Goal: Transaction & Acquisition: Purchase product/service

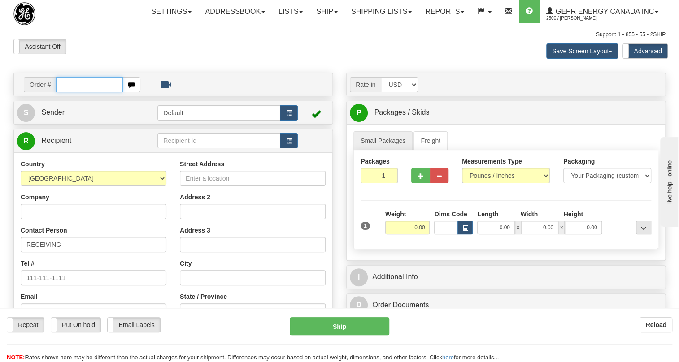
drag, startPoint x: 0, startPoint y: 0, endPoint x: 57, endPoint y: 104, distance: 118.4
click at [57, 92] on input "text" at bounding box center [89, 84] width 67 height 15
click at [68, 92] on input "text" at bounding box center [89, 84] width 67 height 15
paste input "0086704649"
click at [69, 92] on input "0086704649" at bounding box center [89, 84] width 67 height 15
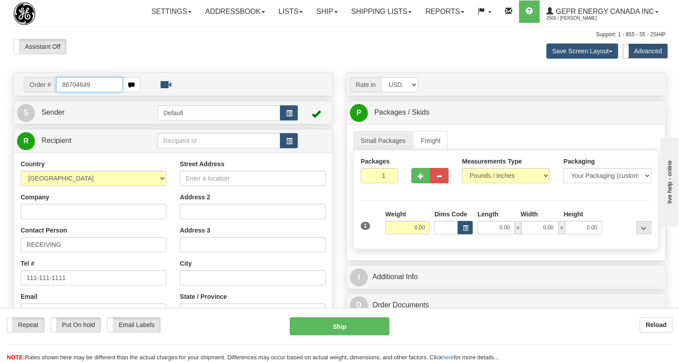
type input "86704649"
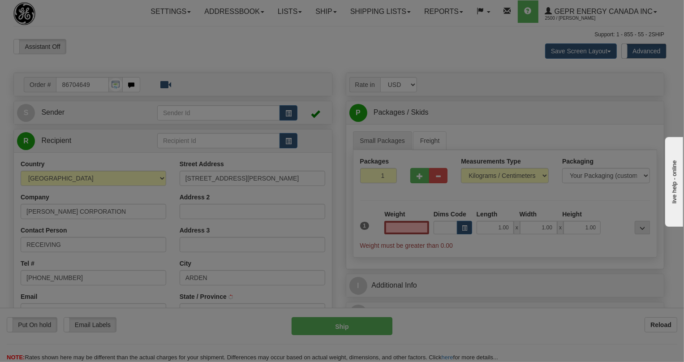
type input "0.00"
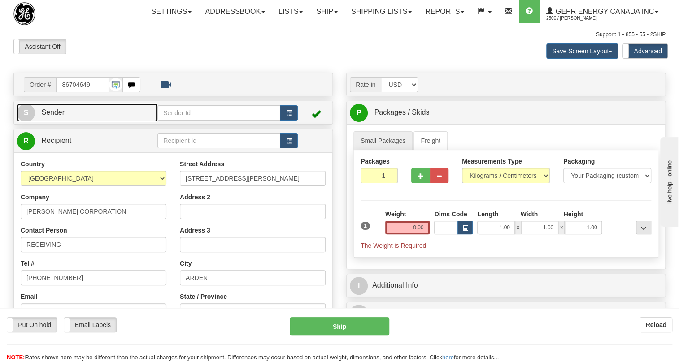
click at [58, 116] on span "Sender" at bounding box center [52, 112] width 23 height 8
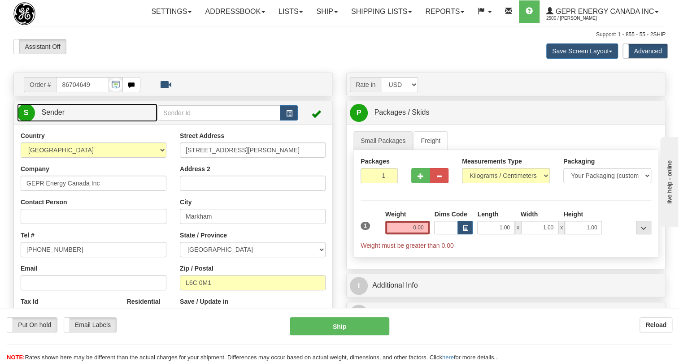
type input "MARKHAM"
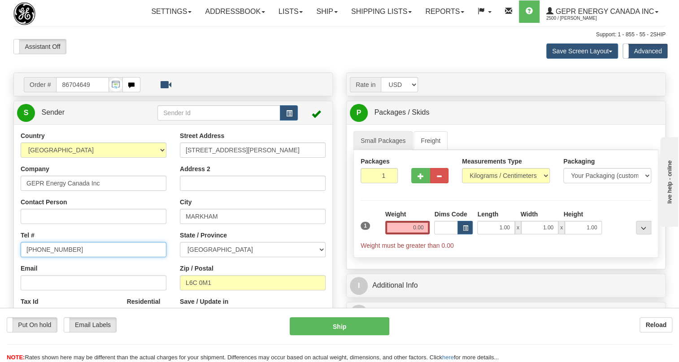
click at [55, 257] on input "(779)7960565" at bounding box center [94, 249] width 146 height 15
paste input "905-927-5013"
type input "905-927-5013"
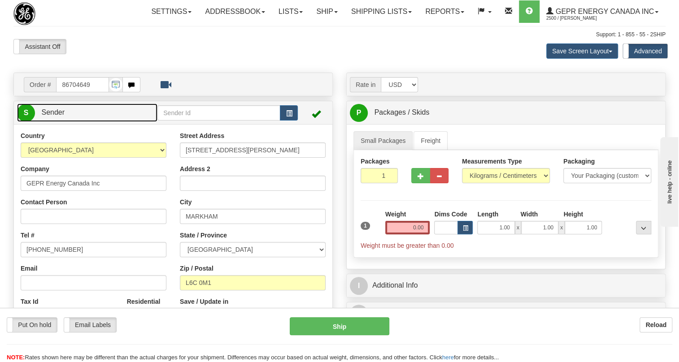
click at [58, 116] on span "Sender" at bounding box center [52, 112] width 23 height 8
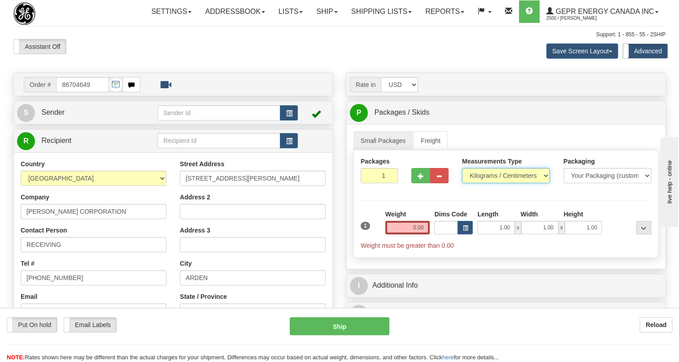
click at [496, 183] on select "Pounds / Inches Kilograms / Centimeters" at bounding box center [506, 175] width 88 height 15
select select "0"
click at [462, 183] on select "Pounds / Inches Kilograms / Centimeters" at bounding box center [506, 175] width 88 height 15
click at [407, 234] on input "0.00" at bounding box center [407, 227] width 45 height 13
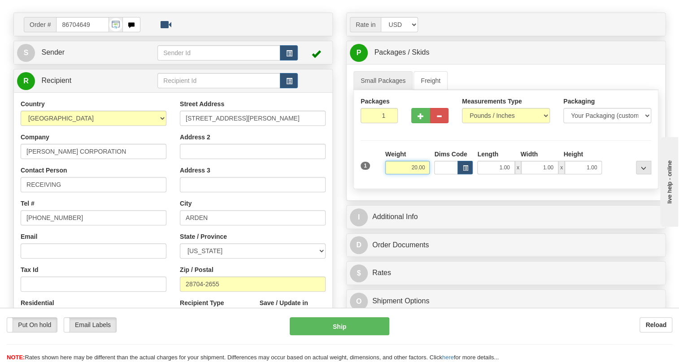
scroll to position [81, 0]
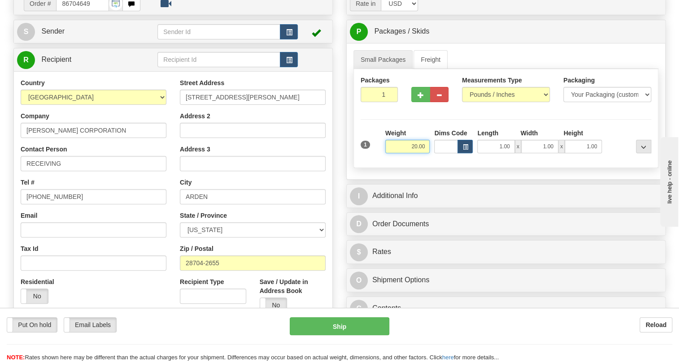
type input "20.00"
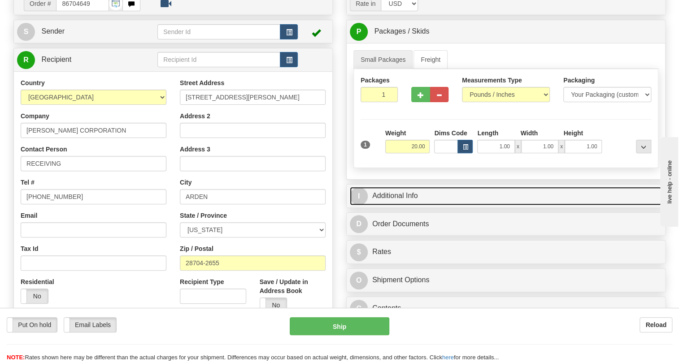
click at [400, 205] on link "I Additional Info" at bounding box center [506, 196] width 312 height 18
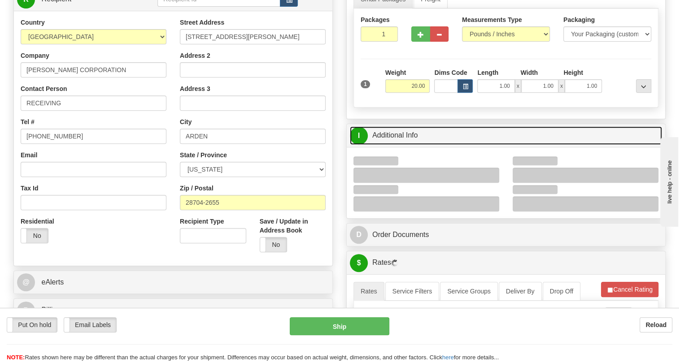
scroll to position [163, 0]
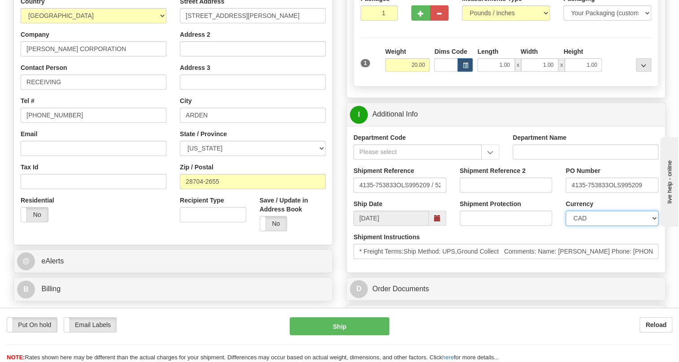
click at [613, 226] on select "CAD USD EUR ZAR RON ANG ARN AUD AUS AWG BBD BFR BGN BHD BMD BND BRC BRL CHP CKZ…" at bounding box center [611, 218] width 93 height 15
select select "1"
click at [565, 226] on select "CAD USD EUR ZAR RON ANG ARN AUD AUS AWG BBD BFR BGN BHD BMD BND BRC BRL CHP CKZ…" at bounding box center [611, 218] width 93 height 15
drag, startPoint x: 355, startPoint y: 205, endPoint x: 465, endPoint y: 204, distance: 109.8
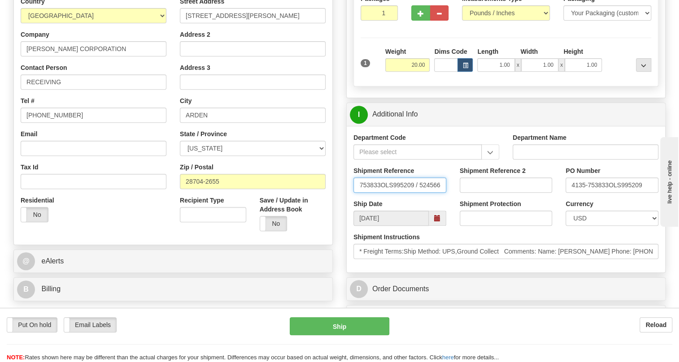
click at [465, 199] on div "Shipment Reference 4135-753833OLS995209 / 524566 Shipment Reference 2 PO Number…" at bounding box center [505, 182] width 318 height 33
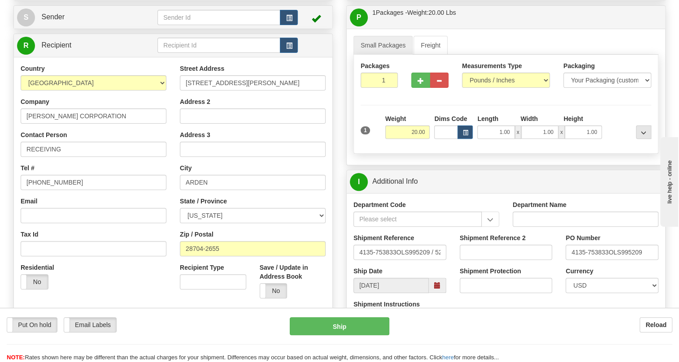
scroll to position [0, 0]
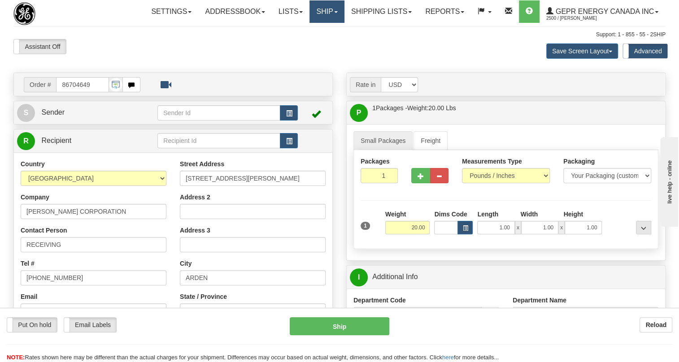
click at [335, 12] on span at bounding box center [336, 12] width 4 height 2
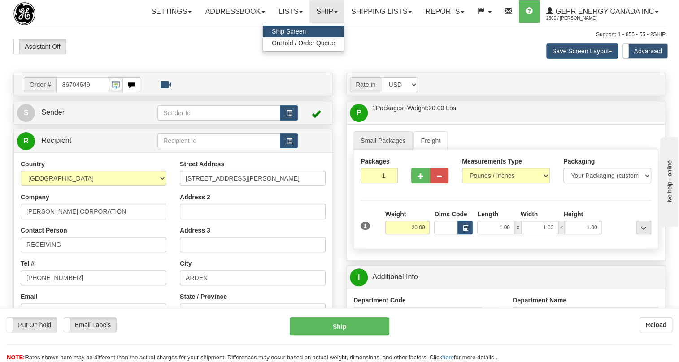
click at [290, 26] on link "Ship Screen" at bounding box center [303, 32] width 81 height 12
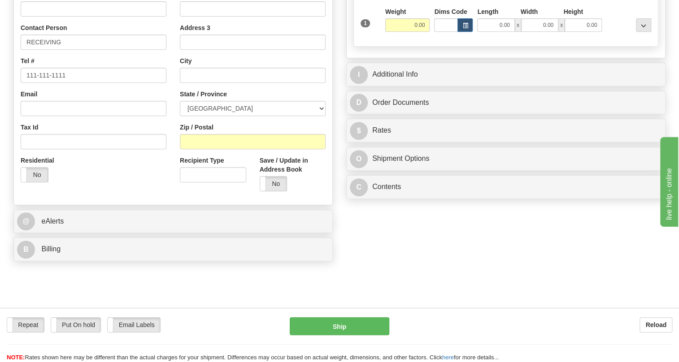
scroll to position [203, 0]
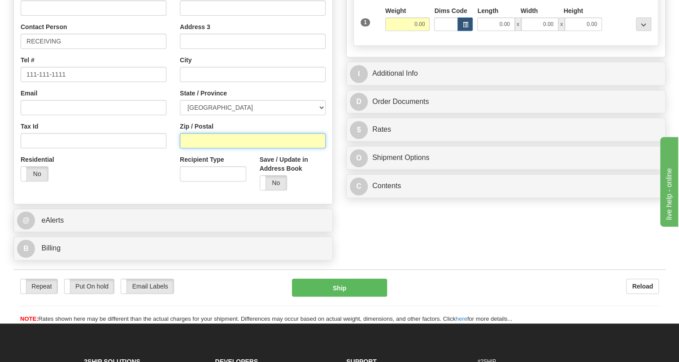
click at [197, 148] on input "Zip / Postal" at bounding box center [253, 140] width 146 height 15
drag, startPoint x: 197, startPoint y: 157, endPoint x: 173, endPoint y: 112, distance: 51.7
click at [173, 112] on div "Street Address Address 2 Address 3 City State / Province ALBERTA BRITISH COLUMB…" at bounding box center [252, 76] width 159 height 241
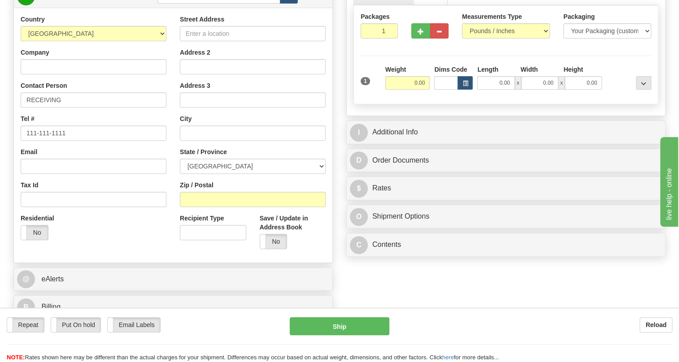
scroll to position [40, 0]
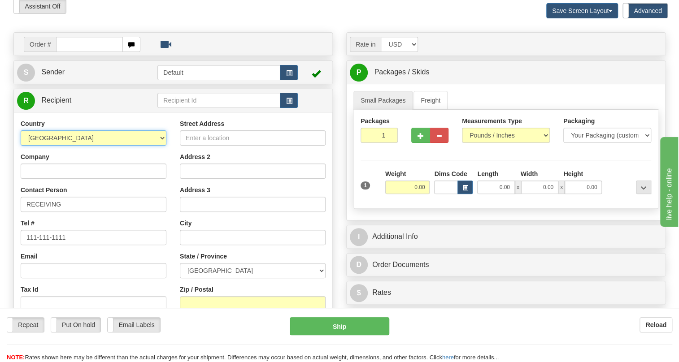
click at [164, 146] on select "[GEOGRAPHIC_DATA] [GEOGRAPHIC_DATA] [GEOGRAPHIC_DATA] [GEOGRAPHIC_DATA] [US_STA…" at bounding box center [94, 137] width 146 height 15
select select "US"
click at [21, 146] on select "[GEOGRAPHIC_DATA] [GEOGRAPHIC_DATA] [GEOGRAPHIC_DATA] [GEOGRAPHIC_DATA] [US_STA…" at bounding box center [94, 137] width 146 height 15
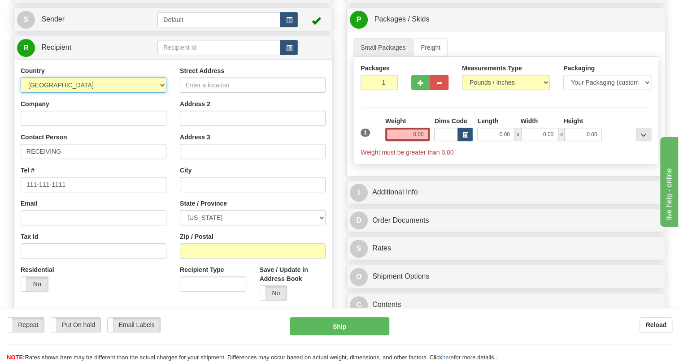
scroll to position [163, 0]
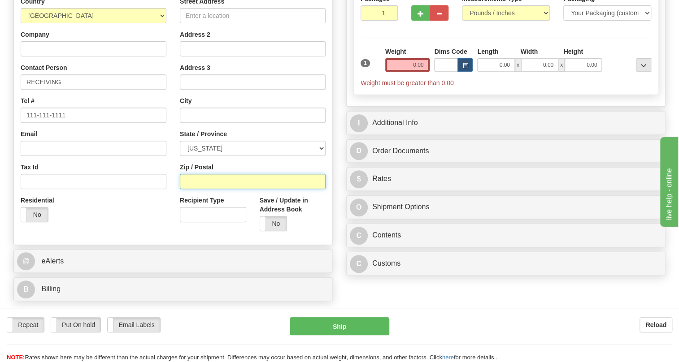
click at [188, 189] on input "Zip / Postal" at bounding box center [253, 181] width 146 height 15
paste input "28704-2655"
type input "28704-2655"
click at [170, 181] on div "Country AFGHANISTAN ALAND ISLANDS ALBANIA ALGERIA AMERICAN SAMOA ANDORRA ANGOLA…" at bounding box center [93, 113] width 159 height 232
type input "ARDEN"
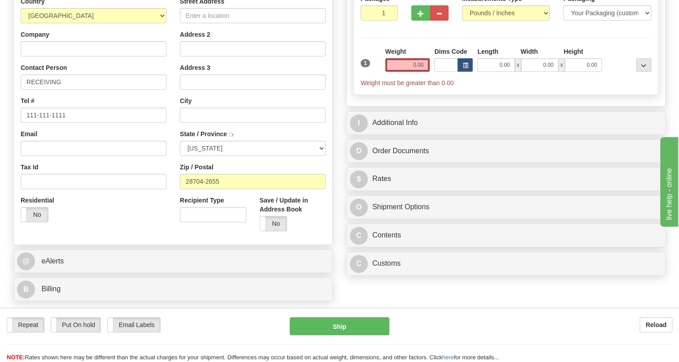
select select "NC"
click at [209, 189] on input "28704-2655" at bounding box center [253, 181] width 146 height 15
click at [41, 56] on input "Company" at bounding box center [94, 48] width 146 height 15
click at [65, 56] on input "EATON" at bounding box center [94, 48] width 146 height 15
type input "EATON CORPORATION"
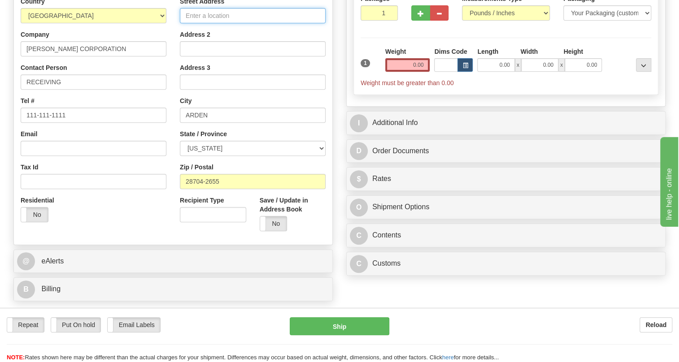
type input "2210 Highway 72 221 E"
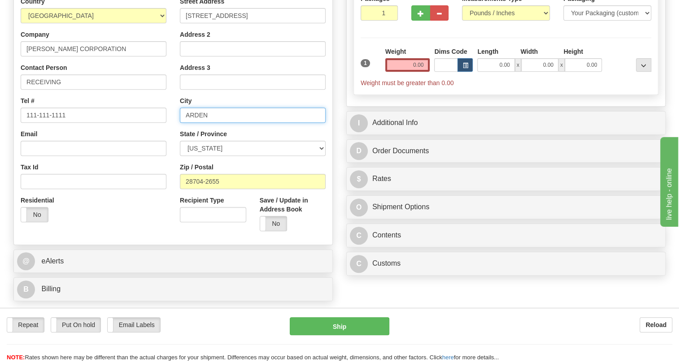
type input "GREENWOOD"
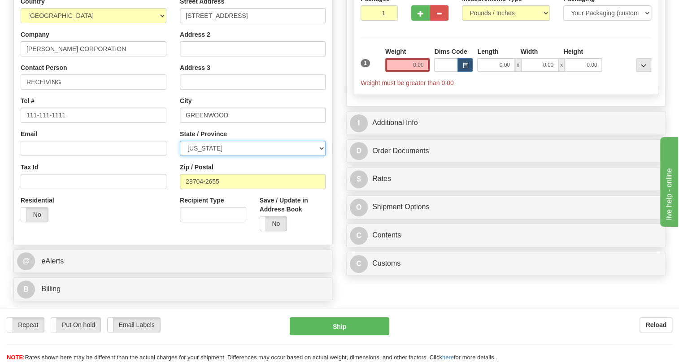
select select "SC"
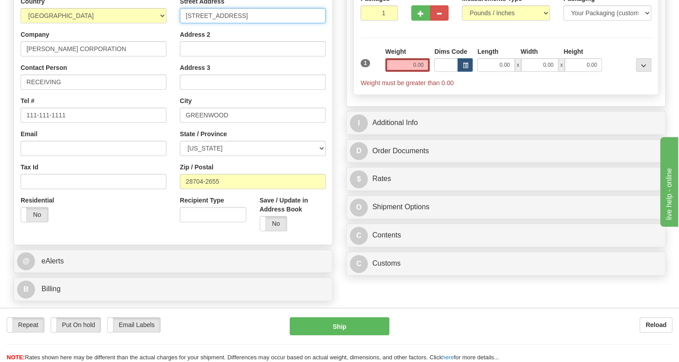
click at [255, 23] on input "2210 Highway 72 221 E" at bounding box center [253, 15] width 146 height 15
drag, startPoint x: 255, startPoint y: 35, endPoint x: 194, endPoint y: 36, distance: 60.5
click at [194, 23] on input "2210 Highway 72 221 E" at bounding box center [253, 15] width 146 height 15
type input "221 HEYWOOD RD"
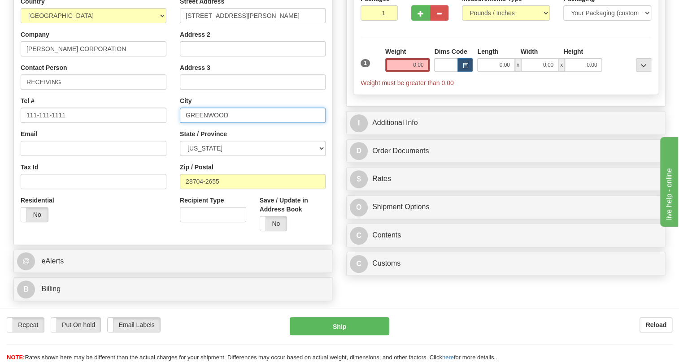
click at [220, 123] on input "GREENWOOD" at bounding box center [253, 115] width 146 height 15
type input "ARDEN"
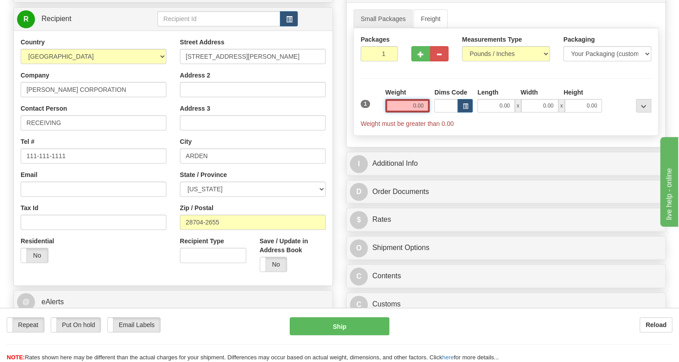
click at [407, 112] on input "0.00" at bounding box center [407, 105] width 45 height 13
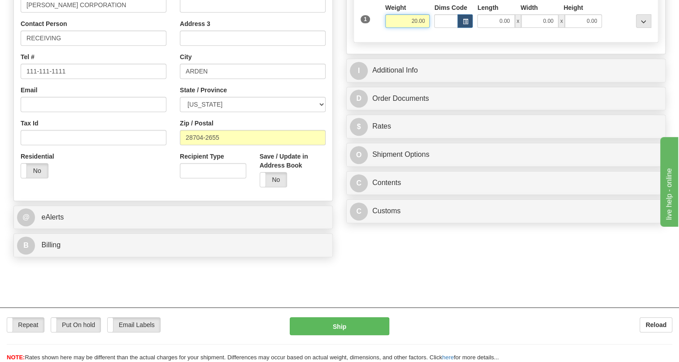
scroll to position [244, 0]
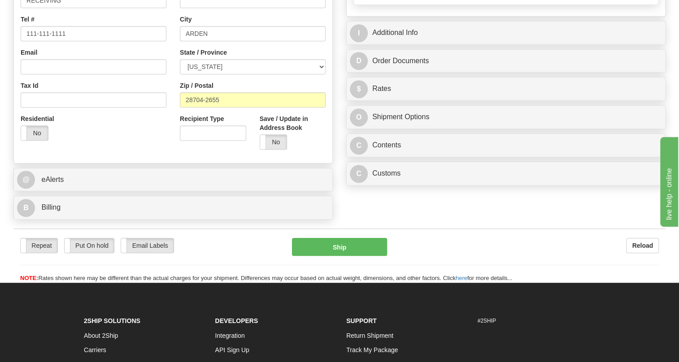
type input "20.00"
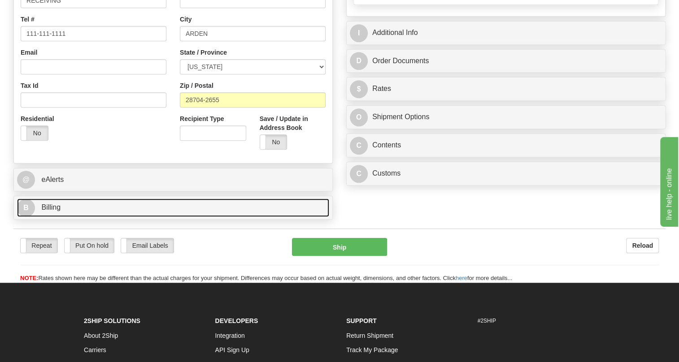
click at [62, 217] on link "B Billing" at bounding box center [173, 208] width 312 height 18
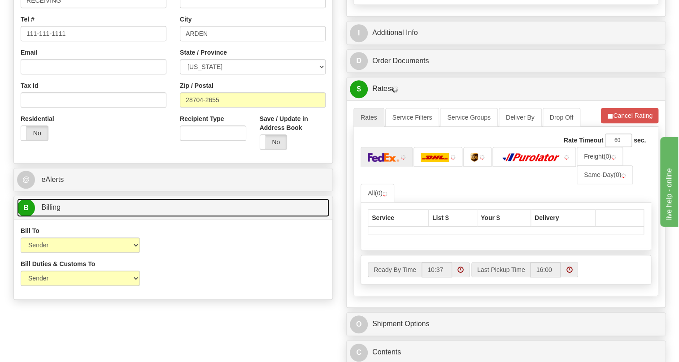
click at [58, 211] on span "Billing" at bounding box center [50, 207] width 19 height 8
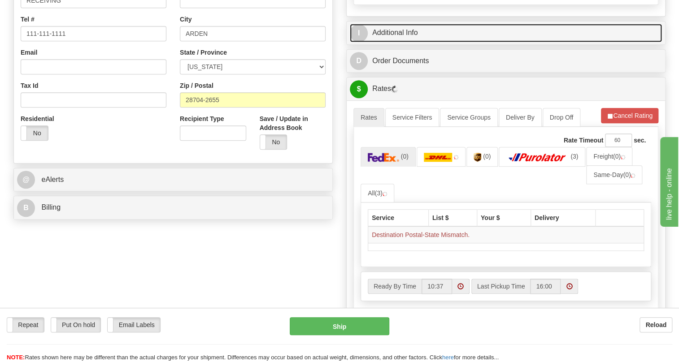
click at [411, 42] on link "I Additional Info" at bounding box center [506, 33] width 312 height 18
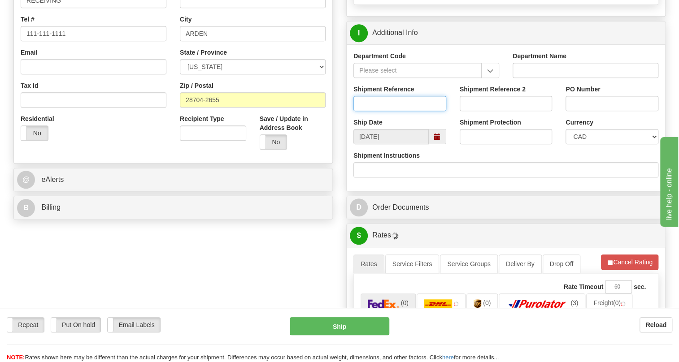
click at [364, 111] on input "Shipment Reference" at bounding box center [399, 103] width 93 height 15
paste input "28704-2655"
type input "28704-2655"
drag, startPoint x: 383, startPoint y: 128, endPoint x: 332, endPoint y: 126, distance: 51.1
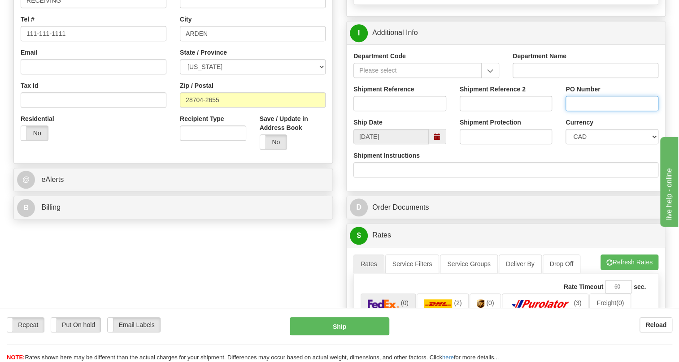
click at [583, 111] on input "PO Number" at bounding box center [611, 103] width 93 height 15
paste input "4135-753833OLS99520917"
type input "4135-753833OLS99520917"
click at [363, 111] on input "Shipment Reference" at bounding box center [399, 103] width 93 height 15
paste input "0000524566"
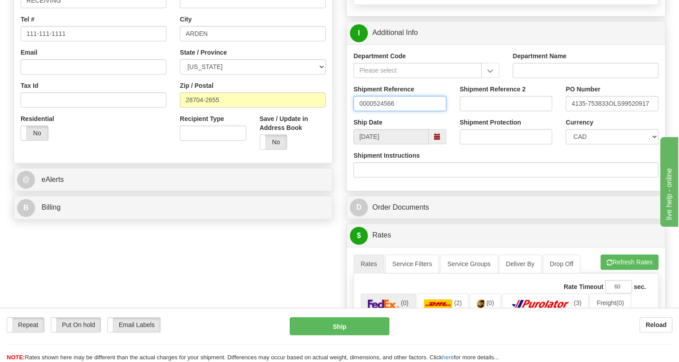
drag, startPoint x: 372, startPoint y: 123, endPoint x: 354, endPoint y: 126, distance: 18.1
click at [354, 111] on input "0000524566" at bounding box center [399, 103] width 93 height 15
click at [389, 111] on input "524566" at bounding box center [399, 103] width 93 height 15
type input "524566/5399004525"
drag, startPoint x: 593, startPoint y: 155, endPoint x: 592, endPoint y: 149, distance: 5.5
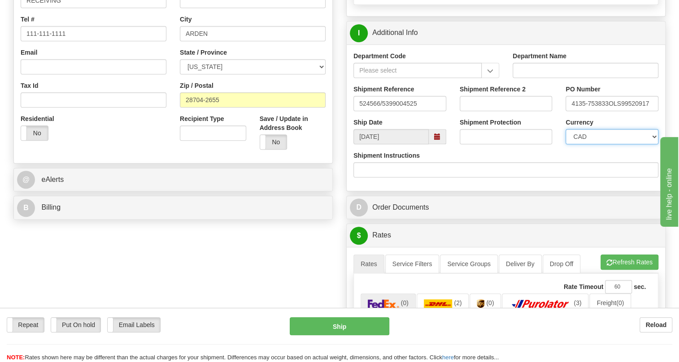
click at [593, 144] on select "CAD USD EUR ZAR [PERSON_NAME] ARN AUD AUS AWG BBD BFR BGN BHD BMD BND BRC BRL C…" at bounding box center [611, 136] width 93 height 15
select select "1"
click at [565, 144] on select "CAD USD EUR ZAR [PERSON_NAME] ARN AUD AUS AWG BBD BFR BGN BHD BMD BND BRC BRL C…" at bounding box center [611, 136] width 93 height 15
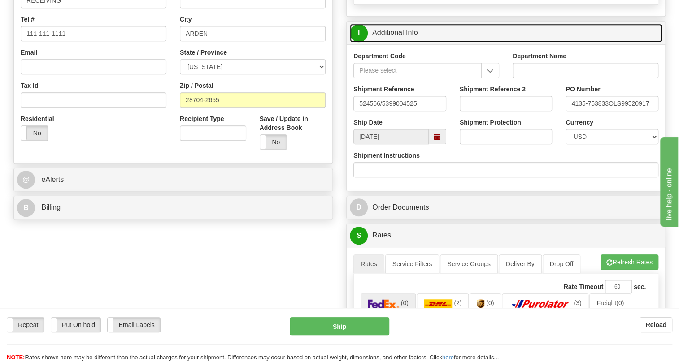
click at [388, 42] on link "I Additional Info" at bounding box center [506, 33] width 312 height 18
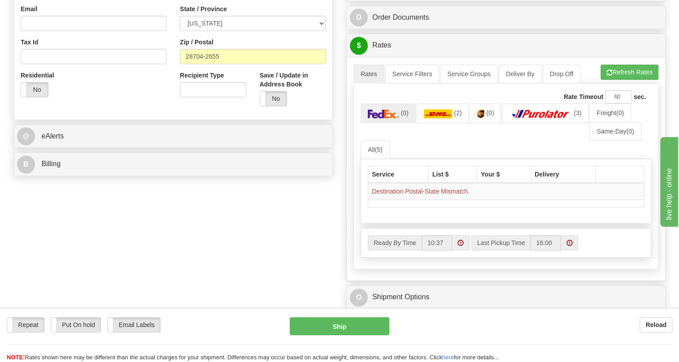
scroll to position [285, 0]
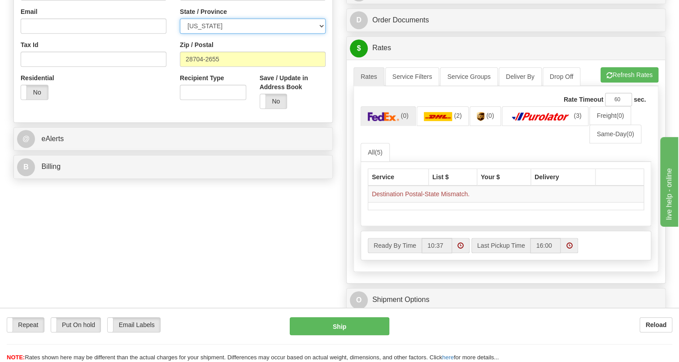
click at [318, 34] on select "ALABAMA ALASKA ARIZONA ARKANSAS Armed Forces America Armed Forces Europe Armed …" at bounding box center [253, 25] width 146 height 15
select select "NC"
click at [180, 34] on select "ALABAMA ALASKA ARIZONA ARKANSAS Armed Forces America Armed Forces Europe Armed …" at bounding box center [253, 25] width 146 height 15
click at [213, 107] on div "Recipient Type" at bounding box center [213, 89] width 80 height 33
click at [619, 82] on button "Refresh Rates" at bounding box center [629, 74] width 58 height 15
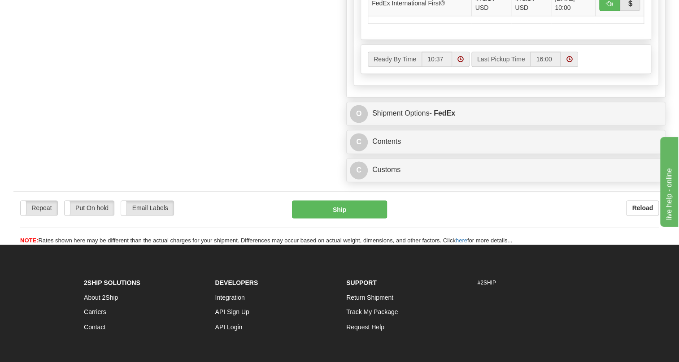
scroll to position [611, 0]
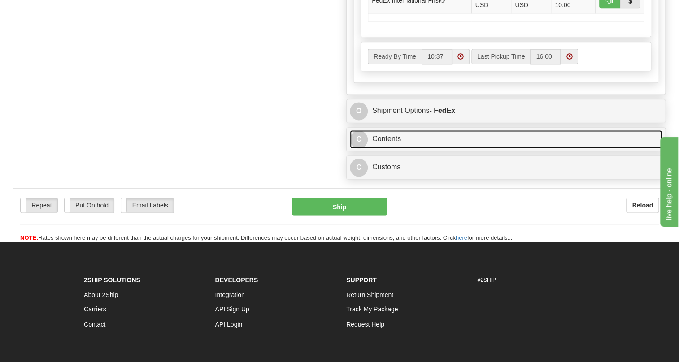
click at [389, 148] on link "C Contents" at bounding box center [506, 139] width 312 height 18
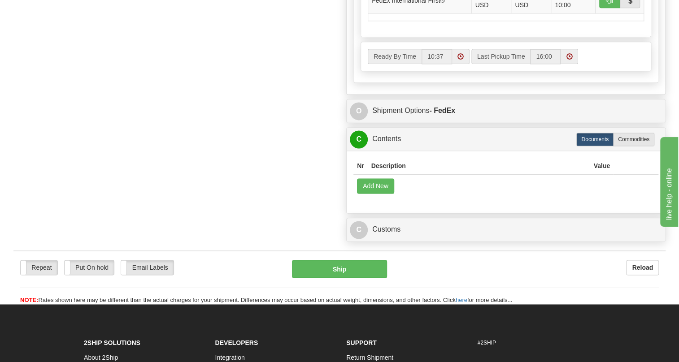
click at [631, 146] on label "Commodities" at bounding box center [633, 139] width 41 height 13
radio input "true"
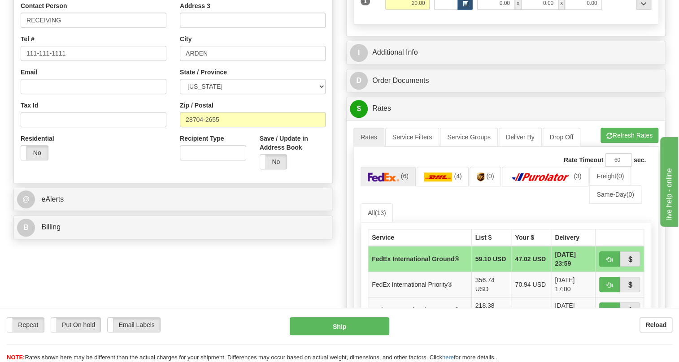
scroll to position [108, 0]
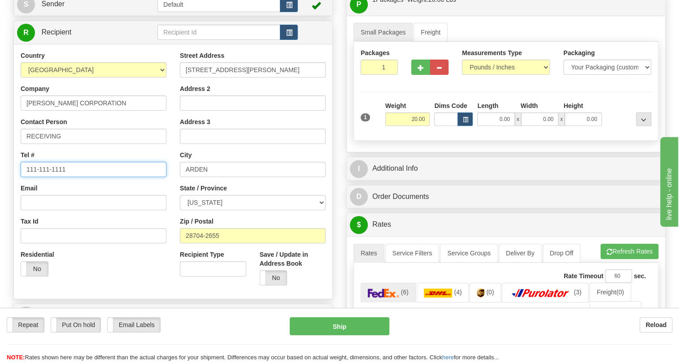
click at [57, 177] on input "111-111-1111" at bounding box center [94, 169] width 146 height 15
paste input "Bryson Redmon"
type input "Bryson Redmon"
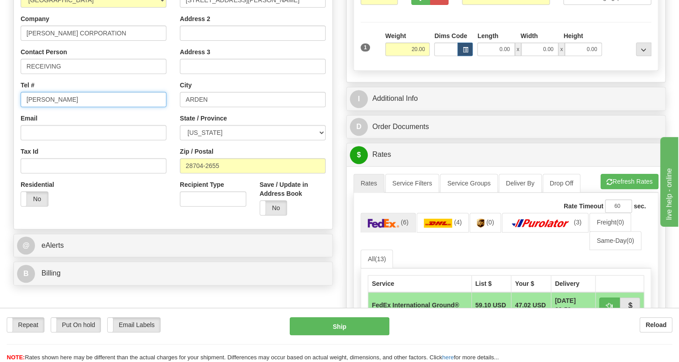
scroll to position [231, 0]
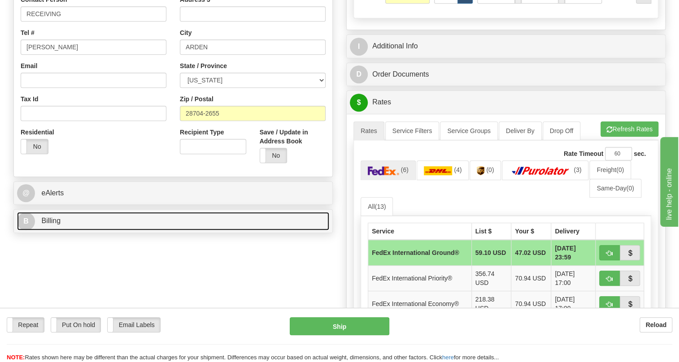
click at [58, 225] on span "Billing" at bounding box center [50, 221] width 19 height 8
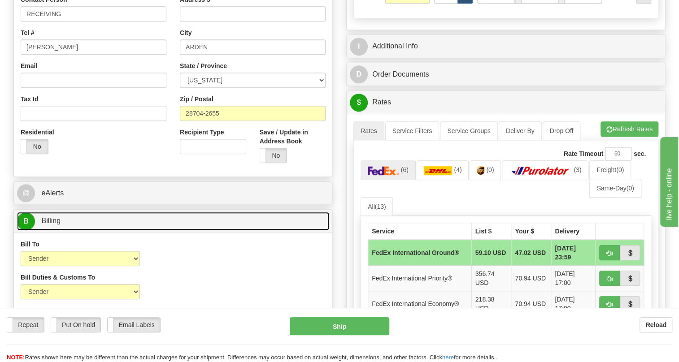
click at [58, 225] on span "Billing" at bounding box center [50, 221] width 19 height 8
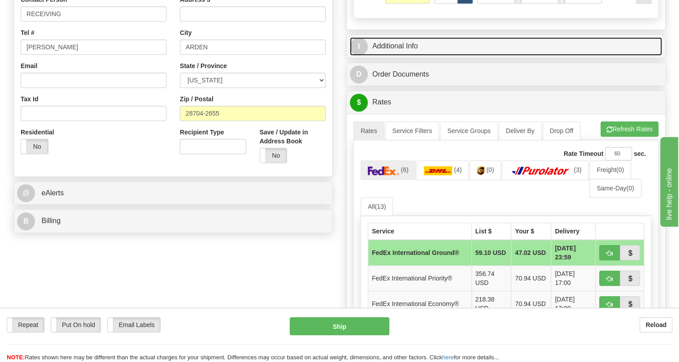
click at [401, 56] on link "I Additional Info" at bounding box center [506, 46] width 312 height 18
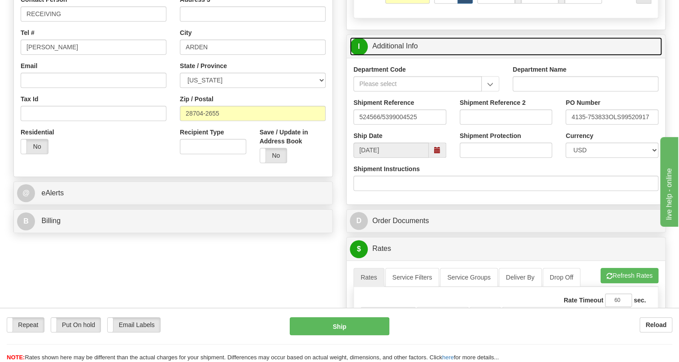
click at [393, 56] on link "I Additional Info" at bounding box center [506, 46] width 312 height 18
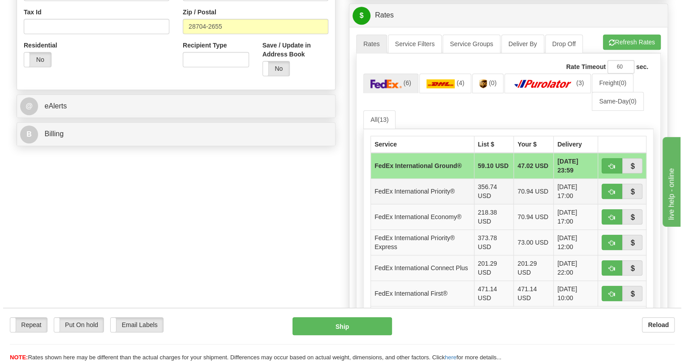
scroll to position [353, 0]
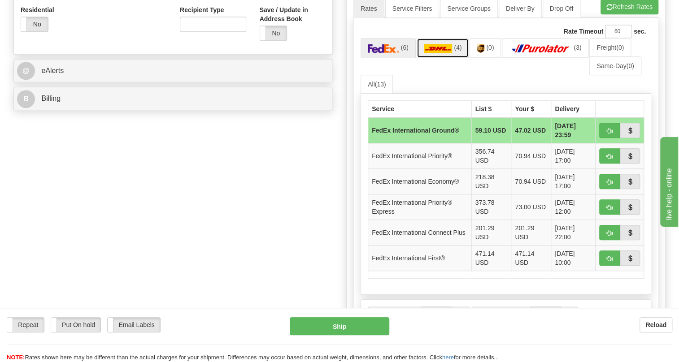
click at [443, 53] on img at bounding box center [438, 48] width 29 height 9
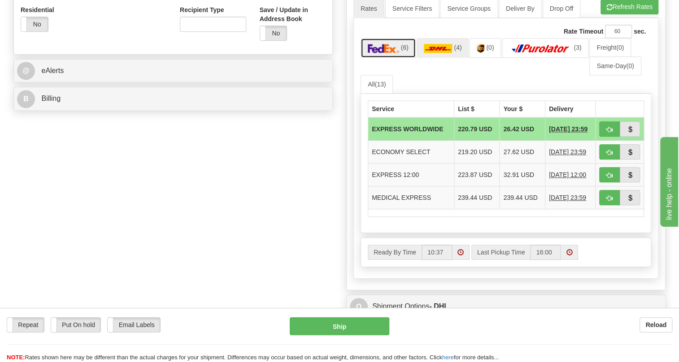
click at [385, 53] on img at bounding box center [382, 48] width 31 height 9
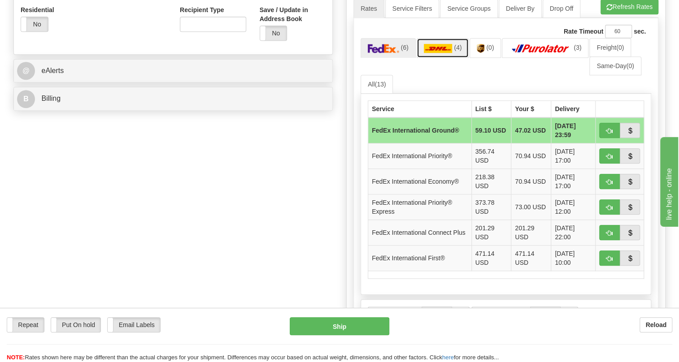
click at [441, 53] on img at bounding box center [438, 48] width 29 height 9
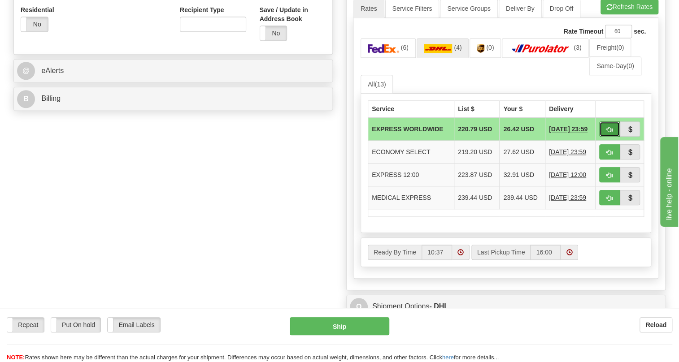
click at [609, 133] on span "button" at bounding box center [609, 130] width 6 height 6
type input "P"
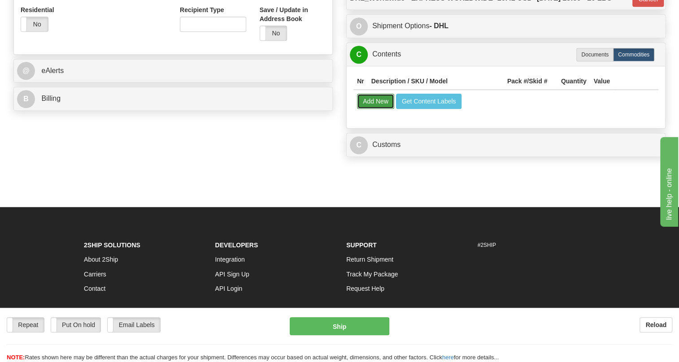
click at [367, 109] on button "Add New" at bounding box center [375, 101] width 37 height 15
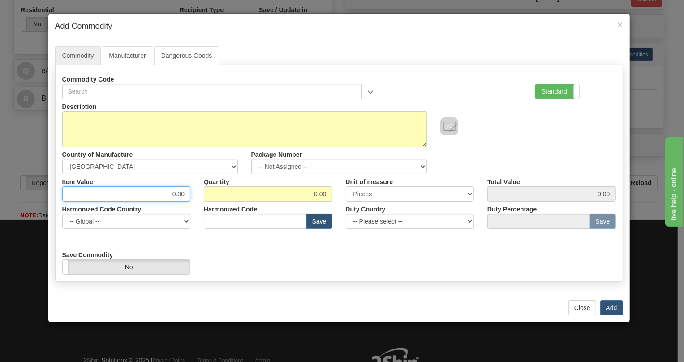
click at [181, 191] on input "0.00" at bounding box center [126, 193] width 129 height 15
paste input "3.232,21"
click at [167, 195] on input "3.232,21" at bounding box center [126, 193] width 129 height 15
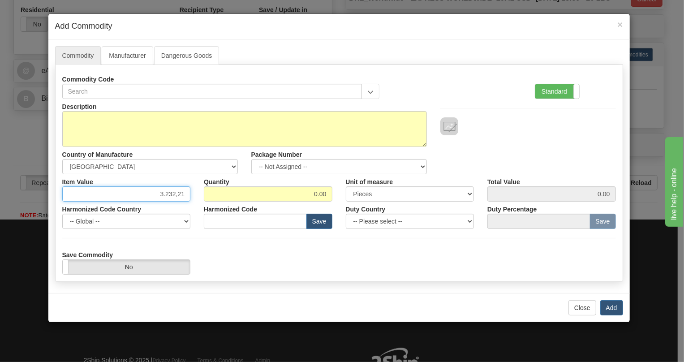
click at [167, 195] on input "3.232,21" at bounding box center [126, 193] width 129 height 15
click at [166, 194] on input "3.232,21" at bounding box center [126, 193] width 129 height 15
click at [176, 195] on input "3232,21" at bounding box center [126, 193] width 129 height 15
type input "3232.21"
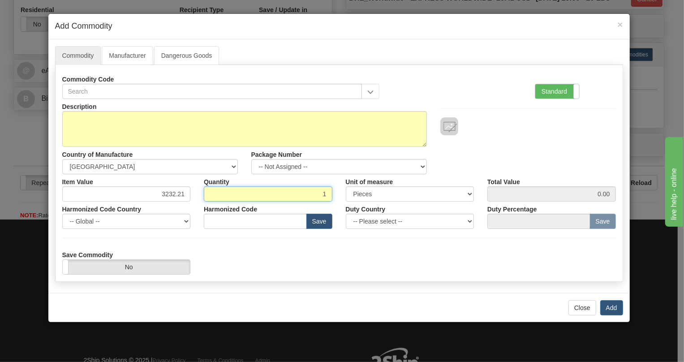
type input "1"
type input "3232.21"
click at [228, 152] on div "Country of Manufacture -- Unknown -- AFGHANISTAN ALAND ISLANDS ALBANIA ALGERIA …" at bounding box center [150, 160] width 189 height 27
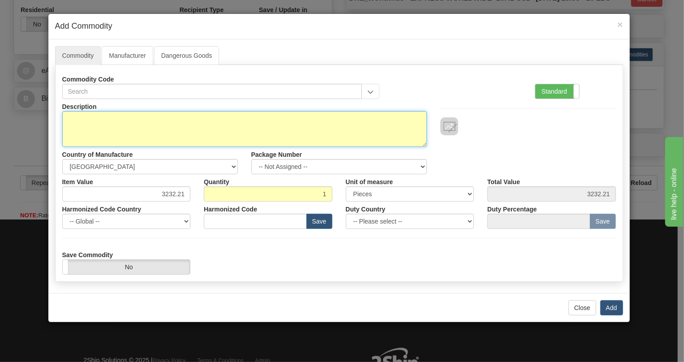
click at [88, 119] on textarea "Description" at bounding box center [244, 129] width 365 height 36
paste textarea "869EP5NNG5HSSALNMSPBB1ECNB4"
type textarea "869EP5NNG5HSSALNMSPBB1ECNB4"
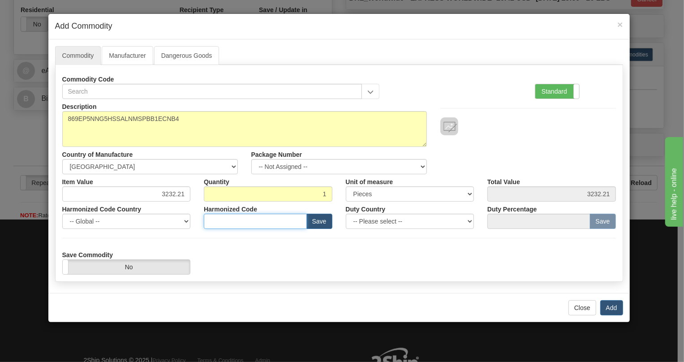
click at [221, 223] on input "text" at bounding box center [255, 221] width 103 height 15
paste input "8537.10.9160"
type input "8537.10.9160"
click at [552, 87] on label "Standard" at bounding box center [558, 91] width 44 height 14
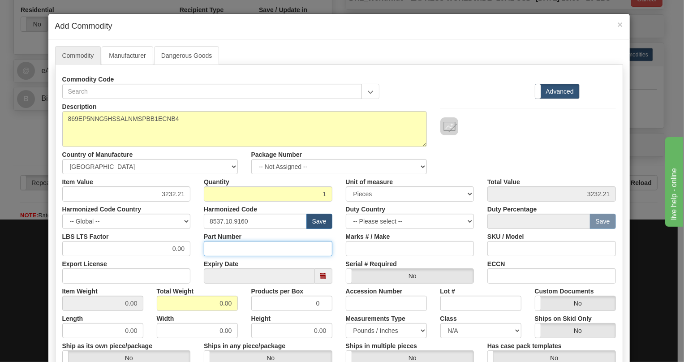
click at [218, 249] on input "Part Number" at bounding box center [268, 248] width 129 height 15
paste input "E869-19530-042X"
type input "E869-19530-042X"
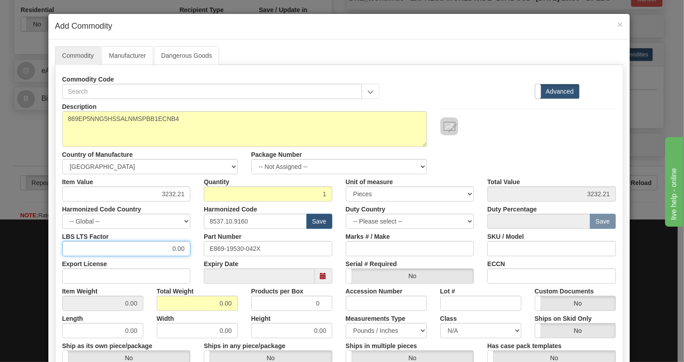
click at [168, 246] on input "0.00" at bounding box center [126, 248] width 129 height 15
type input "1.00"
click at [213, 305] on input "0.00" at bounding box center [197, 303] width 81 height 15
type input "1.00"
type input "1.0000"
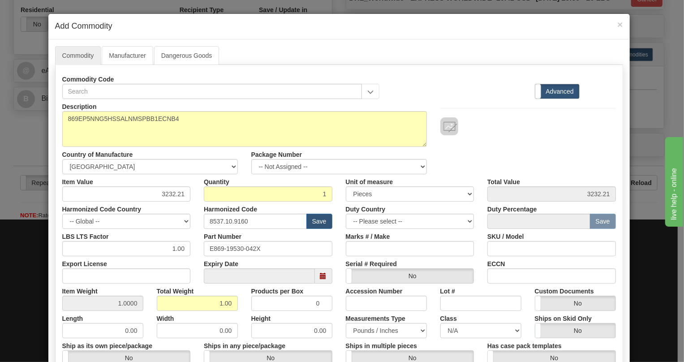
click at [332, 307] on div "Products per Box 0" at bounding box center [292, 297] width 95 height 27
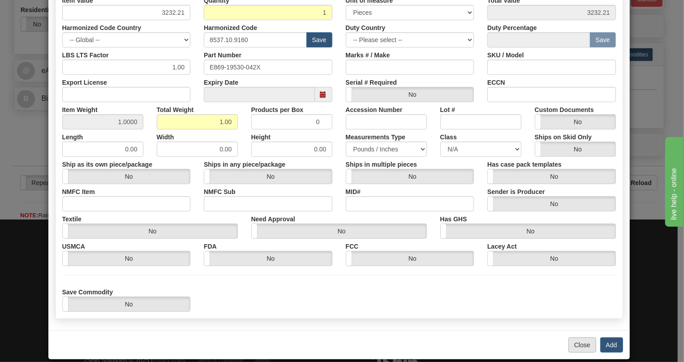
scroll to position [192, 0]
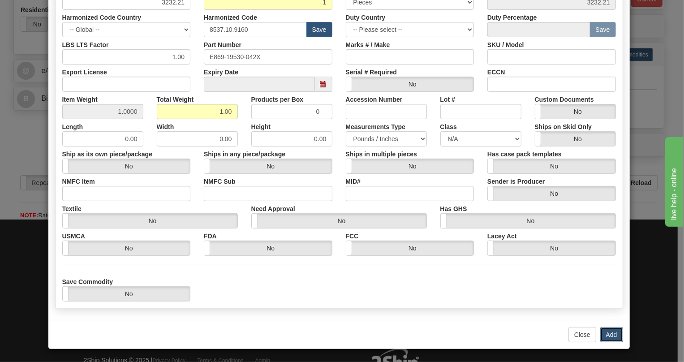
click at [608, 335] on button "Add" at bounding box center [612, 334] width 23 height 15
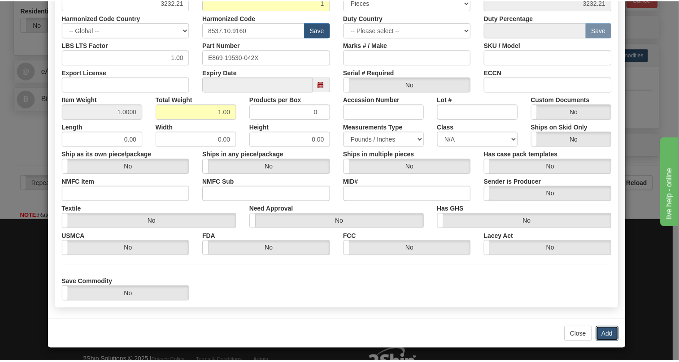
scroll to position [0, 0]
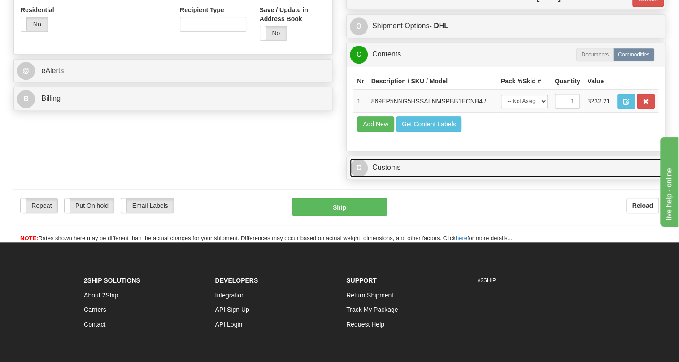
click at [390, 177] on link "C Customs" at bounding box center [506, 168] width 312 height 18
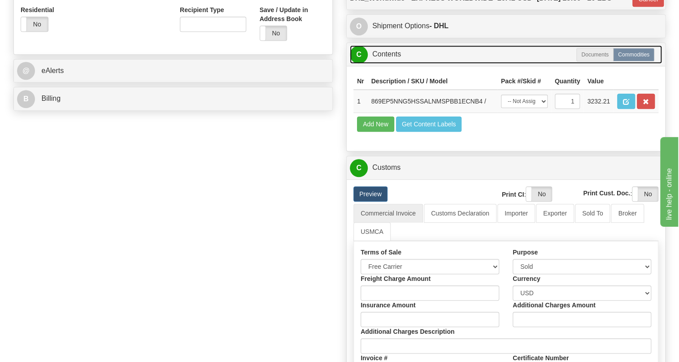
click at [390, 64] on link "C Contents" at bounding box center [506, 54] width 312 height 18
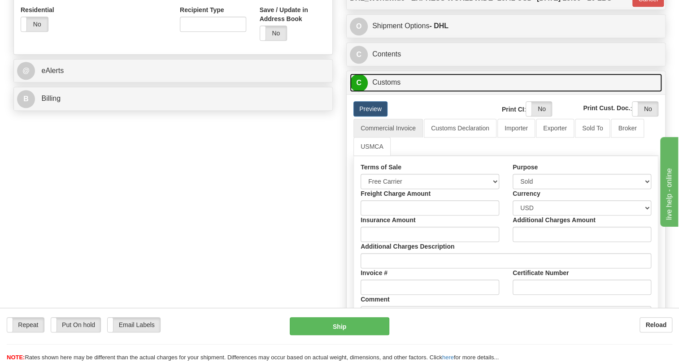
click at [392, 92] on link "C Customs" at bounding box center [506, 82] width 312 height 18
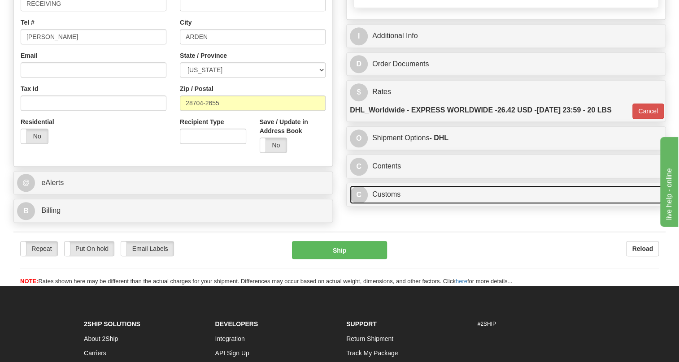
scroll to position [231, 0]
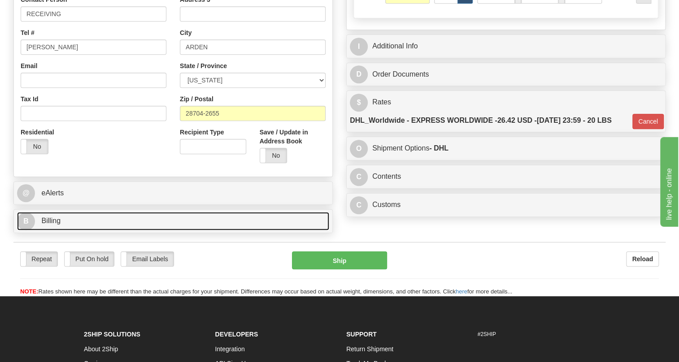
click at [52, 225] on span "Billing" at bounding box center [50, 221] width 19 height 8
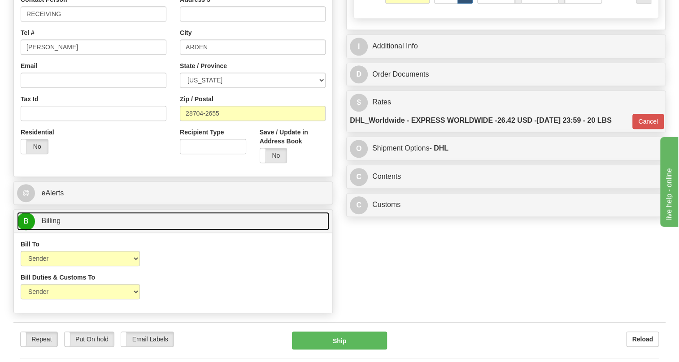
click at [52, 225] on span "Billing" at bounding box center [50, 221] width 19 height 8
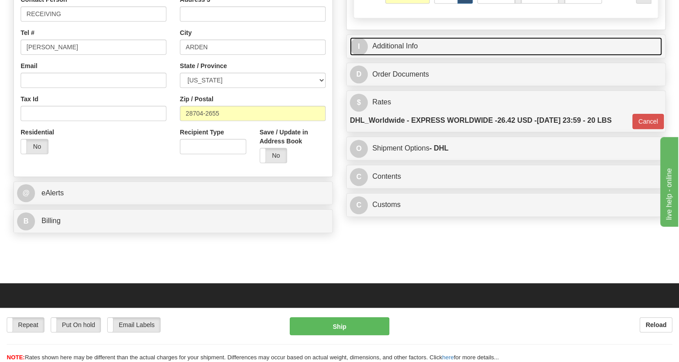
click at [401, 56] on link "I Additional Info" at bounding box center [506, 46] width 312 height 18
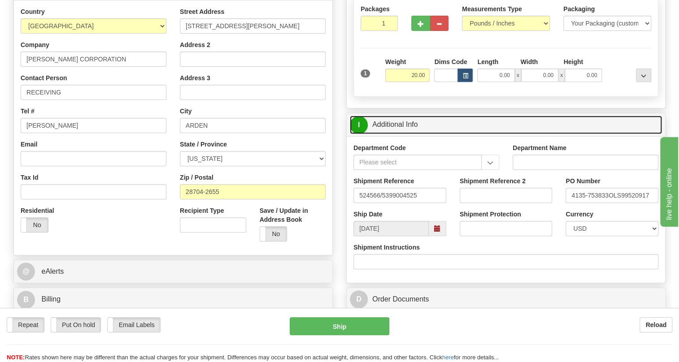
scroll to position [149, 0]
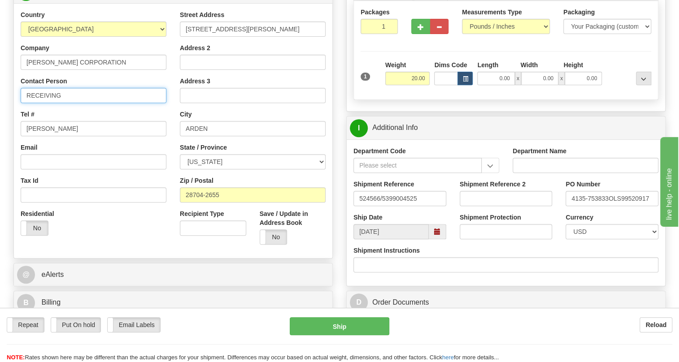
click at [95, 103] on input "RECEIVING" at bounding box center [94, 95] width 146 height 15
paste input "Bryson Redmon"
type input "RECEIVING / Bryson Redmon"
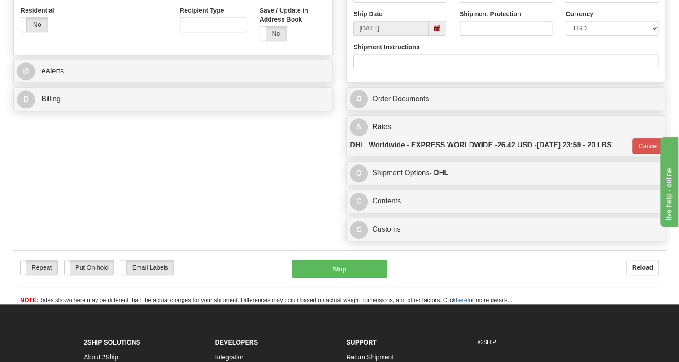
scroll to position [353, 0]
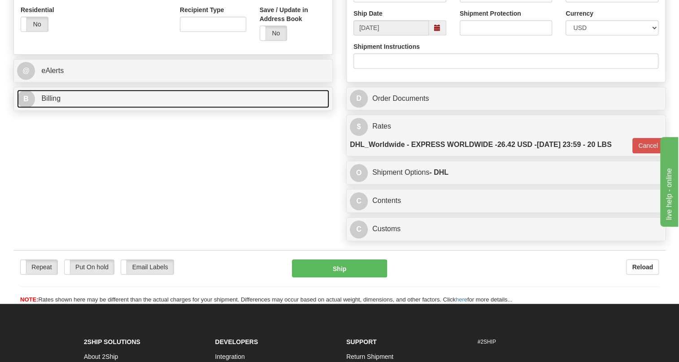
click at [52, 102] on span "Billing" at bounding box center [50, 99] width 19 height 8
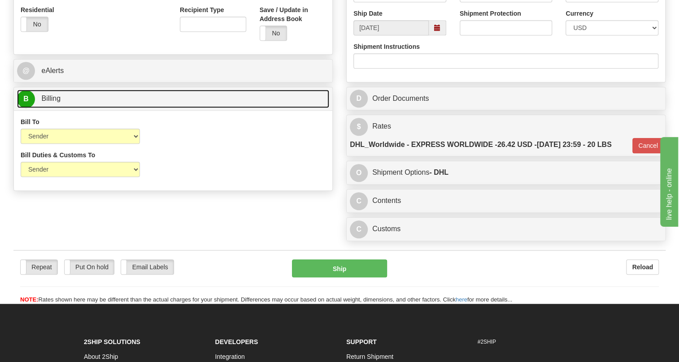
click at [52, 102] on span "Billing" at bounding box center [50, 99] width 19 height 8
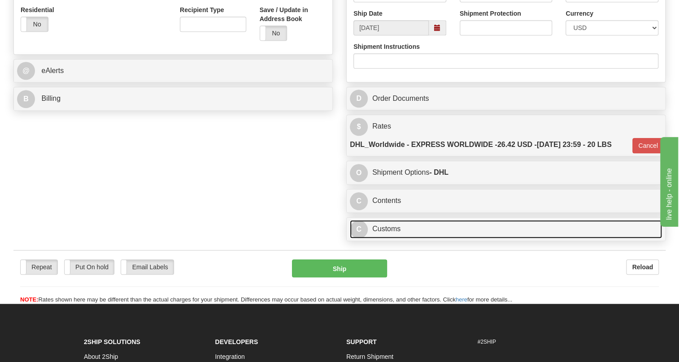
click at [390, 238] on link "C Customs" at bounding box center [506, 229] width 312 height 18
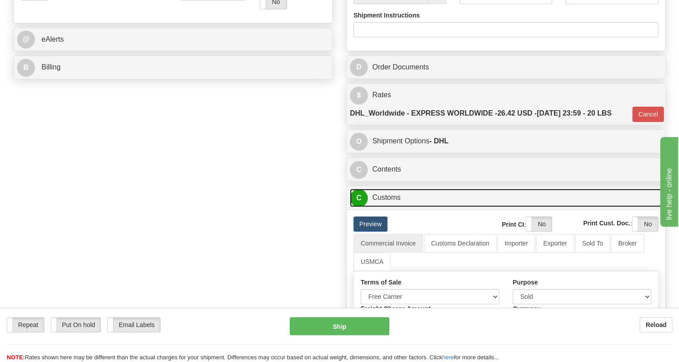
scroll to position [394, 0]
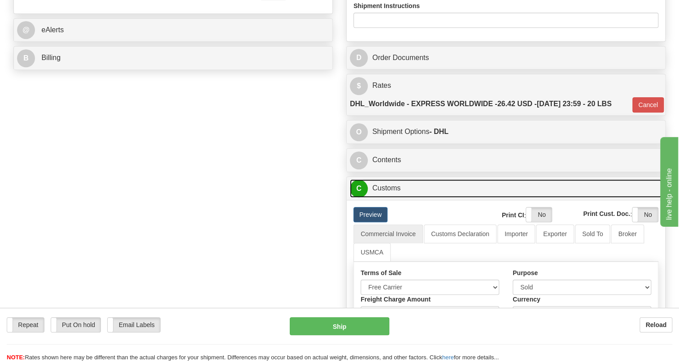
click at [392, 198] on link "C Customs" at bounding box center [506, 188] width 312 height 18
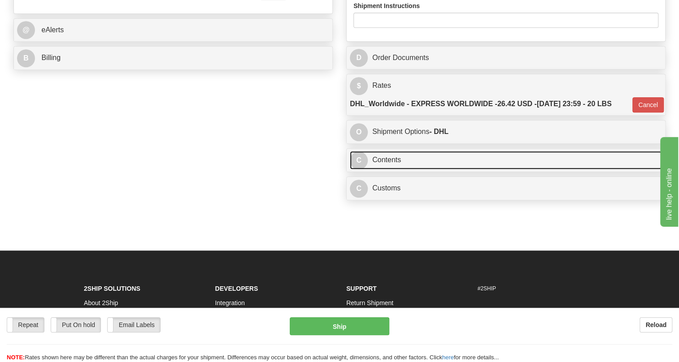
click at [389, 169] on link "C Contents" at bounding box center [506, 160] width 312 height 18
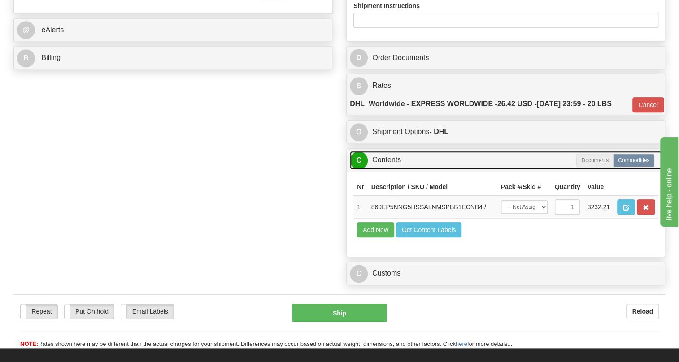
click at [389, 169] on link "C Contents" at bounding box center [506, 160] width 312 height 18
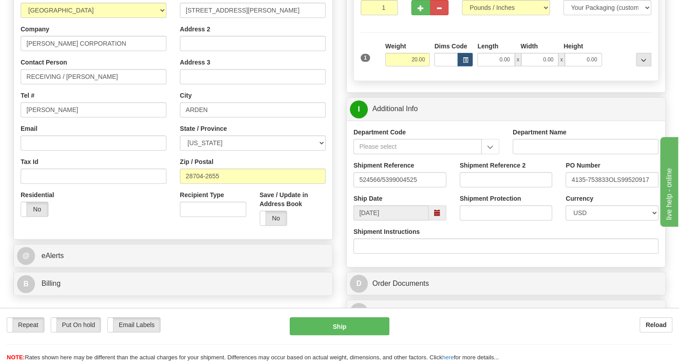
scroll to position [149, 0]
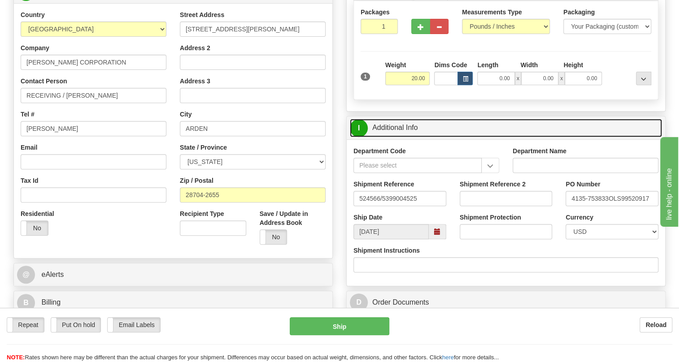
click at [389, 137] on link "I Additional Info" at bounding box center [506, 128] width 312 height 18
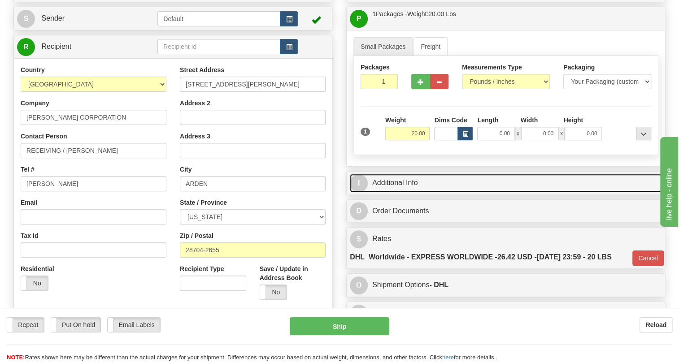
scroll to position [108, 0]
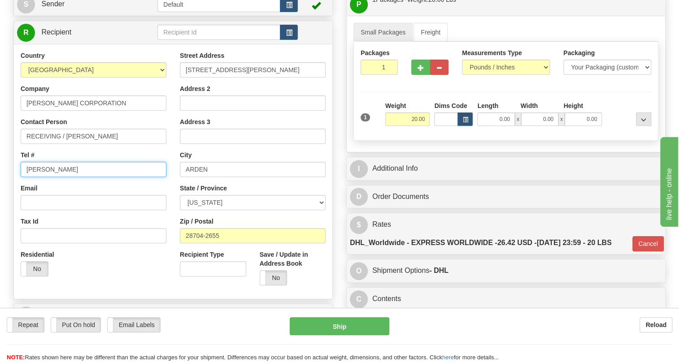
click at [61, 177] on input "Bryson Redmon" at bounding box center [94, 169] width 146 height 15
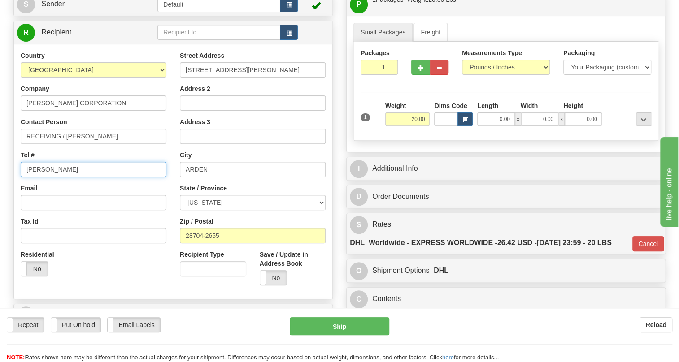
click at [61, 177] on input "Bryson Redmon" at bounding box center [94, 169] width 146 height 15
paste input "828-275-9895"
type input "828-275-9895"
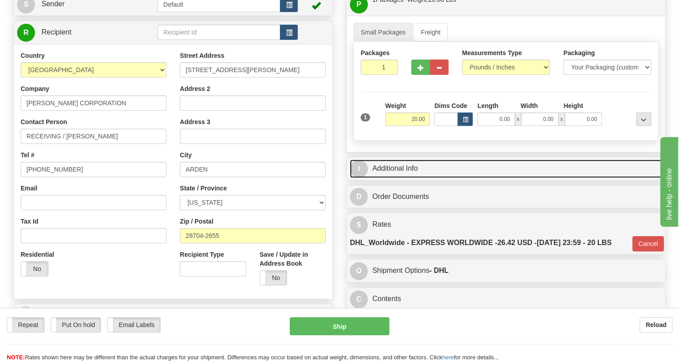
click at [398, 178] on link "I Additional Info" at bounding box center [506, 169] width 312 height 18
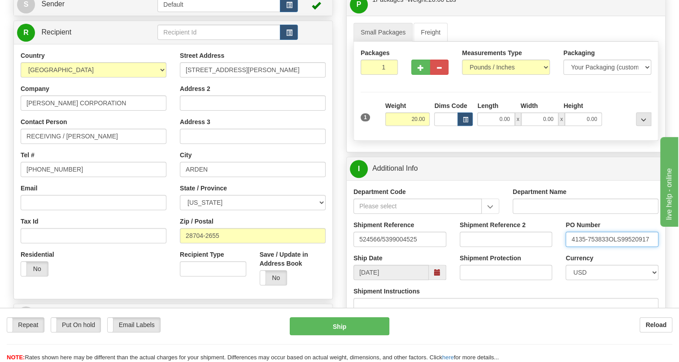
drag, startPoint x: 608, startPoint y: 259, endPoint x: 580, endPoint y: 259, distance: 27.8
click at [572, 247] on input "4135-753833OLS99520917" at bounding box center [611, 239] width 93 height 15
click at [194, 111] on input "Address 2" at bounding box center [253, 102] width 146 height 15
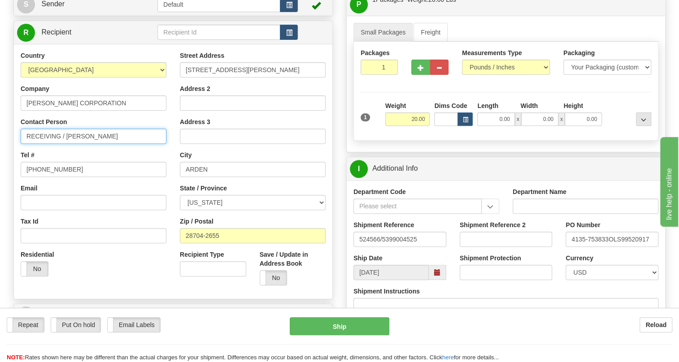
click at [66, 144] on input "RECEIVING / Bryson Redmon" at bounding box center [94, 136] width 146 height 15
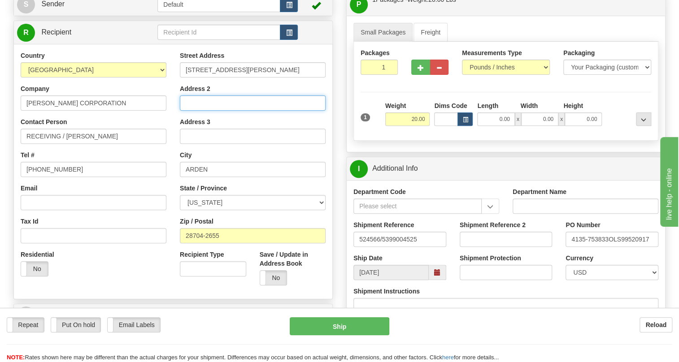
click at [185, 111] on input "Address 2" at bounding box center [253, 102] width 146 height 15
paste input "4135-753833"
type input "PO# 4135-753833"
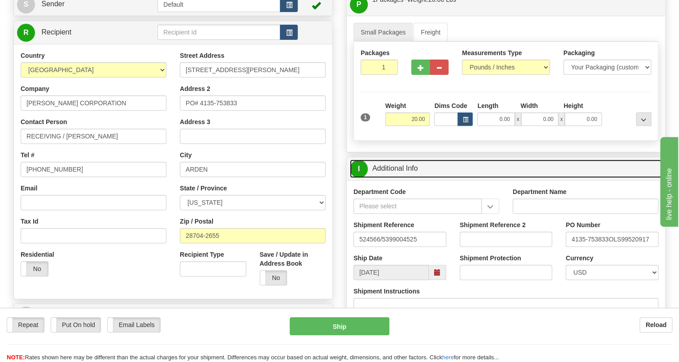
click at [406, 178] on link "I Additional Info" at bounding box center [506, 169] width 312 height 18
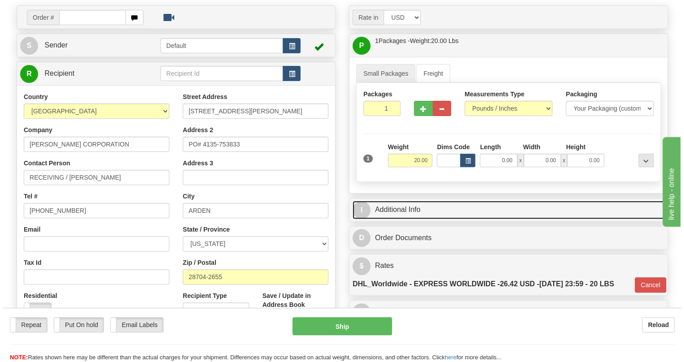
scroll to position [68, 0]
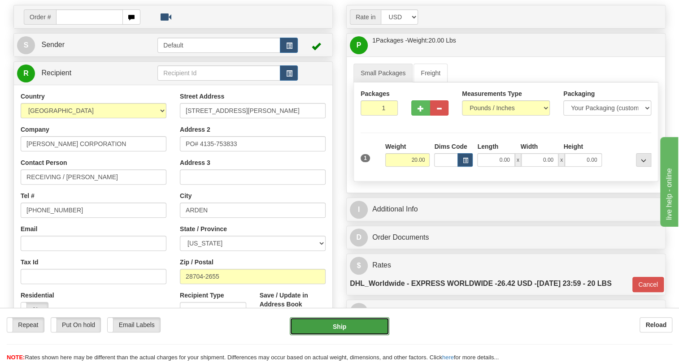
click at [341, 326] on button "Ship" at bounding box center [339, 326] width 99 height 18
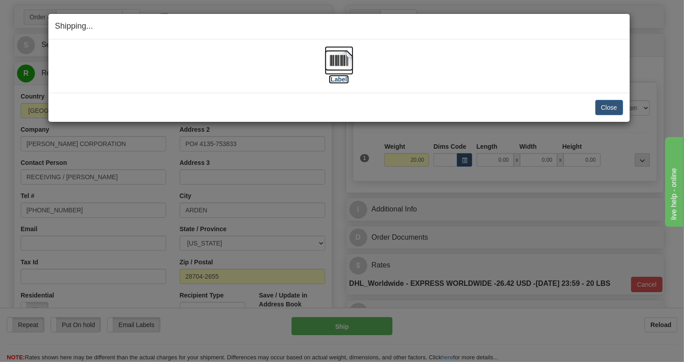
click at [342, 56] on img at bounding box center [339, 60] width 29 height 29
click at [606, 108] on button "Close" at bounding box center [610, 107] width 28 height 15
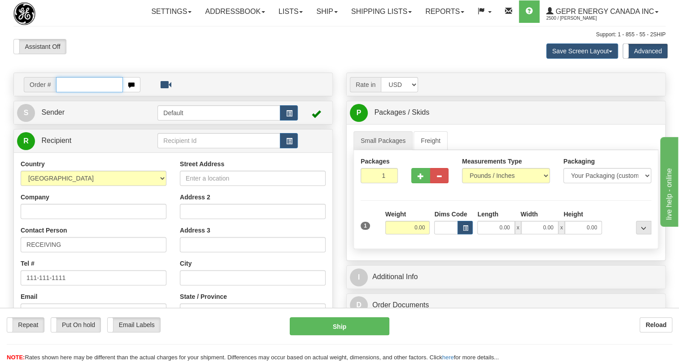
click at [78, 92] on input "text" at bounding box center [89, 84] width 67 height 15
paste input "0086704650"
click at [67, 92] on input "0086704650" at bounding box center [89, 84] width 67 height 15
type input "86704650"
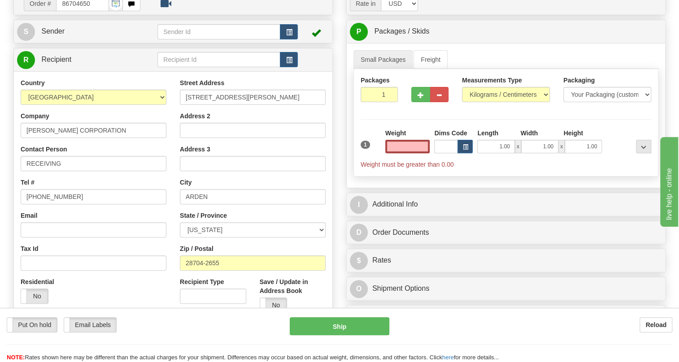
scroll to position [122, 0]
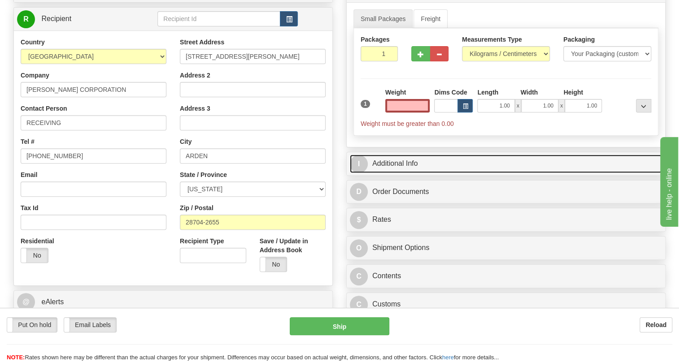
type input "0.00"
click at [401, 173] on link "I Additional Info" at bounding box center [506, 164] width 312 height 18
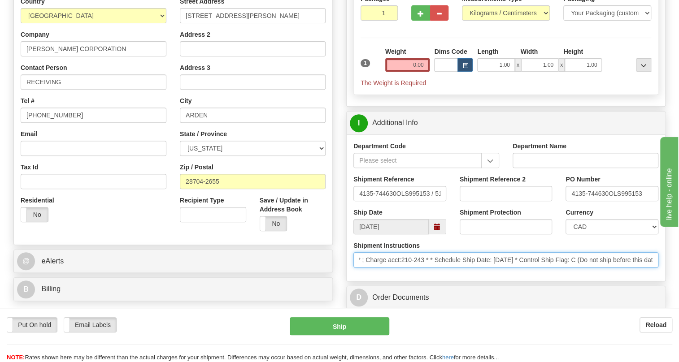
scroll to position [0, 0]
drag, startPoint x: 601, startPoint y: 282, endPoint x: 359, endPoint y: 286, distance: 242.5
click at [359, 268] on input "* ; Charge acct:210-243 * * Schedule Ship Date: 10/1/2025 * Control Ship Flag: …" at bounding box center [505, 259] width 305 height 15
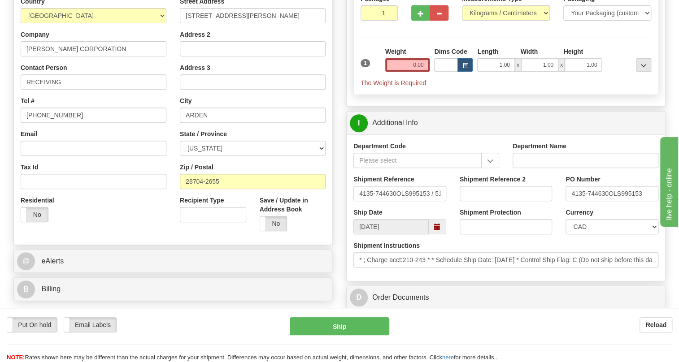
click at [135, 223] on div "Residential Yes No" at bounding box center [93, 212] width 159 height 33
drag, startPoint x: 219, startPoint y: 200, endPoint x: 178, endPoint y: 201, distance: 41.3
click at [178, 201] on div "Street Address 221 HEYWOOD RD Address 2 Address 3 City ARDEN State / Province A…" at bounding box center [252, 117] width 159 height 241
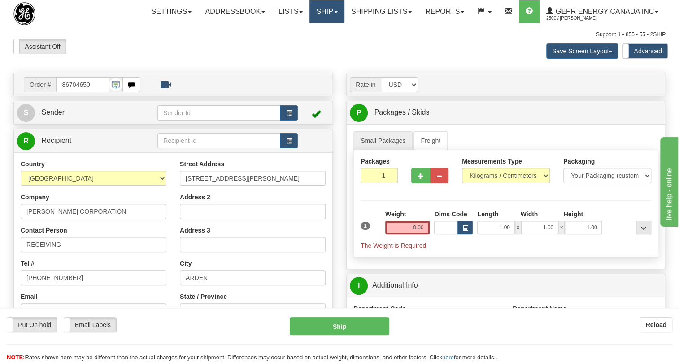
click at [332, 9] on link "Ship" at bounding box center [326, 11] width 35 height 22
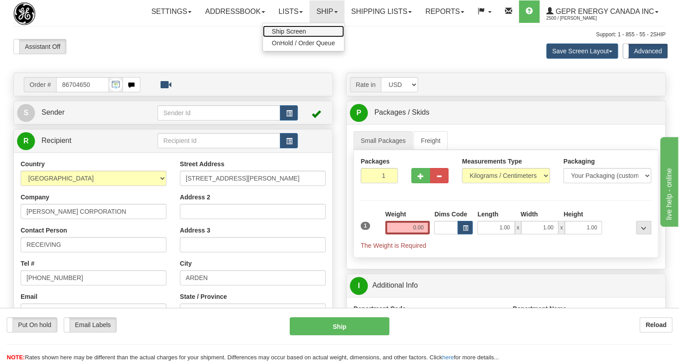
click at [291, 32] on span "Ship Screen" at bounding box center [289, 31] width 34 height 7
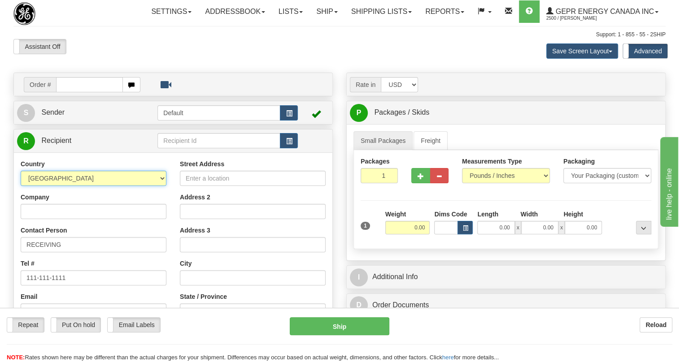
click at [159, 186] on select "[GEOGRAPHIC_DATA] [GEOGRAPHIC_DATA] [GEOGRAPHIC_DATA] [GEOGRAPHIC_DATA] [US_STA…" at bounding box center [94, 178] width 146 height 15
select select "US"
click at [21, 186] on select "AFGHANISTAN ALAND ISLANDS ALBANIA ALGERIA AMERICAN SAMOA ANDORRA ANGOLA ANGUILL…" at bounding box center [94, 178] width 146 height 15
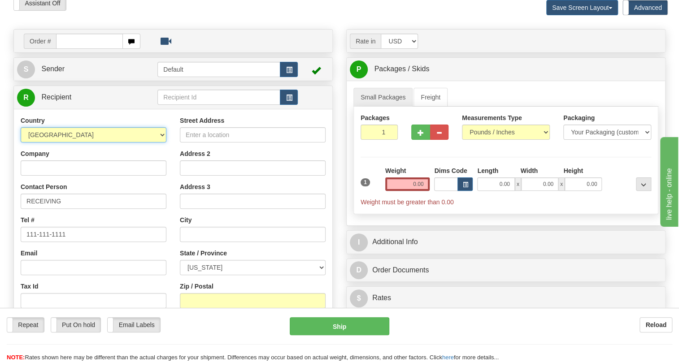
scroll to position [163, 0]
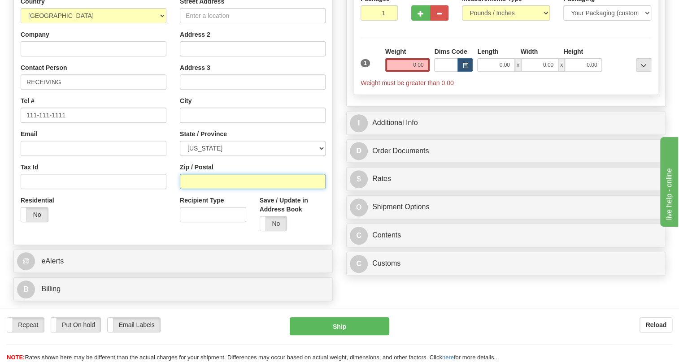
click at [190, 189] on input "Zip / Postal" at bounding box center [253, 181] width 146 height 15
paste input "28704-2655"
type input "28704-2655"
type input "ARDEN"
select select "NC"
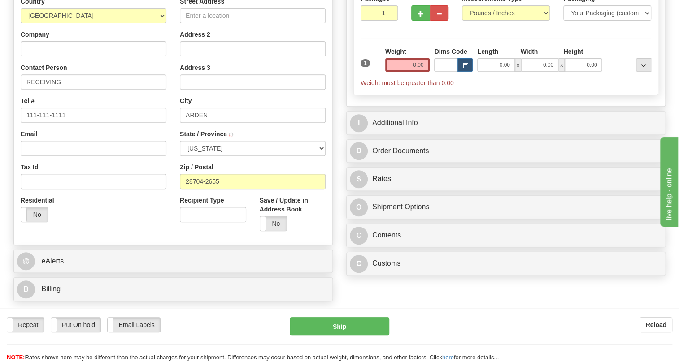
click at [150, 229] on div "Residential Yes No" at bounding box center [93, 212] width 159 height 33
click at [411, 72] on input "0.00" at bounding box center [407, 64] width 45 height 13
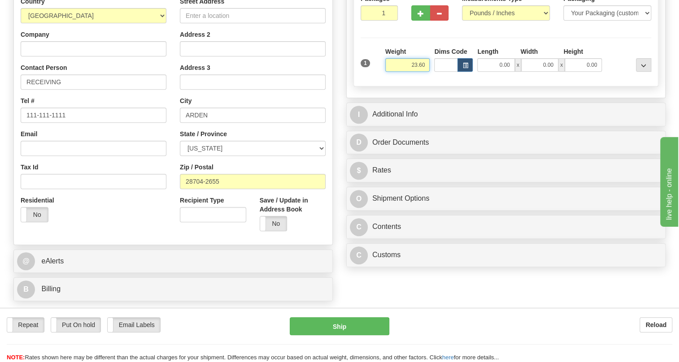
type input "23.60"
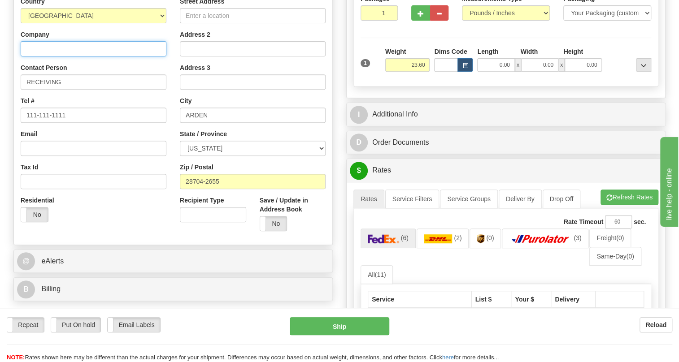
click at [29, 56] on input "Company" at bounding box center [94, 48] width 146 height 15
paste input "EATON CORPORATION"
type input "EATON CORPORATION"
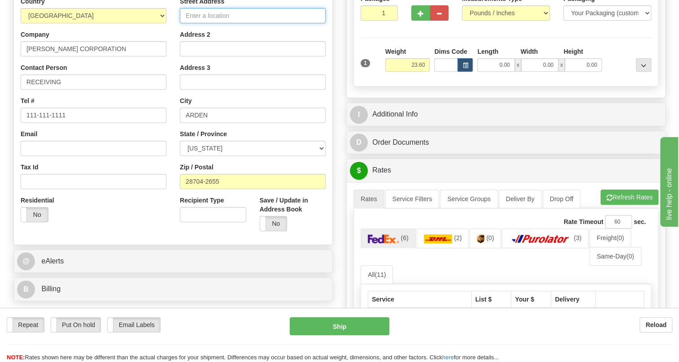
click at [204, 23] on input "Street Address" at bounding box center [253, 15] width 146 height 15
paste input "221 HEYWOOD RD"
type input "221 HEYWOOD RD"
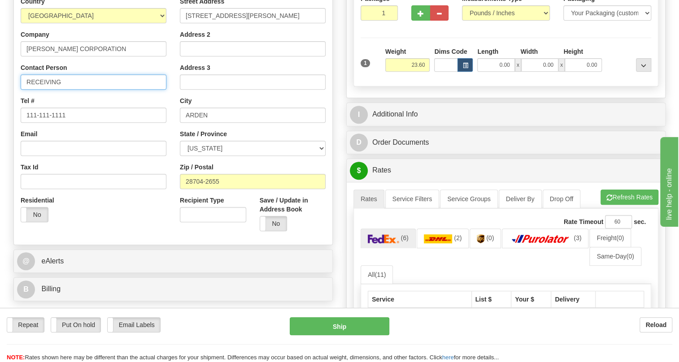
click at [55, 90] on input "RECEIVING" at bounding box center [94, 81] width 146 height 15
paste input "Bryson Redmon"
click at [108, 90] on input "Bryson Redmon /" at bounding box center [94, 81] width 146 height 15
paste input "10-10464-232"
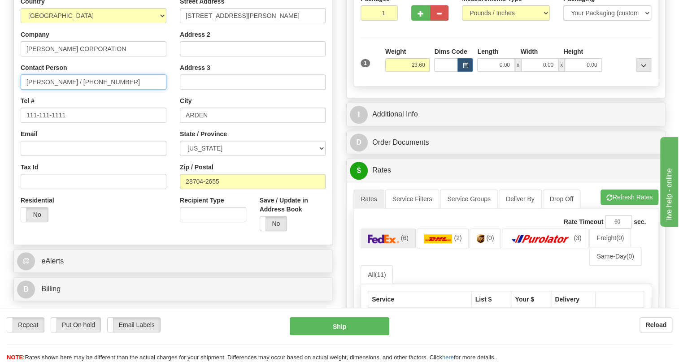
type input "Bryson Redmon / 10-10464-232"
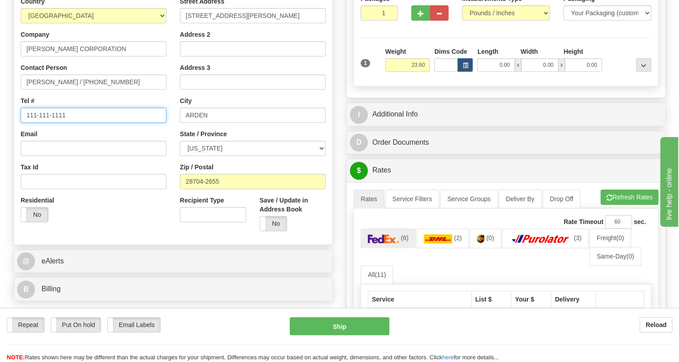
click at [51, 123] on input "111-111-1111" at bounding box center [94, 115] width 146 height 15
paste input "828-275-9895"
type input "828-275-9895"
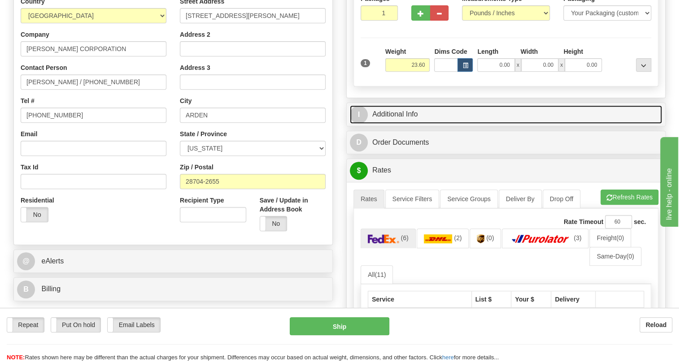
click at [391, 124] on link "I Additional Info" at bounding box center [506, 114] width 312 height 18
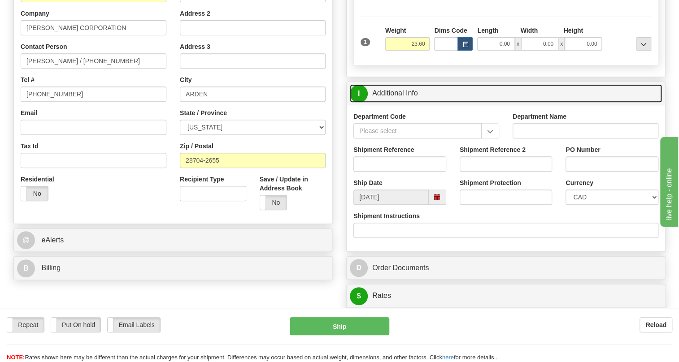
scroll to position [203, 0]
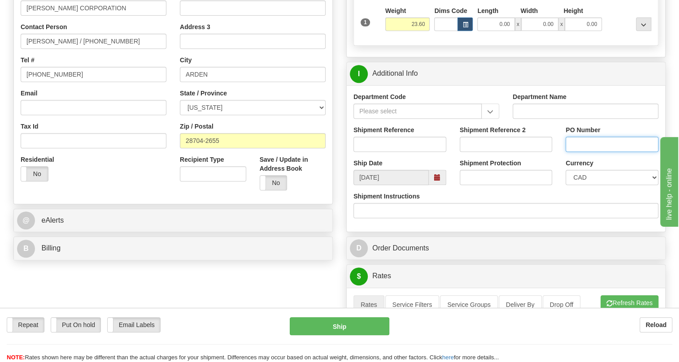
click at [574, 152] on input "PO Number" at bounding box center [611, 144] width 93 height 15
paste input "4135-744630OLS99515359"
type input "4135-744630OLS99515359"
click at [583, 185] on select "CAD USD EUR ZAR RON ANG ARN AUD AUS AWG BBD BFR BGN BHD BMD BND BRC BRL CHP CKZ…" at bounding box center [611, 177] width 93 height 15
select select "1"
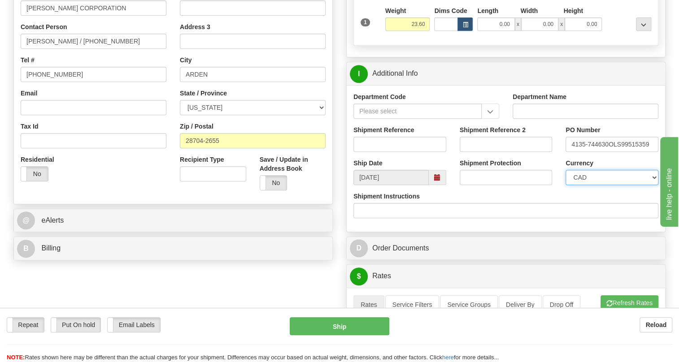
click at [565, 185] on select "CAD USD EUR ZAR RON ANG ARN AUD AUS AWG BBD BFR BGN BHD BMD BND BRC BRL CHP CKZ…" at bounding box center [611, 177] width 93 height 15
click at [363, 152] on input "Shipment Reference" at bounding box center [399, 144] width 93 height 15
paste input "512346"
type input "512346/5399003276"
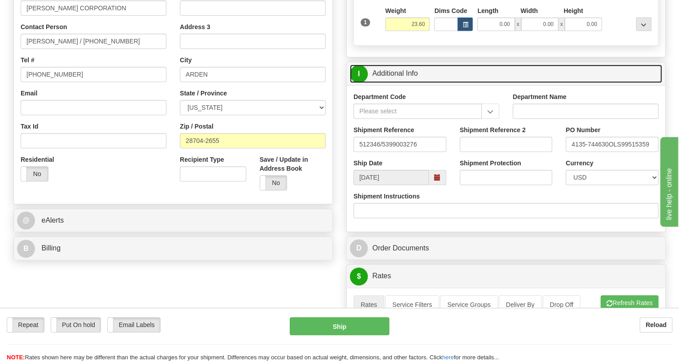
click at [393, 83] on link "I Additional Info" at bounding box center [506, 74] width 312 height 18
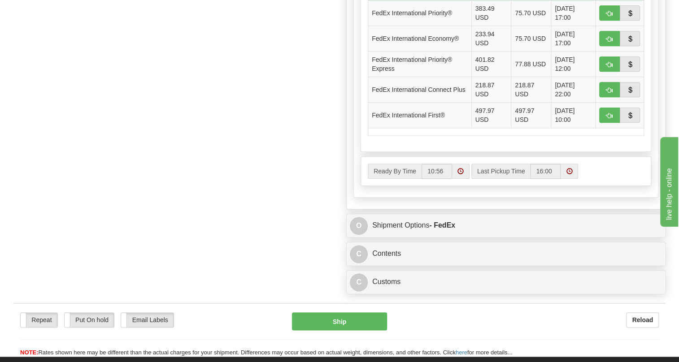
scroll to position [529, 0]
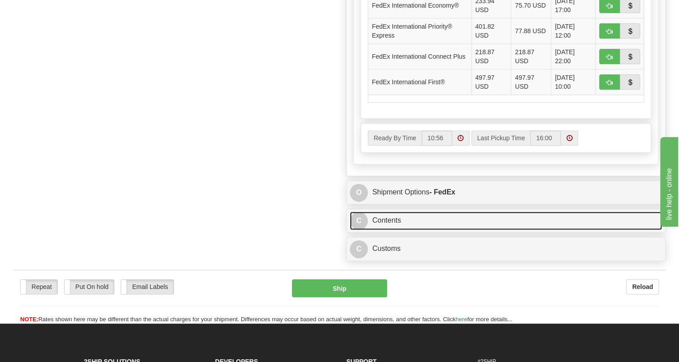
click at [388, 230] on link "C Contents" at bounding box center [506, 221] width 312 height 18
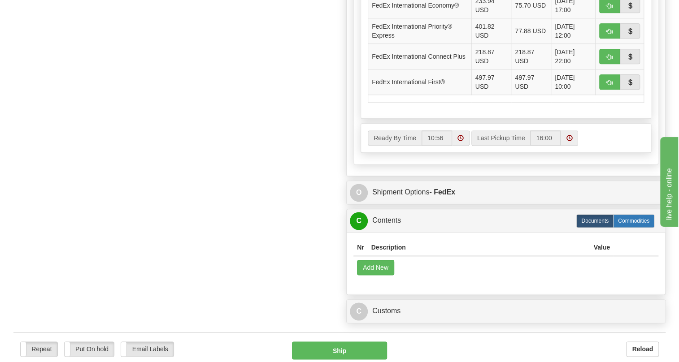
click at [631, 228] on label "Commodities" at bounding box center [633, 220] width 41 height 13
radio input "true"
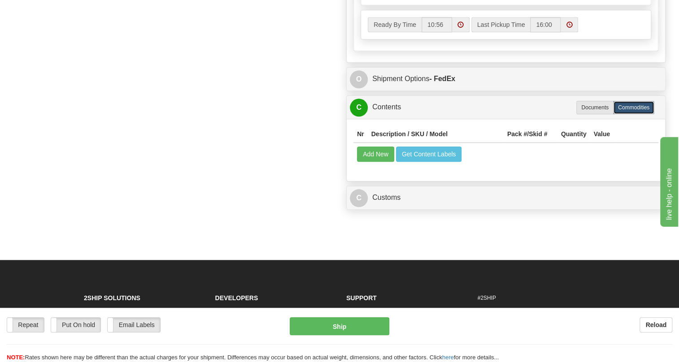
scroll to position [407, 0]
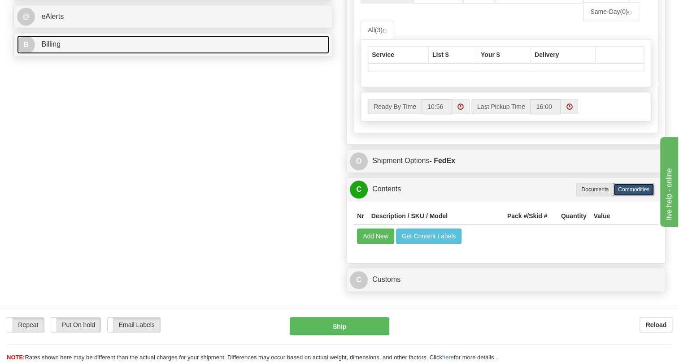
click at [50, 48] on span "Billing" at bounding box center [50, 44] width 19 height 8
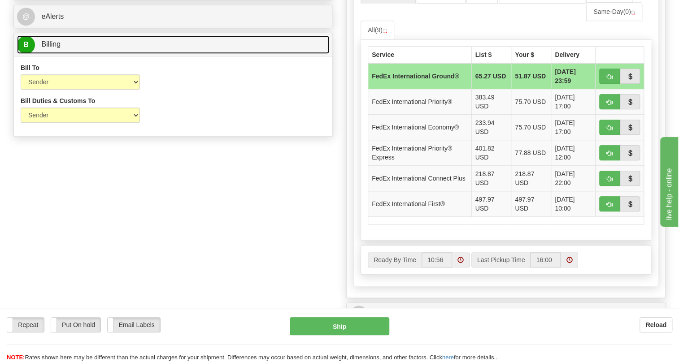
click at [49, 48] on span "Billing" at bounding box center [50, 44] width 19 height 8
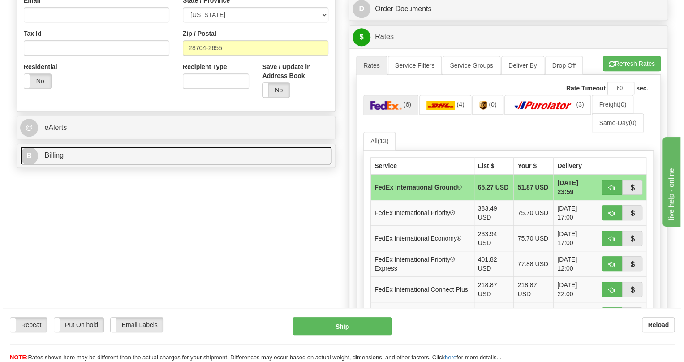
scroll to position [285, 0]
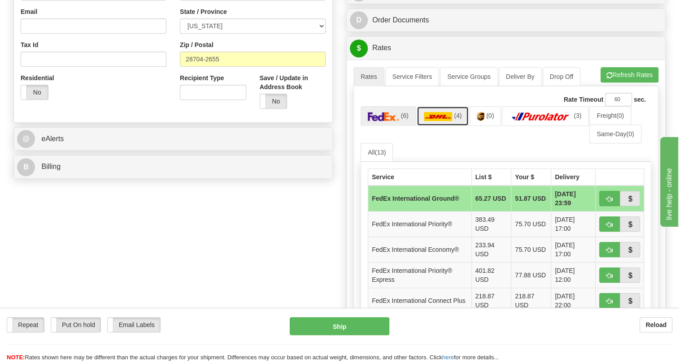
click at [433, 121] on img at bounding box center [438, 116] width 29 height 9
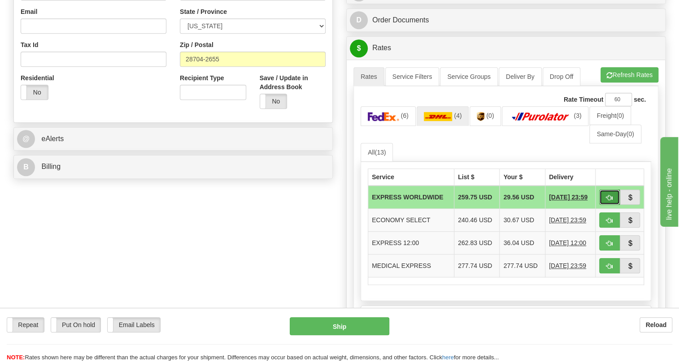
click at [606, 201] on span "button" at bounding box center [609, 198] width 6 height 6
type input "P"
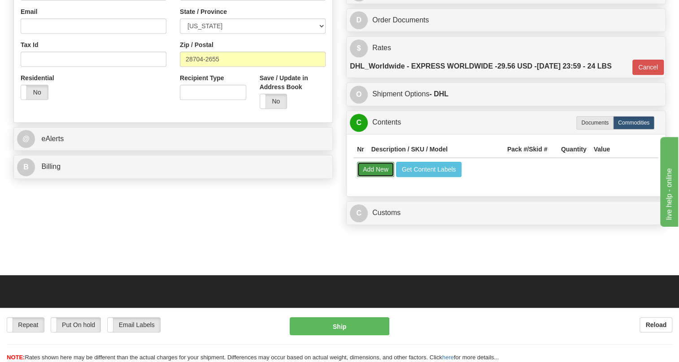
click at [374, 177] on button "Add New" at bounding box center [375, 169] width 37 height 15
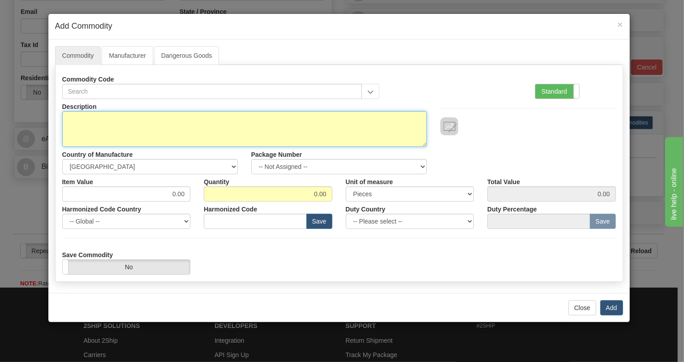
click at [80, 115] on textarea "Description" at bounding box center [244, 129] width 365 height 36
paste textarea "E869-19381-042X"
type textarea "E869-19381-042X"
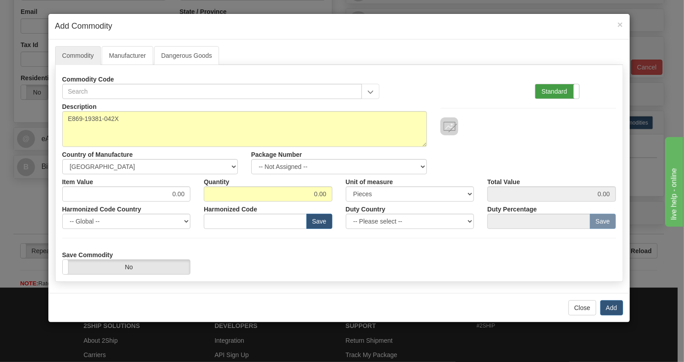
click at [549, 89] on label "Standard" at bounding box center [558, 91] width 44 height 14
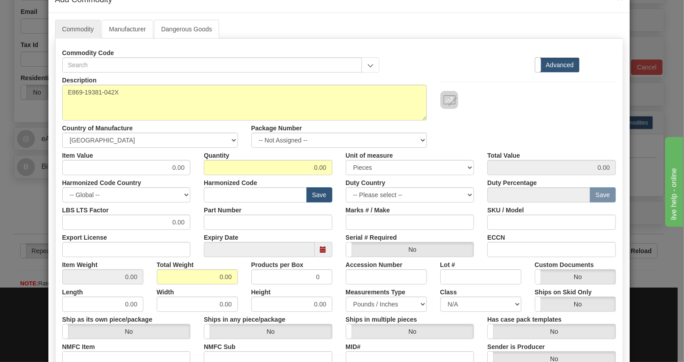
scroll to position [40, 0]
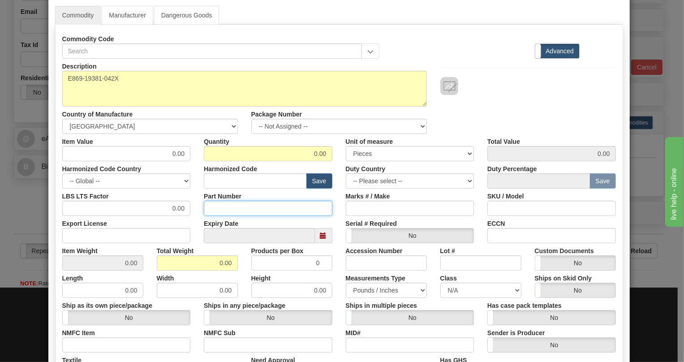
click at [216, 210] on input "Part Number" at bounding box center [268, 208] width 129 height 15
paste input "E869-19381-042X"
type input "E869-19381-042X"
click at [218, 178] on input "text" at bounding box center [255, 180] width 103 height 15
paste input "8537.10.9160"
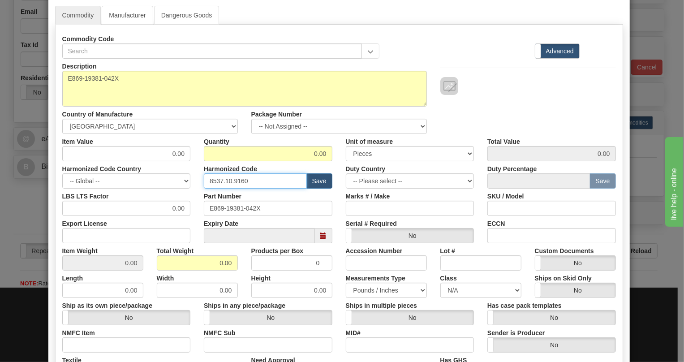
type input "8537.10.9160"
click at [179, 151] on input "0.00" at bounding box center [126, 153] width 129 height 15
paste input "4.975,13"
click at [162, 156] on input "4.975,13" at bounding box center [126, 153] width 129 height 15
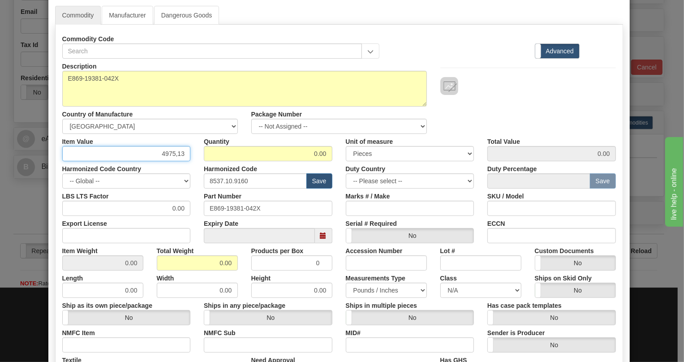
click at [175, 156] on input "4975,13" at bounding box center [126, 153] width 129 height 15
type input "4975.13"
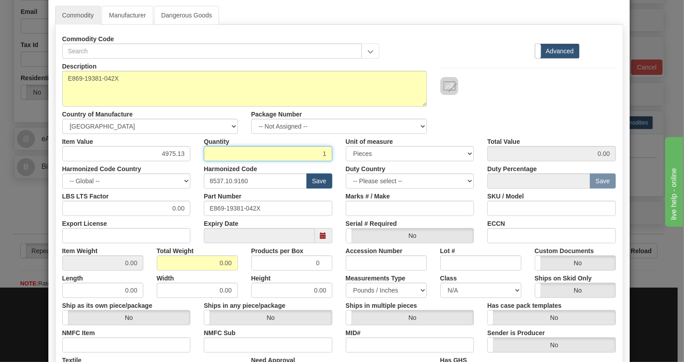
type input "1"
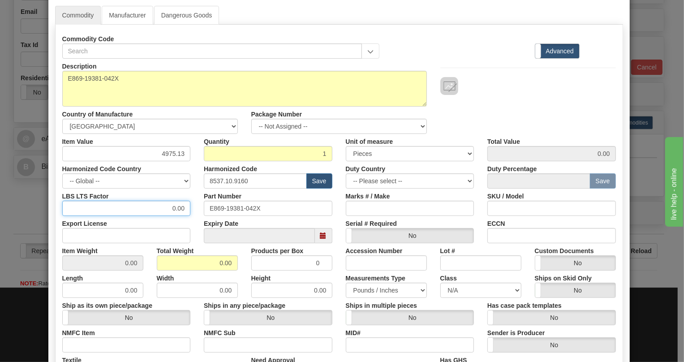
type input "4975.13"
click at [167, 210] on input "0.00" at bounding box center [126, 208] width 129 height 15
type input "1.00"
click at [214, 266] on input "0.00" at bounding box center [197, 262] width 81 height 15
type input "1.00"
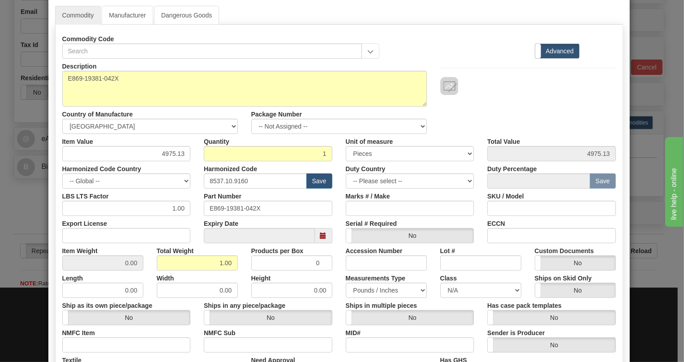
type input "1.0000"
click at [237, 279] on div "Width 0.00" at bounding box center [197, 284] width 95 height 27
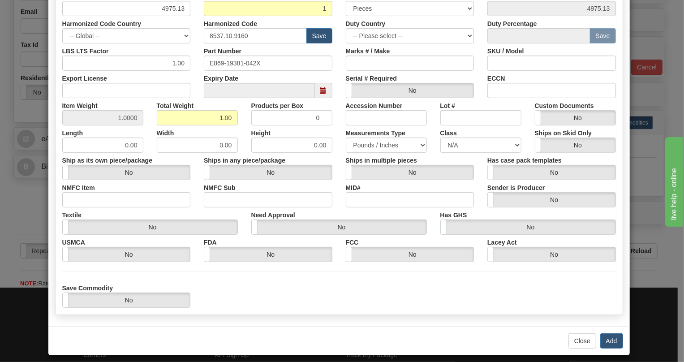
scroll to position [192, 0]
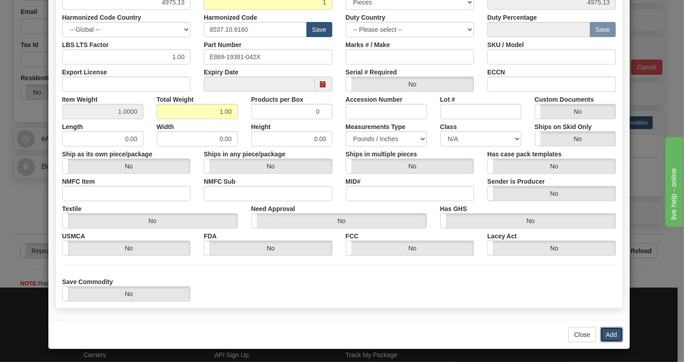
click at [609, 333] on button "Add" at bounding box center [612, 334] width 23 height 15
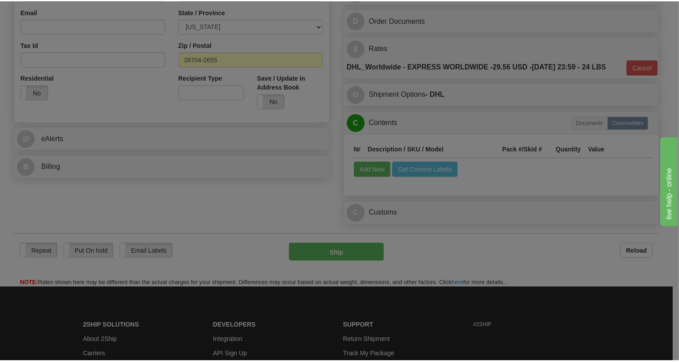
scroll to position [0, 0]
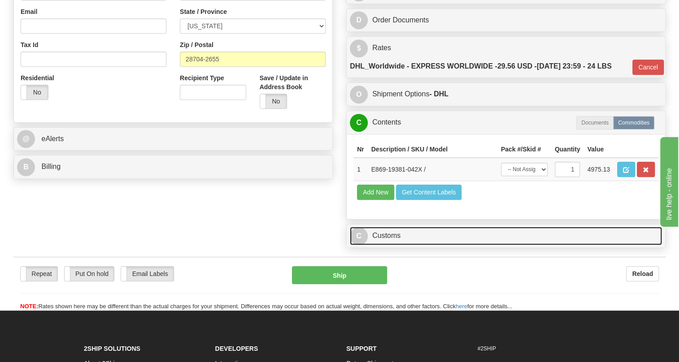
click at [385, 245] on link "C Customs" at bounding box center [506, 236] width 312 height 18
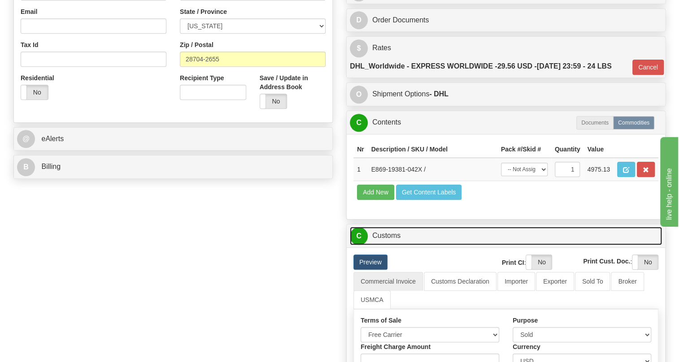
click at [390, 245] on link "C Customs" at bounding box center [506, 236] width 312 height 18
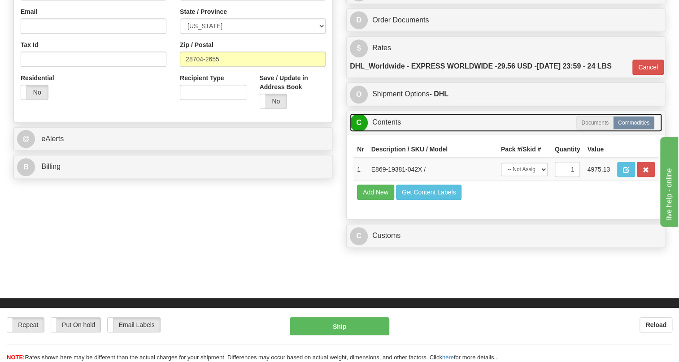
click at [381, 132] on link "C Contents" at bounding box center [506, 122] width 312 height 18
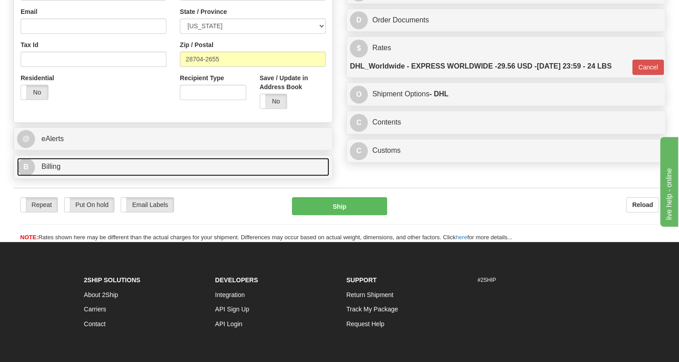
click at [48, 170] on span "Billing" at bounding box center [50, 167] width 19 height 8
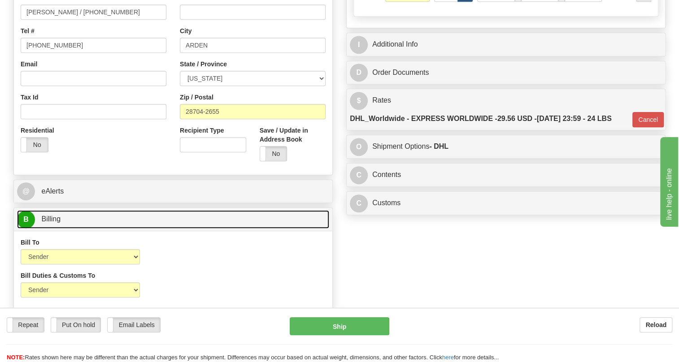
scroll to position [244, 0]
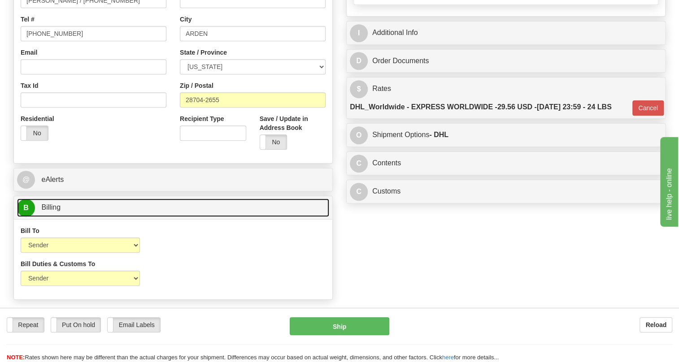
click at [51, 211] on span "Billing" at bounding box center [50, 207] width 19 height 8
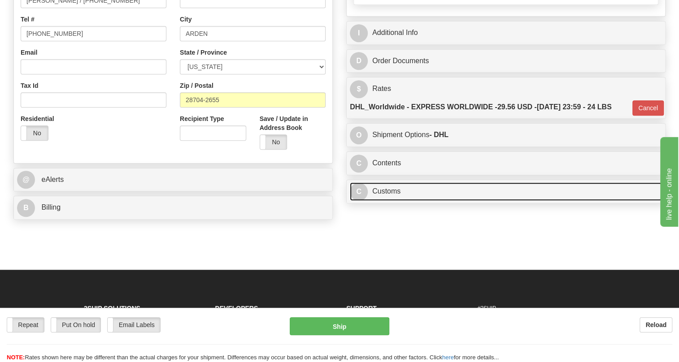
click at [396, 201] on link "C Customs" at bounding box center [506, 191] width 312 height 18
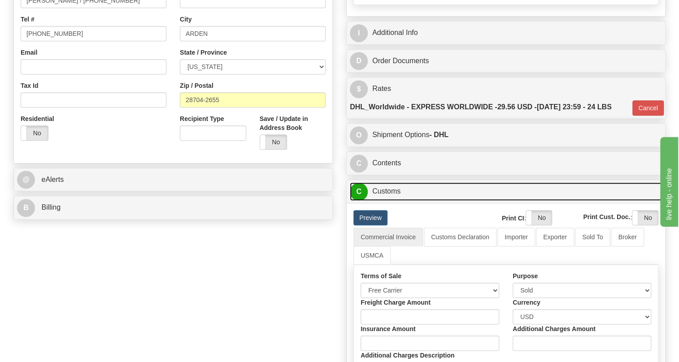
click at [396, 201] on link "C Customs" at bounding box center [506, 191] width 312 height 18
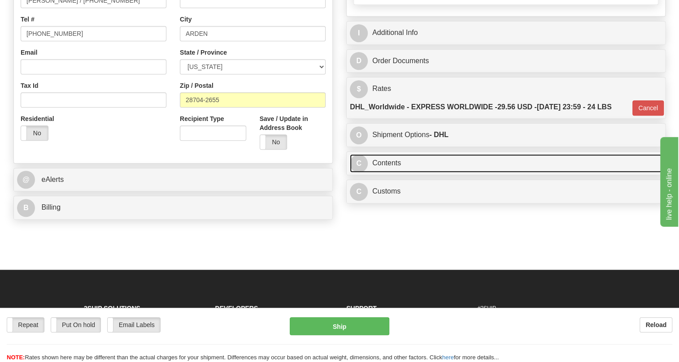
click at [384, 173] on link "C Contents" at bounding box center [506, 163] width 312 height 18
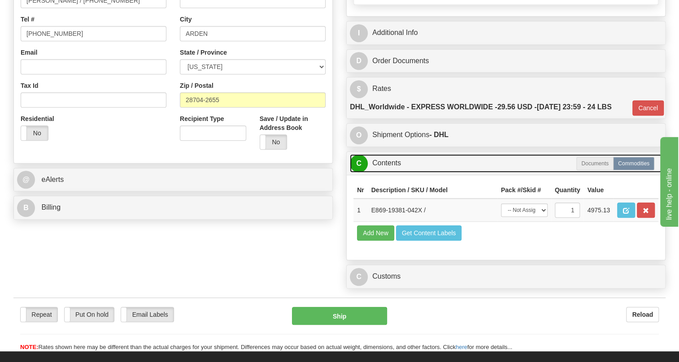
click at [384, 173] on link "C Contents" at bounding box center [506, 163] width 312 height 18
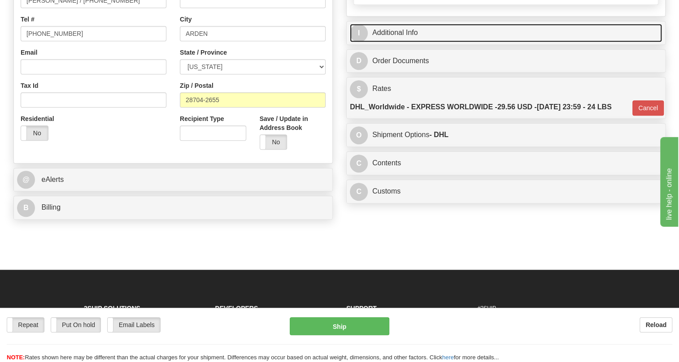
click at [388, 42] on link "I Additional Info" at bounding box center [506, 33] width 312 height 18
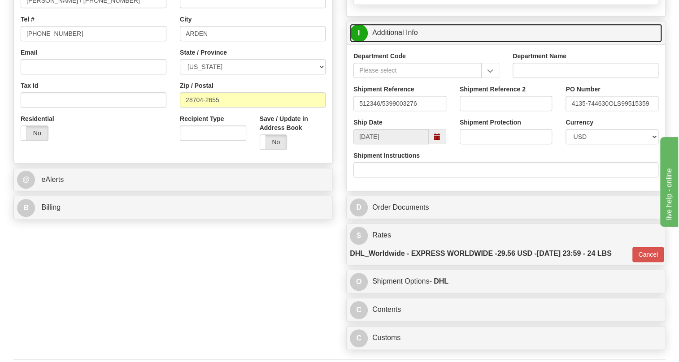
click at [388, 42] on link "I Additional Info" at bounding box center [506, 33] width 312 height 18
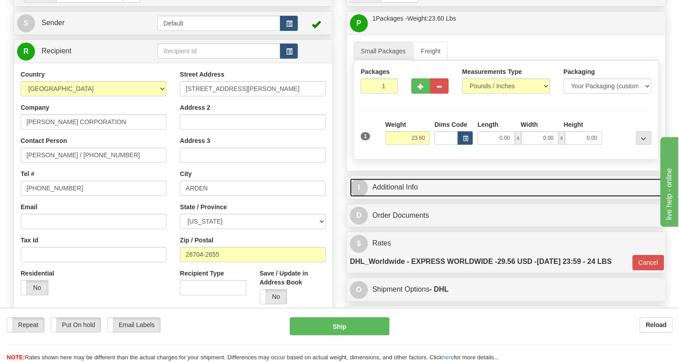
scroll to position [81, 0]
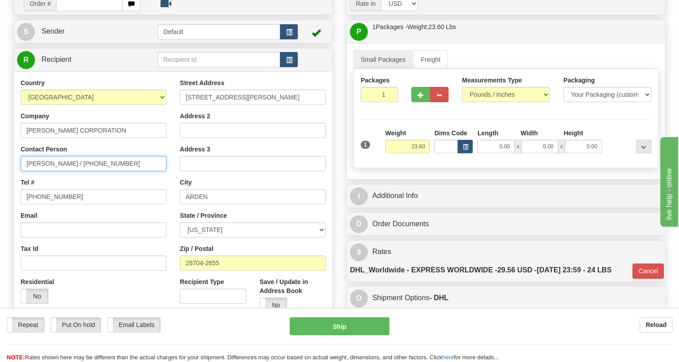
drag, startPoint x: 116, startPoint y: 184, endPoint x: 78, endPoint y: 187, distance: 38.3
click at [78, 171] on input "Bryson Redmon / 10-10464-232" at bounding box center [94, 163] width 146 height 15
click at [121, 171] on input "Bryson Redmon / 10-10464-232" at bounding box center [94, 163] width 146 height 15
click at [26, 171] on input "Bryson Redmon / 10-10464-232" at bounding box center [94, 163] width 146 height 15
click at [57, 171] on input "rECEIVING / Bryson Redmon / 10-10464-232" at bounding box center [94, 163] width 146 height 15
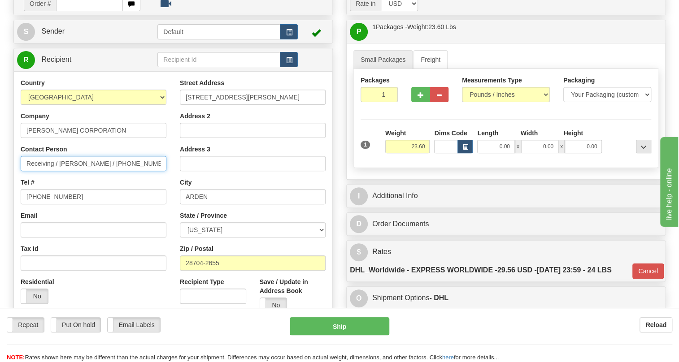
type input "Receiving / Bryson Redmon / 10-10464-232"
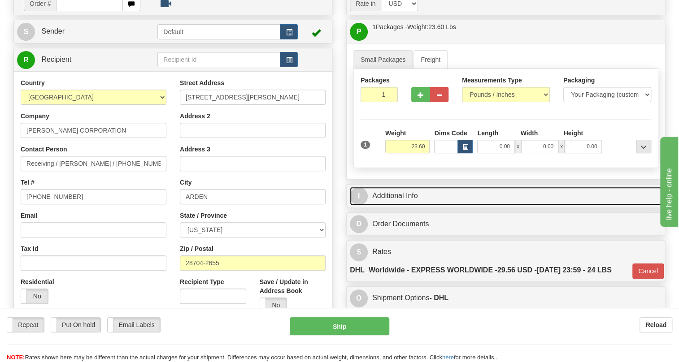
click at [399, 205] on link "I Additional Info" at bounding box center [506, 196] width 312 height 18
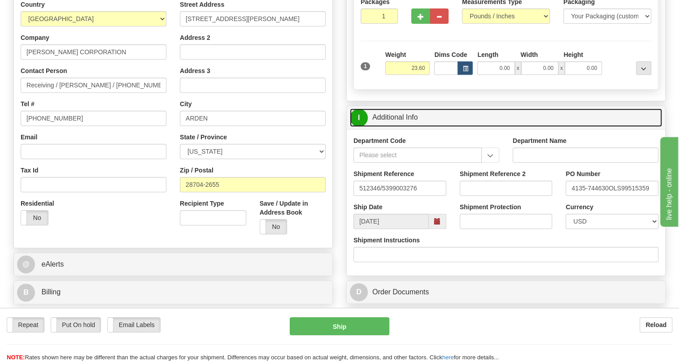
scroll to position [163, 0]
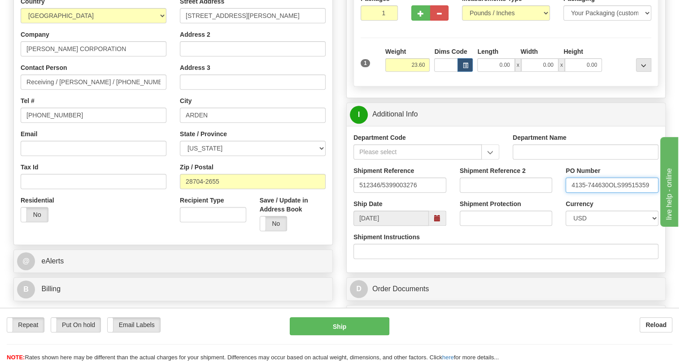
drag, startPoint x: 608, startPoint y: 206, endPoint x: 565, endPoint y: 207, distance: 43.5
click at [565, 193] on input "4135-744630OLS99515359" at bounding box center [611, 184] width 93 height 15
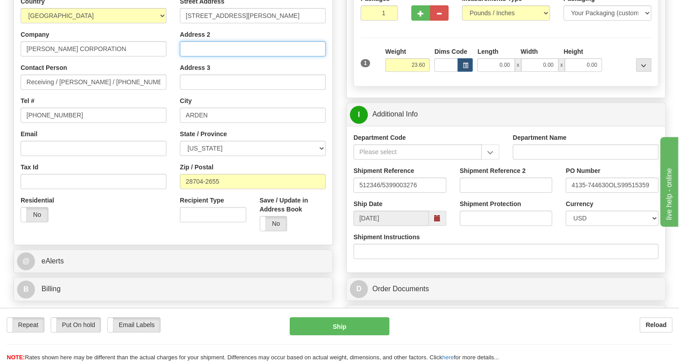
click at [220, 56] on input "Address 2" at bounding box center [253, 48] width 146 height 15
paste input "4135-744630"
type input "PO# 4135-744630"
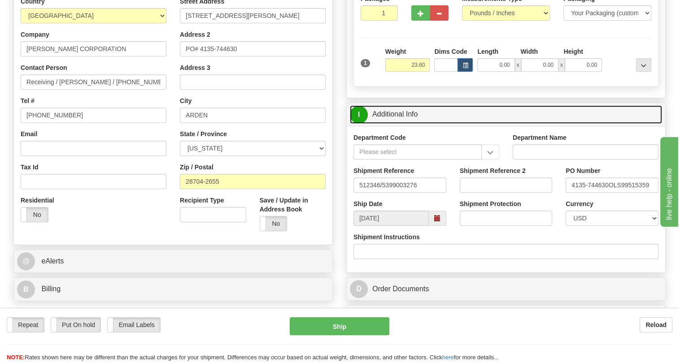
click at [394, 124] on link "I Additional Info" at bounding box center [506, 114] width 312 height 18
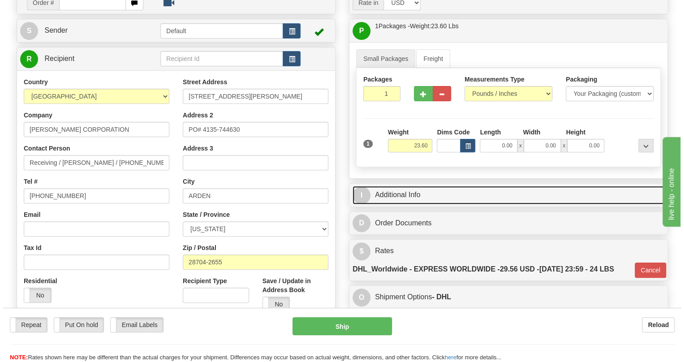
scroll to position [81, 0]
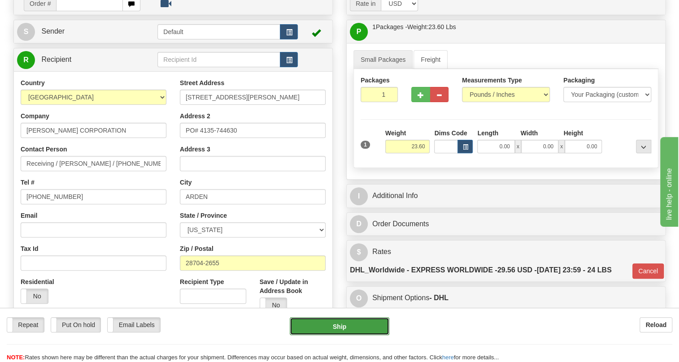
click at [338, 328] on button "Ship" at bounding box center [339, 326] width 99 height 18
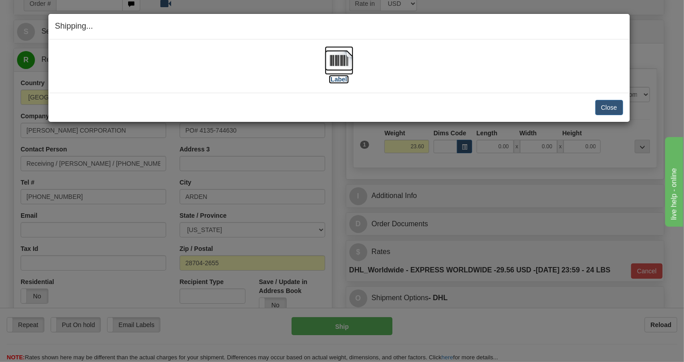
click at [338, 52] on img at bounding box center [339, 60] width 29 height 29
drag, startPoint x: 606, startPoint y: 104, endPoint x: 601, endPoint y: 102, distance: 4.8
click at [606, 104] on button "Close" at bounding box center [610, 107] width 28 height 15
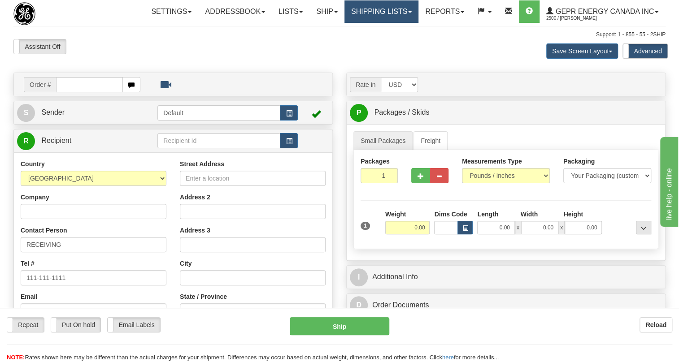
click at [408, 10] on link "Shipping lists" at bounding box center [381, 11] width 74 height 22
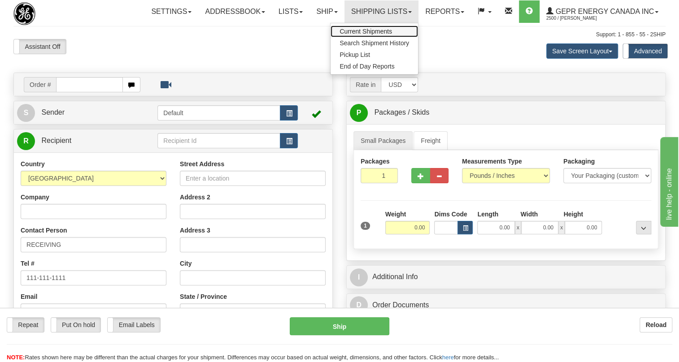
click at [363, 31] on span "Current Shipments" at bounding box center [365, 31] width 52 height 7
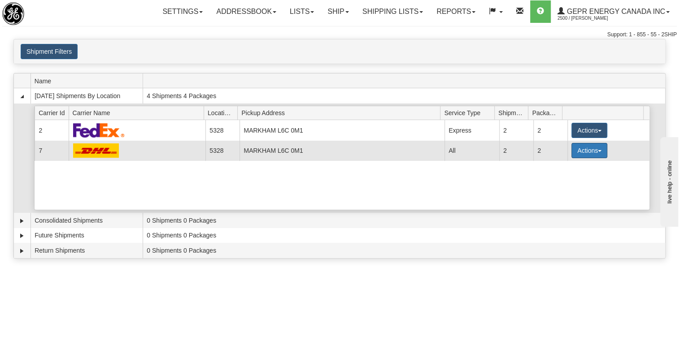
click at [595, 149] on button "Actions" at bounding box center [589, 150] width 36 height 15
click at [558, 166] on span "Details" at bounding box center [556, 167] width 24 height 6
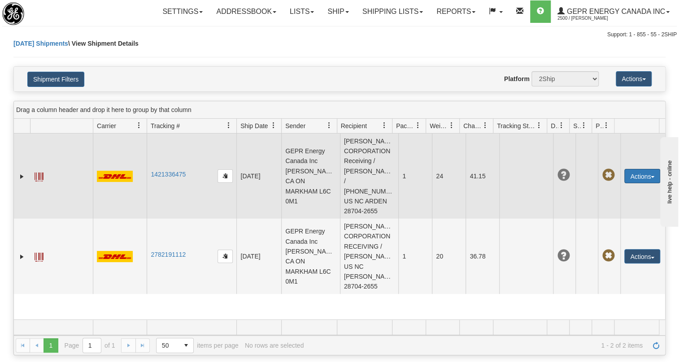
click at [650, 176] on span "button" at bounding box center [652, 177] width 4 height 2
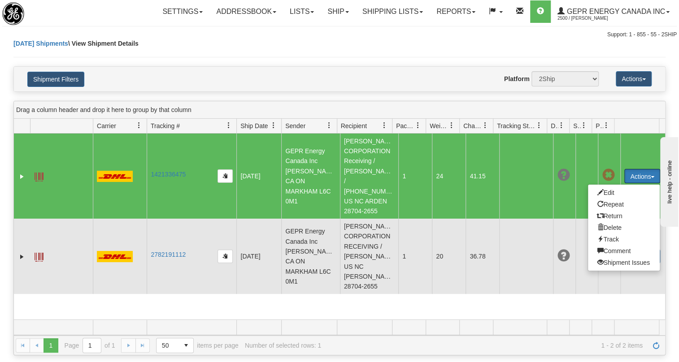
click at [518, 219] on td at bounding box center [526, 256] width 54 height 75
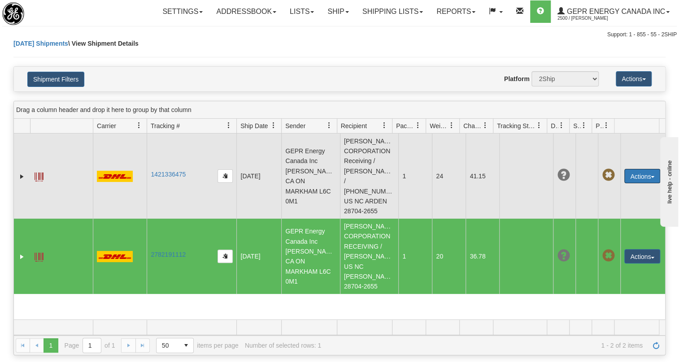
click at [247, 190] on td "[DATE]" at bounding box center [258, 176] width 45 height 85
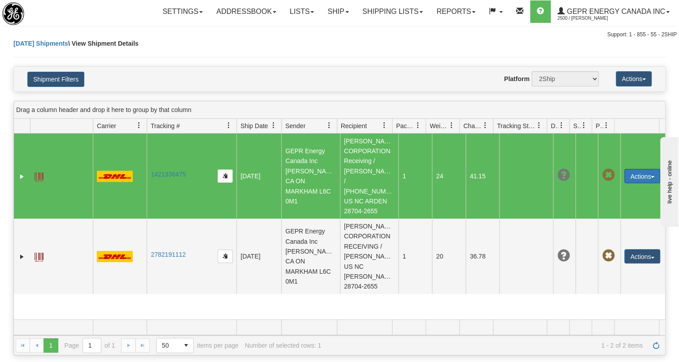
click at [650, 176] on span "button" at bounding box center [652, 177] width 4 height 2
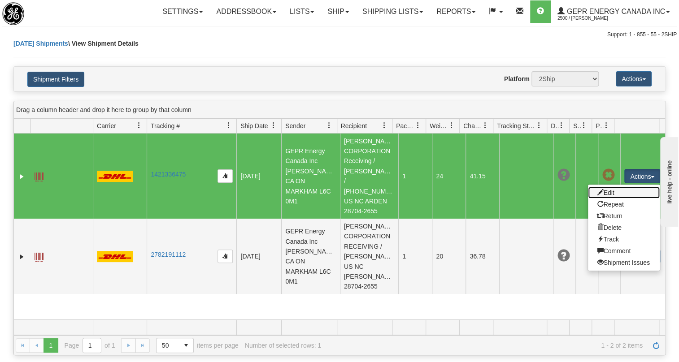
click at [607, 188] on link "Edit" at bounding box center [624, 193] width 72 height 12
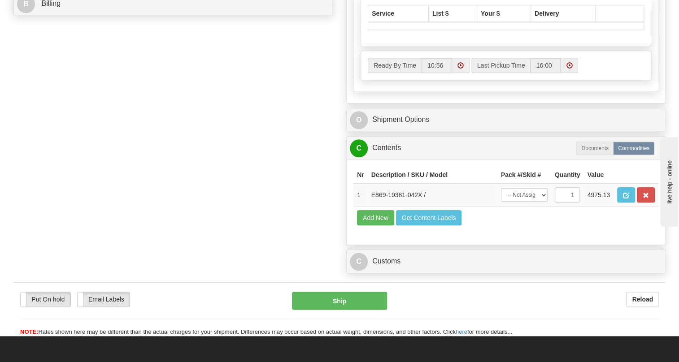
click at [394, 157] on link "C Contents" at bounding box center [506, 148] width 312 height 18
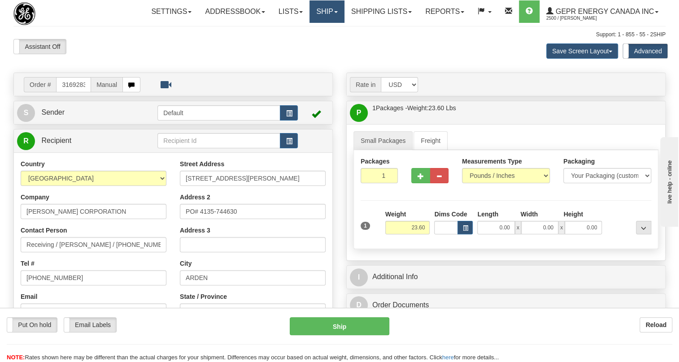
click at [334, 11] on span at bounding box center [336, 12] width 4 height 2
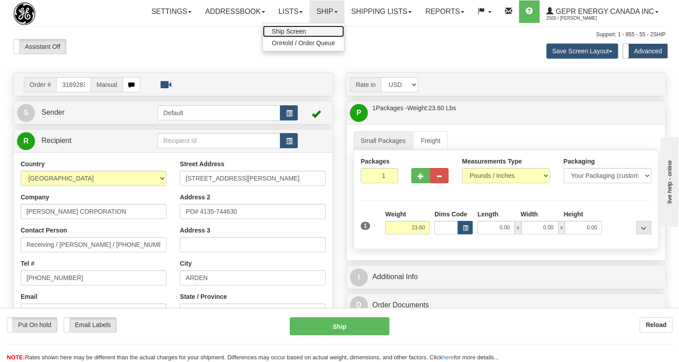
click at [287, 32] on span "Ship Screen" at bounding box center [289, 31] width 34 height 7
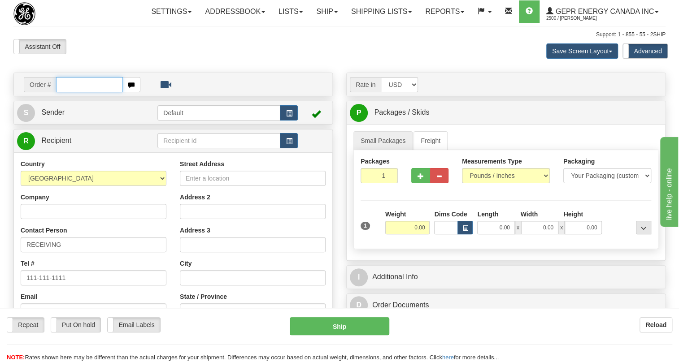
click at [73, 92] on input "text" at bounding box center [89, 84] width 67 height 15
paste input "0086704586"
click at [67, 92] on input "0086704586" at bounding box center [89, 84] width 67 height 15
type input "86704586"
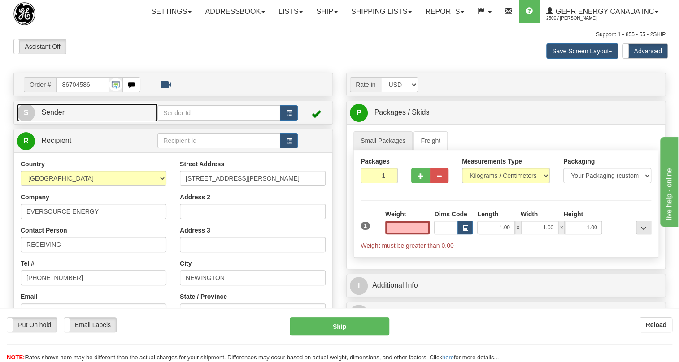
type input "0.00"
click at [50, 116] on span "Sender" at bounding box center [52, 112] width 23 height 8
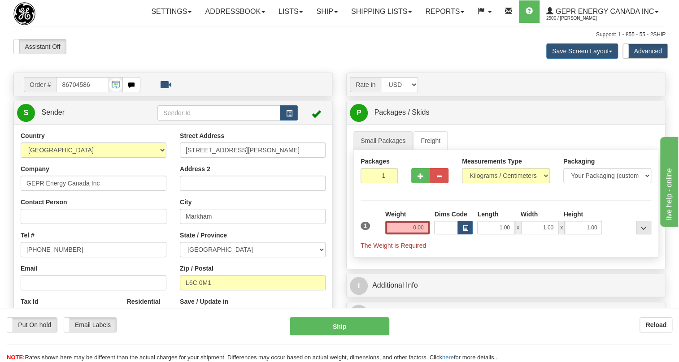
type input "MARKHAM"
click at [54, 257] on input "[PHONE_NUMBER]" at bounding box center [94, 249] width 146 height 15
click at [54, 257] on input "(779)7960565" at bounding box center [94, 249] width 146 height 15
paste input "905-927-5013"
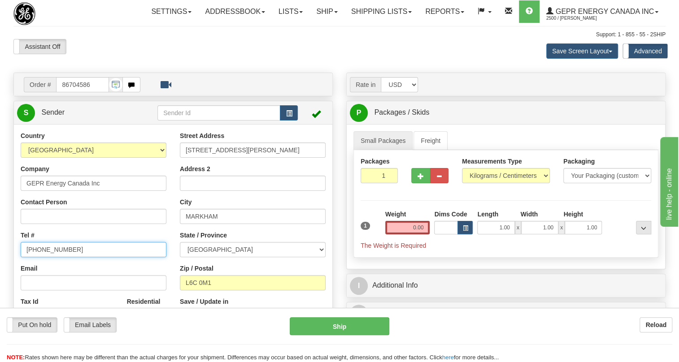
type input "905-927-5013"
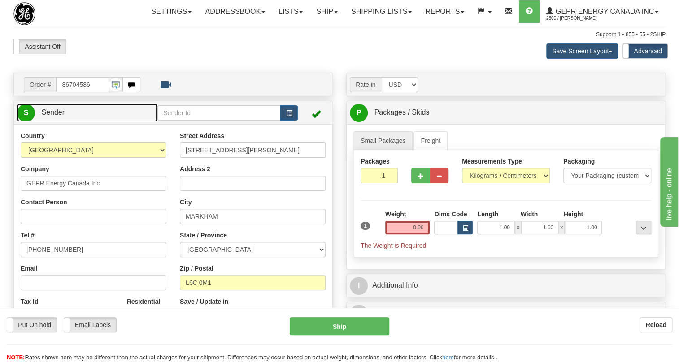
click at [47, 116] on span "Sender" at bounding box center [52, 112] width 23 height 8
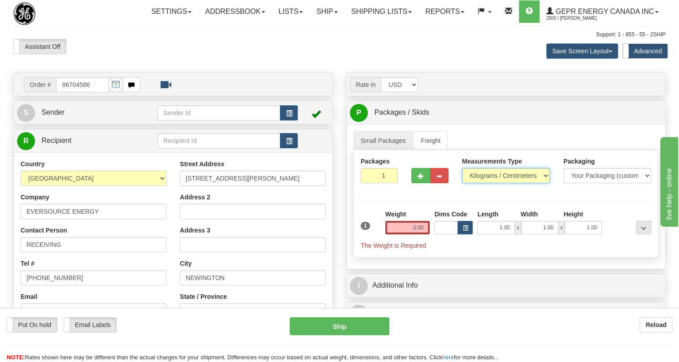
click at [491, 183] on select "Pounds / Inches Kilograms / Centimeters" at bounding box center [506, 175] width 88 height 15
select select "0"
click at [462, 183] on select "Pounds / Inches Kilograms / Centimeters" at bounding box center [506, 175] width 88 height 15
click at [408, 234] on input "0.00" at bounding box center [407, 227] width 45 height 13
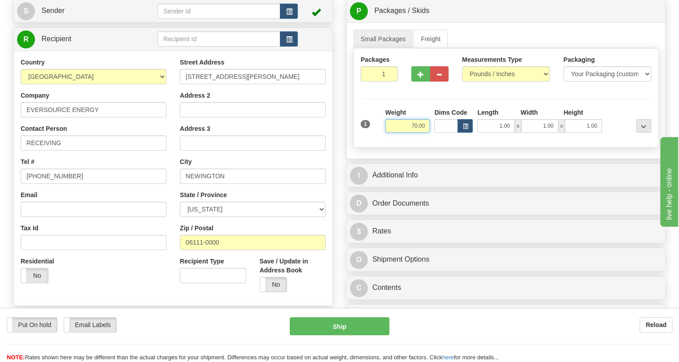
scroll to position [122, 0]
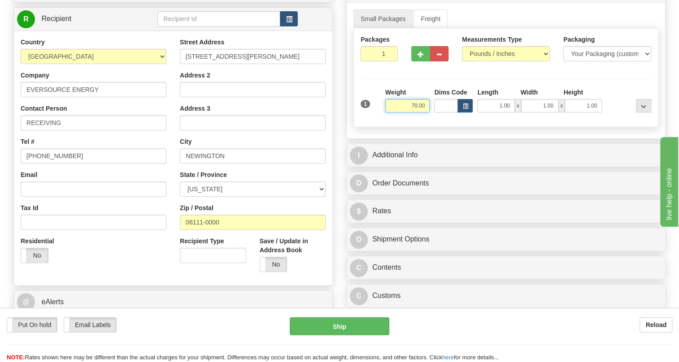
type input "70.00"
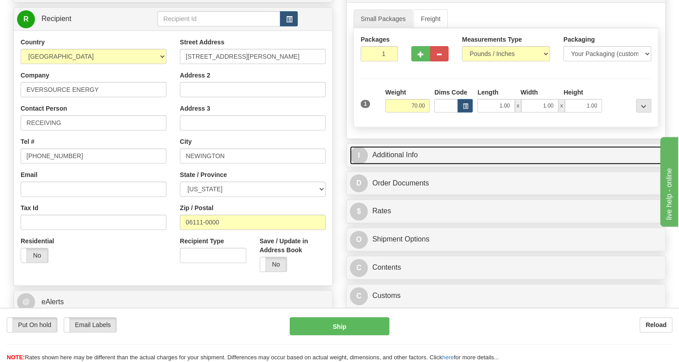
click at [412, 164] on link "I Additional Info" at bounding box center [506, 155] width 312 height 18
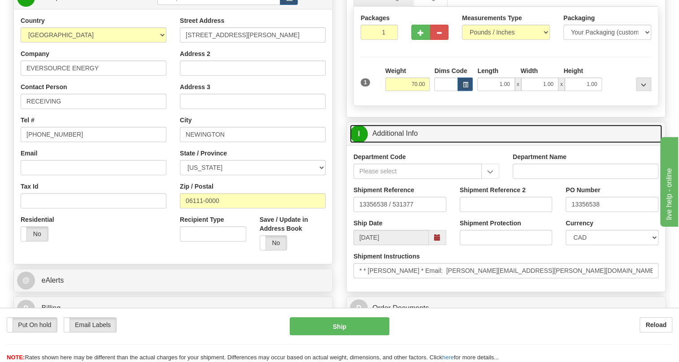
scroll to position [163, 0]
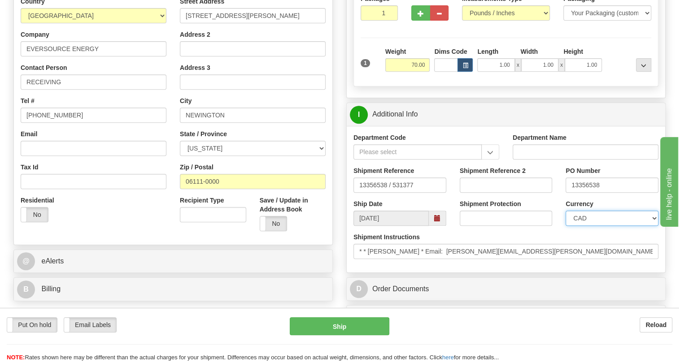
click at [593, 226] on select "CAD USD EUR ZAR RON ANG ARN AUD AUS AWG BBD BFR BGN BHD BMD BND BRC BRL CHP CKZ…" at bounding box center [611, 218] width 93 height 15
select select "1"
click at [565, 226] on select "CAD USD EUR ZAR RON ANG ARN AUD AUS AWG BBD BFR BGN BHD BMD BND BRC BRL CHP CKZ…" at bounding box center [611, 218] width 93 height 15
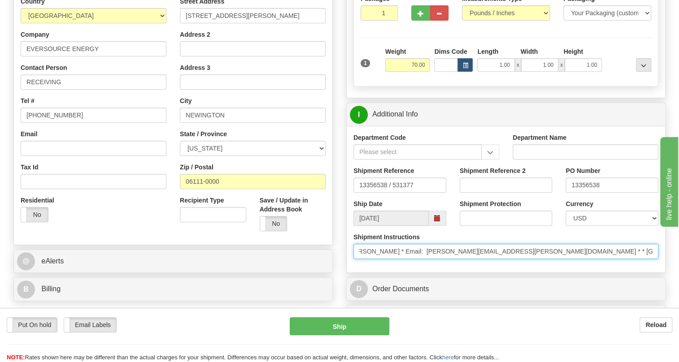
scroll to position [0, 0]
drag, startPoint x: 610, startPoint y: 275, endPoint x: 362, endPoint y: 272, distance: 248.7
click at [362, 259] on input "* * MOHAMMED YOUNES * Email: mohammed.younes@eversource.com * * BERLIN, CT ELEC…" at bounding box center [505, 251] width 305 height 15
click at [435, 259] on input "* * MOHAMMED YOUNES * Email: mohammed.younes@eversource.com * * BERLIN, CT ELEC…" at bounding box center [505, 251] width 305 height 15
drag, startPoint x: 435, startPoint y: 270, endPoint x: 367, endPoint y: 269, distance: 67.7
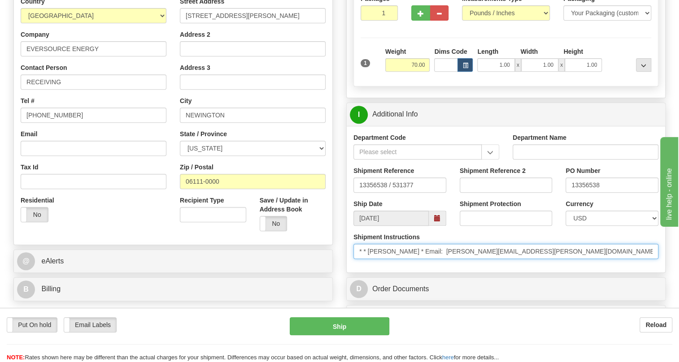
click at [367, 259] on input "* * MOHAMMED YOUNES * Email: mohammed.younes@eversource.com * * BERLIN, CT ELEC…" at bounding box center [505, 251] width 305 height 15
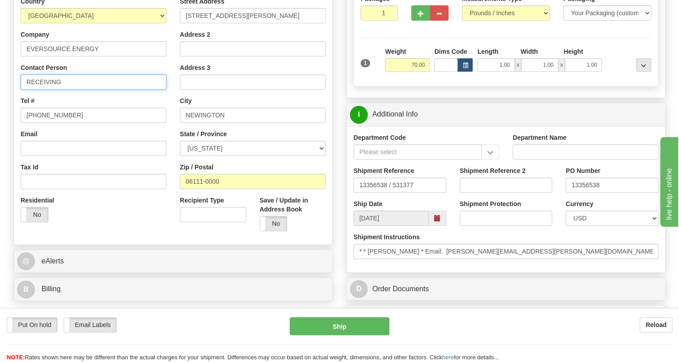
click at [70, 90] on input "RECEIVING" at bounding box center [94, 81] width 146 height 15
paste input "MOHAMMED YOUNES"
click at [67, 90] on input "RECEIVING / MOHAMMED YOUNES" at bounding box center [94, 81] width 146 height 15
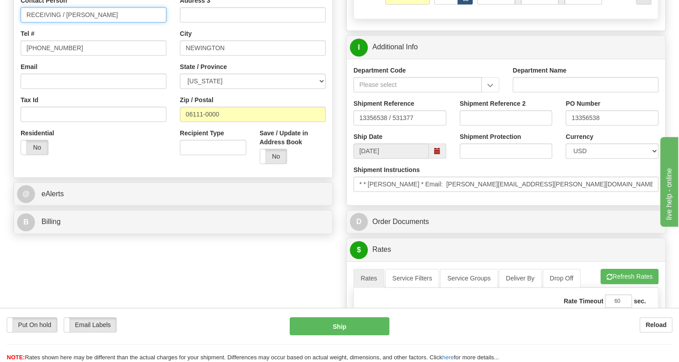
scroll to position [244, 0]
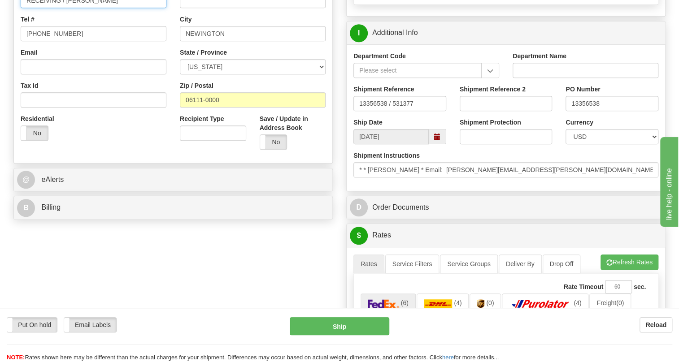
type input "RECEIVING / MOHAMMED YOUNES"
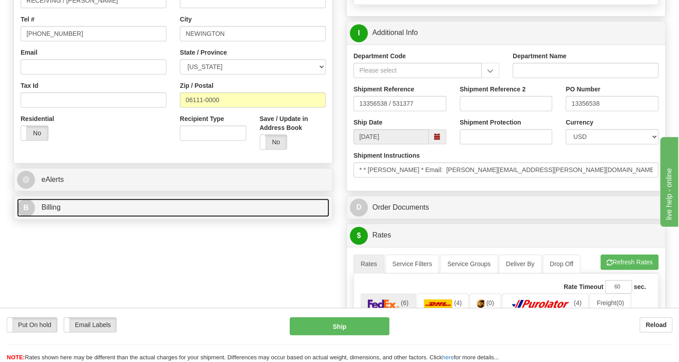
click at [49, 211] on span "Billing" at bounding box center [50, 207] width 19 height 8
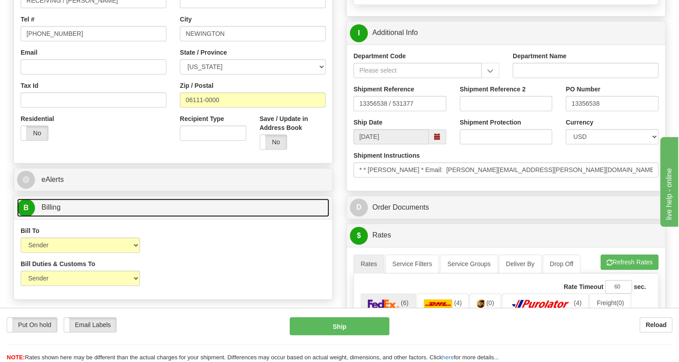
click at [52, 211] on span "Billing" at bounding box center [50, 207] width 19 height 8
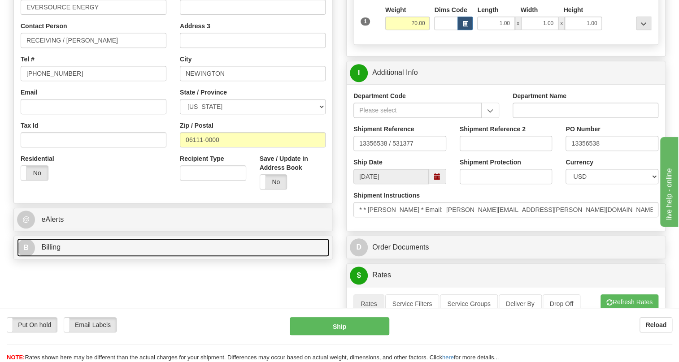
scroll to position [203, 0]
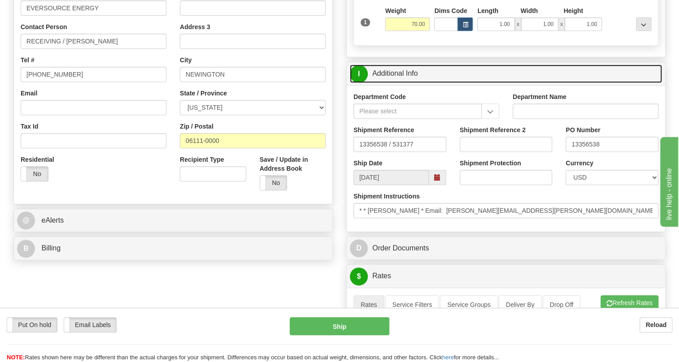
click at [397, 83] on link "I Additional Info" at bounding box center [506, 74] width 312 height 18
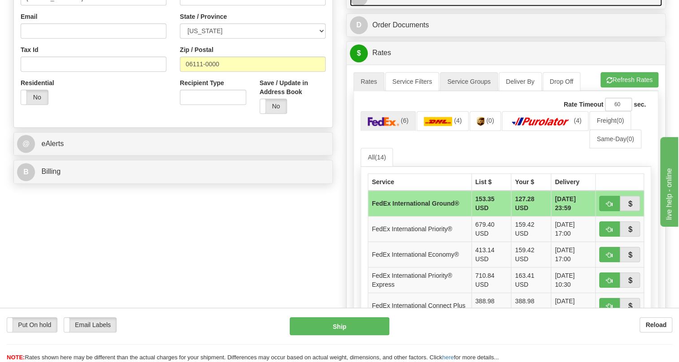
scroll to position [285, 0]
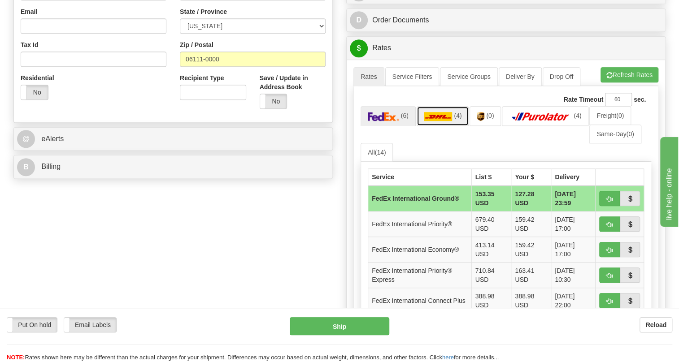
click at [437, 121] on img at bounding box center [438, 116] width 29 height 9
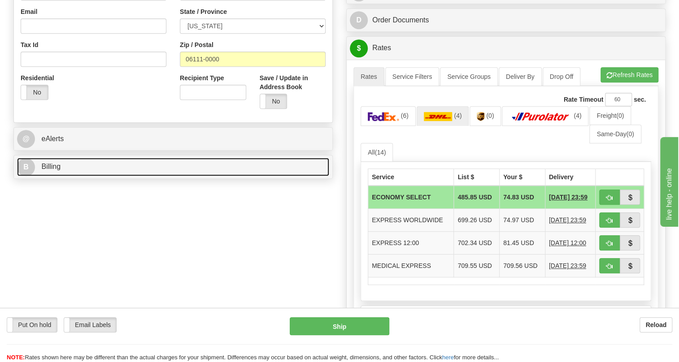
click at [51, 170] on span "Billing" at bounding box center [50, 167] width 19 height 8
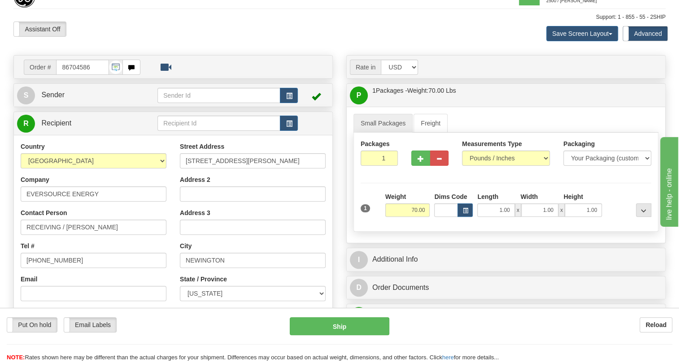
scroll to position [0, 0]
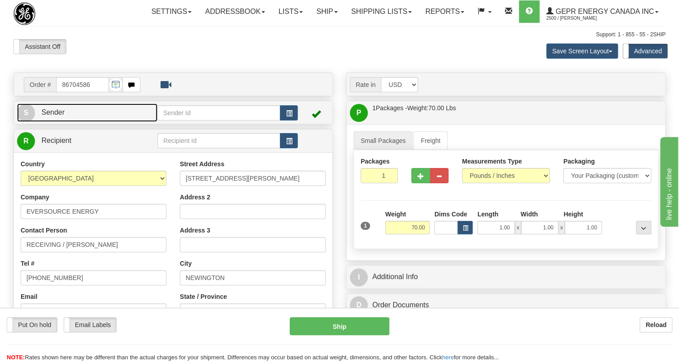
click at [53, 116] on span "Sender" at bounding box center [52, 112] width 23 height 8
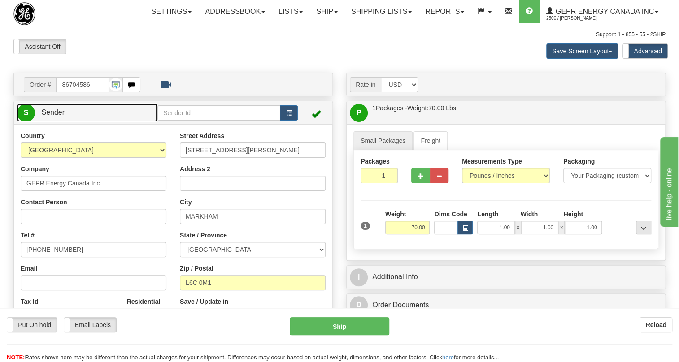
click at [58, 116] on span "Sender" at bounding box center [52, 112] width 23 height 8
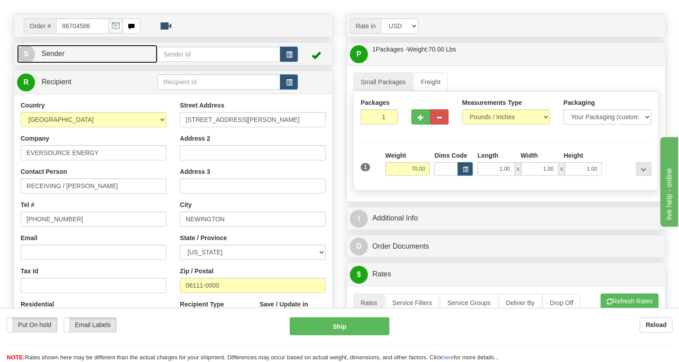
scroll to position [81, 0]
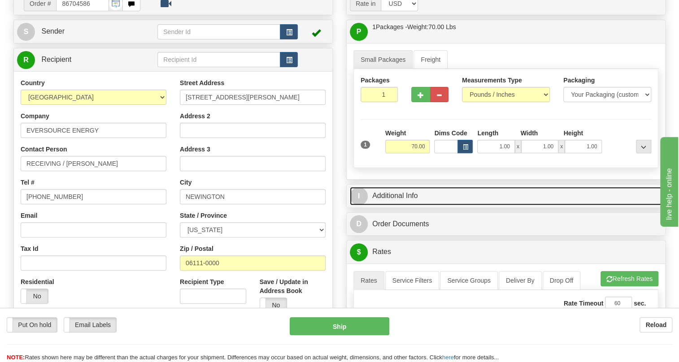
click at [388, 205] on link "I Additional Info" at bounding box center [506, 196] width 312 height 18
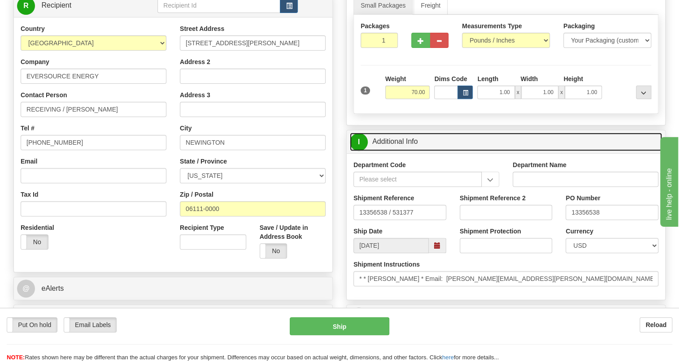
scroll to position [163, 0]
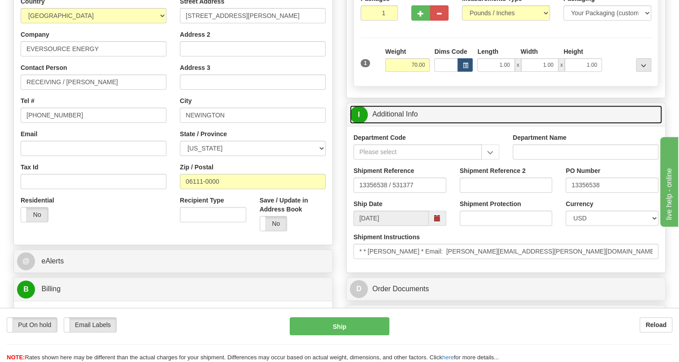
click at [394, 124] on link "I Additional Info" at bounding box center [506, 114] width 312 height 18
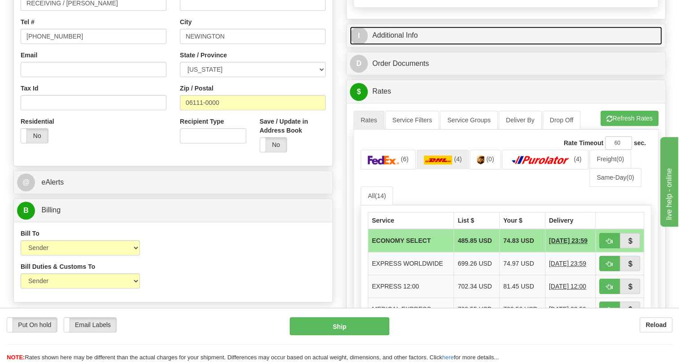
scroll to position [244, 0]
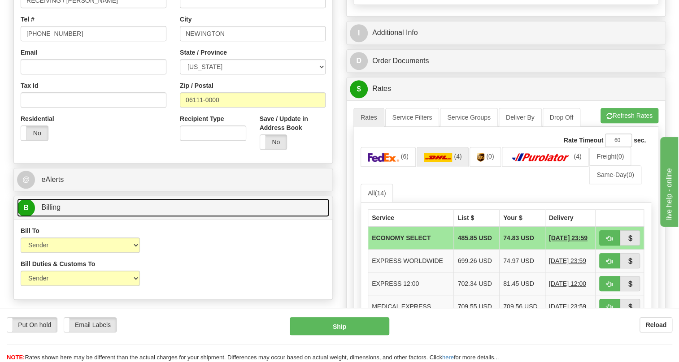
click at [46, 211] on span "Billing" at bounding box center [50, 207] width 19 height 8
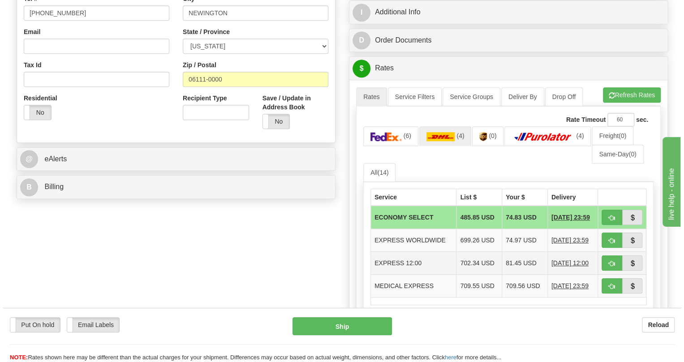
scroll to position [326, 0]
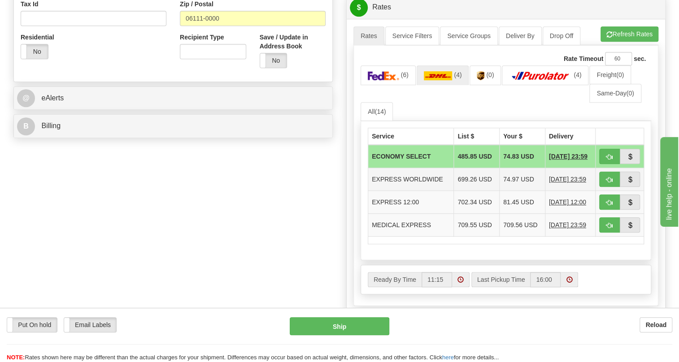
click at [426, 191] on td "EXPRESS WORLDWIDE" at bounding box center [411, 179] width 86 height 23
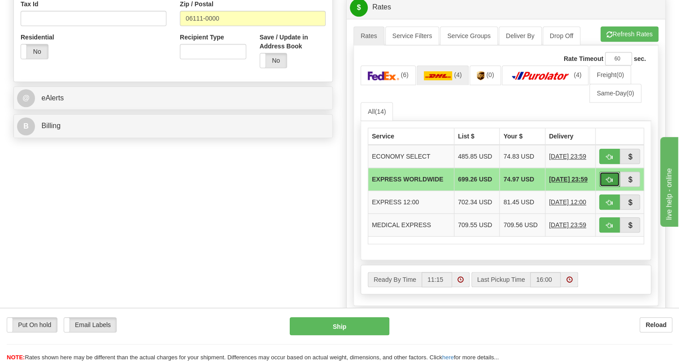
click at [609, 183] on span "button" at bounding box center [609, 180] width 6 height 6
type input "P"
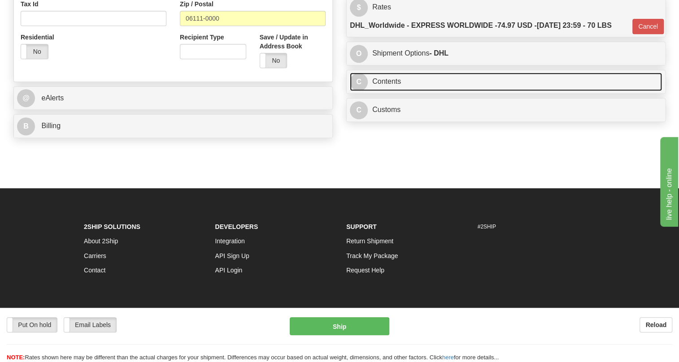
click at [392, 91] on link "C Contents" at bounding box center [506, 82] width 312 height 18
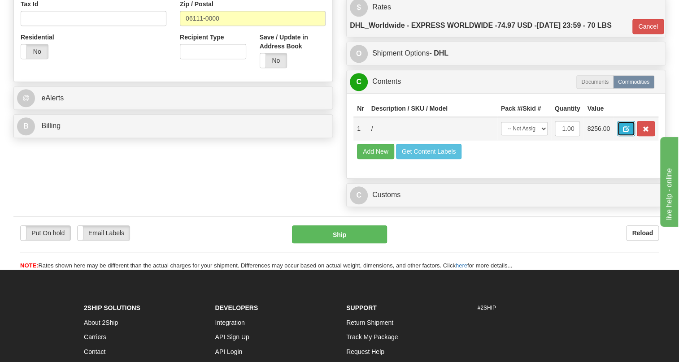
click at [623, 132] on span "button" at bounding box center [625, 129] width 6 height 6
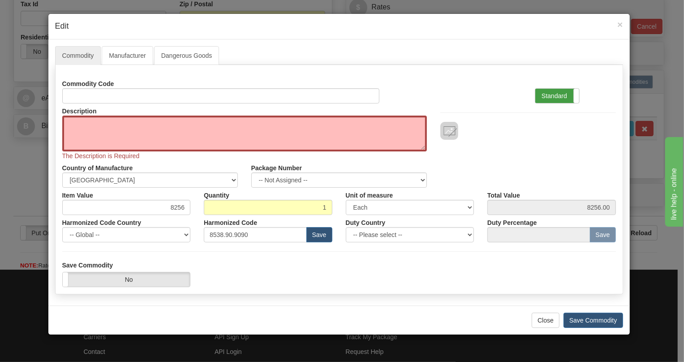
click at [555, 93] on label "Standard" at bounding box center [558, 96] width 44 height 14
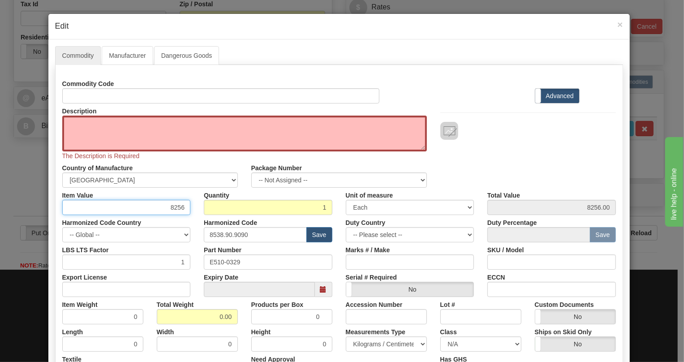
click at [179, 209] on input "8256" at bounding box center [126, 207] width 129 height 15
paste input "9.791,93"
click at [164, 210] on input "9.791,93" at bounding box center [126, 207] width 129 height 15
click at [176, 209] on input "9791,93" at bounding box center [126, 207] width 129 height 15
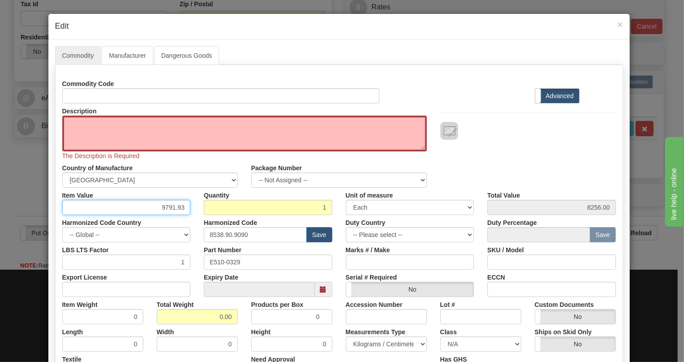
type input "9791.93"
drag, startPoint x: 238, startPoint y: 263, endPoint x: 206, endPoint y: 265, distance: 32.3
click at [206, 265] on input "E510-0329" at bounding box center [268, 262] width 129 height 15
click at [91, 130] on textarea "Description" at bounding box center [244, 134] width 365 height 36
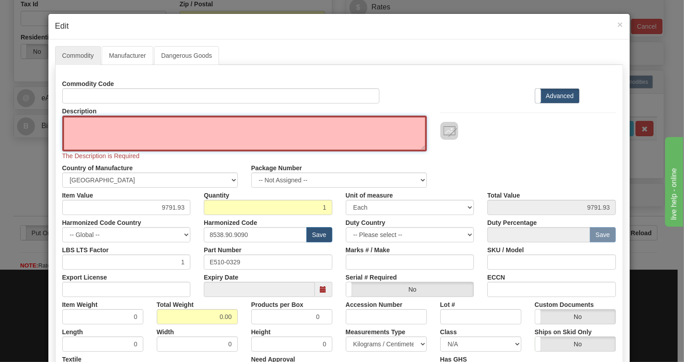
paste textarea "LATCHING RELAY PANEL"
type textarea "LATCHING RELAY PANEL"
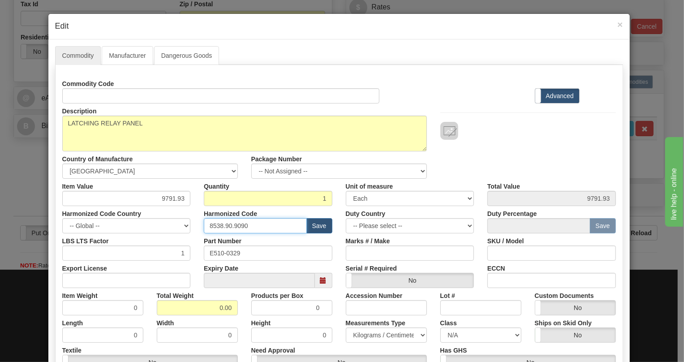
click at [236, 225] on input "8538.90.9090" at bounding box center [255, 225] width 103 height 15
paste input "7.10.917"
type input "8537.10.9170"
click at [209, 308] on input "0.00" at bounding box center [197, 307] width 81 height 15
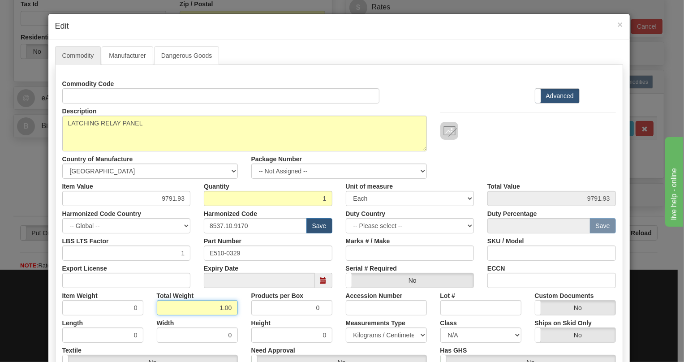
type input "1.00"
type input "1.0000"
click at [377, 336] on select "Pounds / Inches Kilograms / Centimeters" at bounding box center [386, 335] width 81 height 15
select select "0"
click at [346, 328] on select "Pounds / Inches Kilograms / Centimeters" at bounding box center [386, 335] width 81 height 15
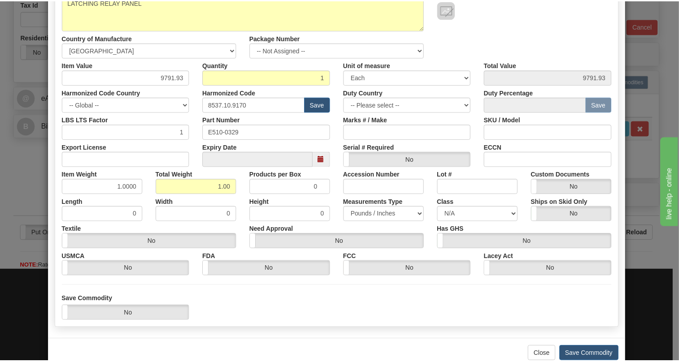
scroll to position [141, 0]
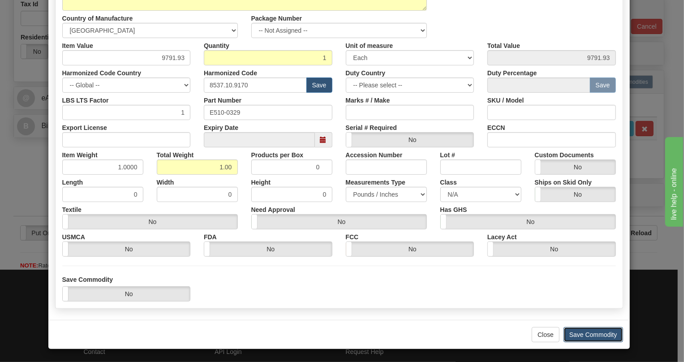
click at [594, 333] on button "Save Commodity" at bounding box center [594, 334] width 60 height 15
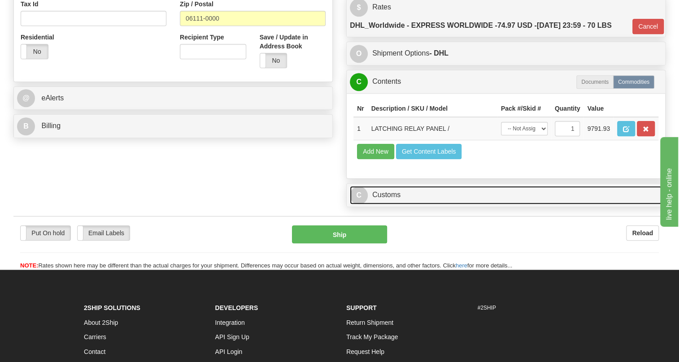
click at [394, 204] on link "C Customs" at bounding box center [506, 195] width 312 height 18
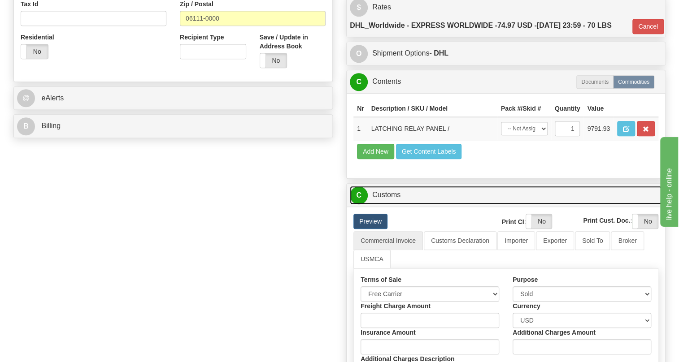
click at [394, 204] on link "C Customs" at bounding box center [506, 195] width 312 height 18
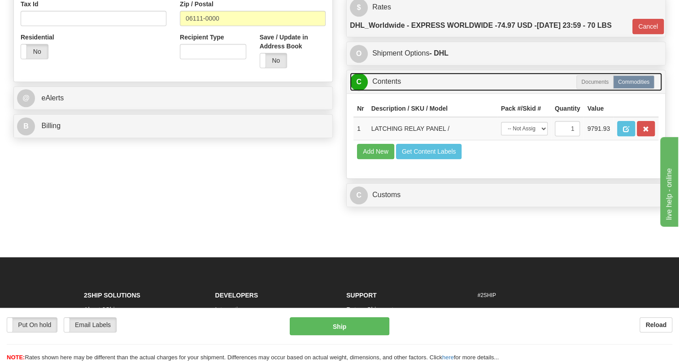
click at [389, 91] on link "C Contents" at bounding box center [506, 82] width 312 height 18
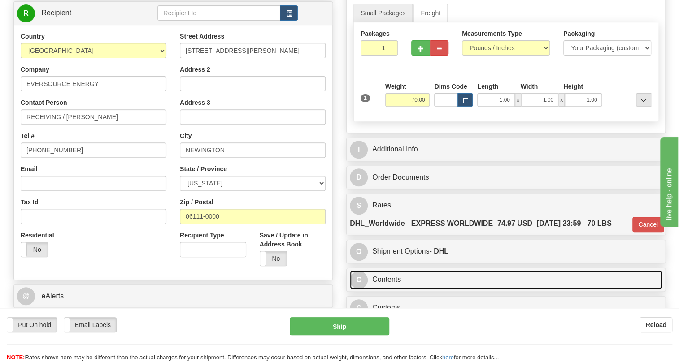
scroll to position [122, 0]
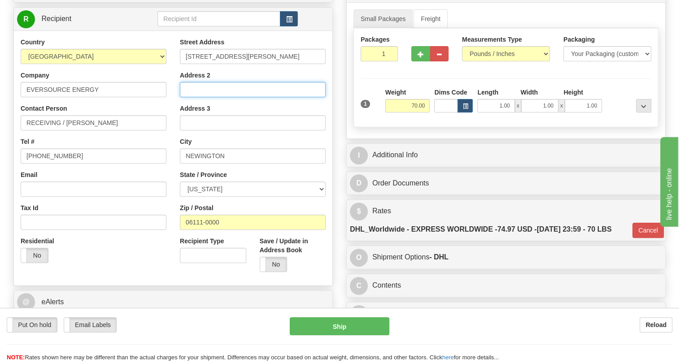
click at [192, 97] on input "Address 2" at bounding box center [253, 89] width 146 height 15
paste input "BERLIN, CT ELECTRIC CONSTRUCTION"
type input "BERLIN, CT ELECTRIC CONSTRUCTION"
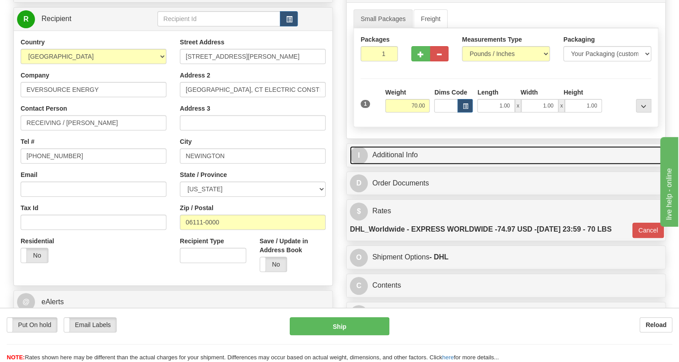
click at [408, 164] on link "I Additional Info" at bounding box center [506, 155] width 312 height 18
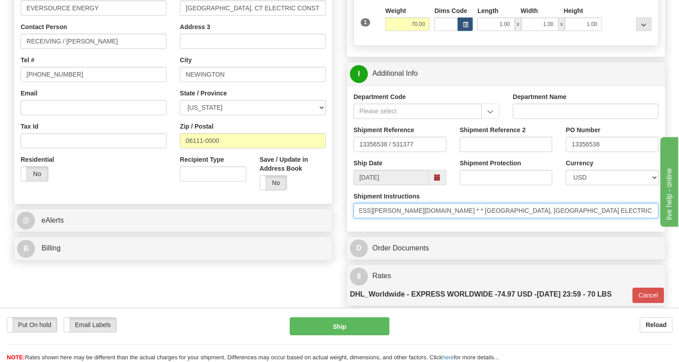
scroll to position [0, 296]
drag, startPoint x: 591, startPoint y: 232, endPoint x: 459, endPoint y: 234, distance: 131.8
click at [459, 218] on input "* * MOHAMMED YOUNES * Email: mohammed.younes@eversource.com * * BERLIN, CT ELEC…" at bounding box center [505, 210] width 305 height 15
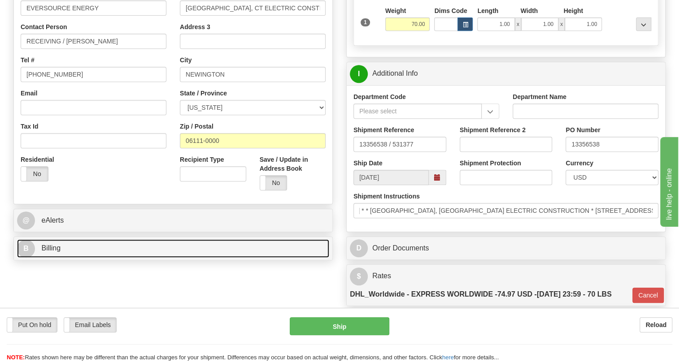
scroll to position [0, 0]
click at [49, 252] on span "Billing" at bounding box center [50, 248] width 19 height 8
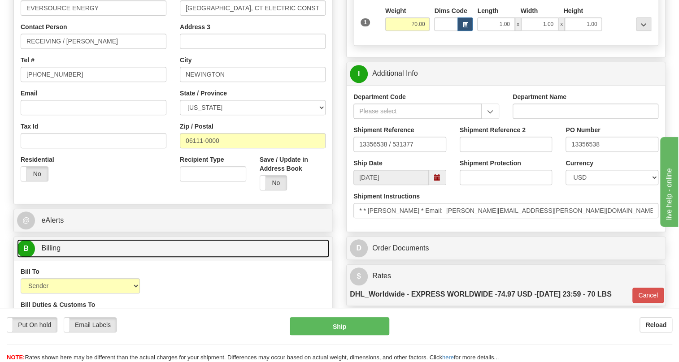
click at [49, 252] on span "Billing" at bounding box center [50, 248] width 19 height 8
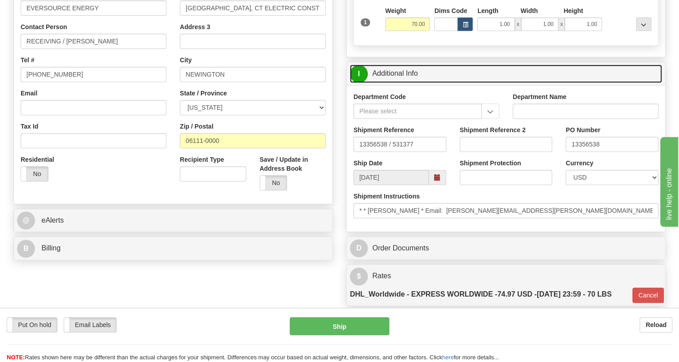
click at [396, 83] on link "I Additional Info" at bounding box center [506, 74] width 312 height 18
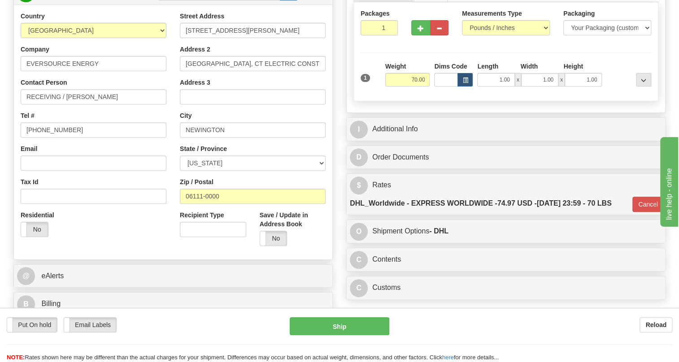
scroll to position [203, 0]
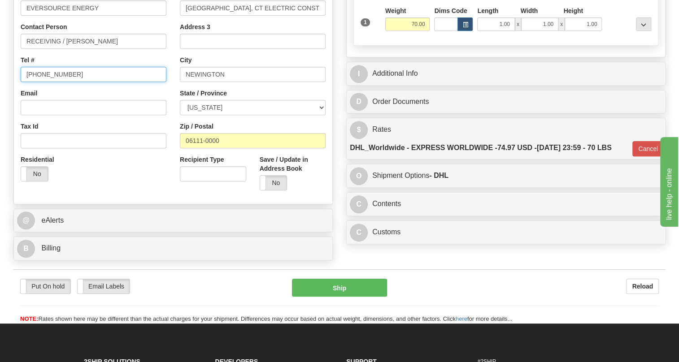
click at [54, 82] on input "(779)7960565" at bounding box center [94, 74] width 146 height 15
type input "111-111-1111"
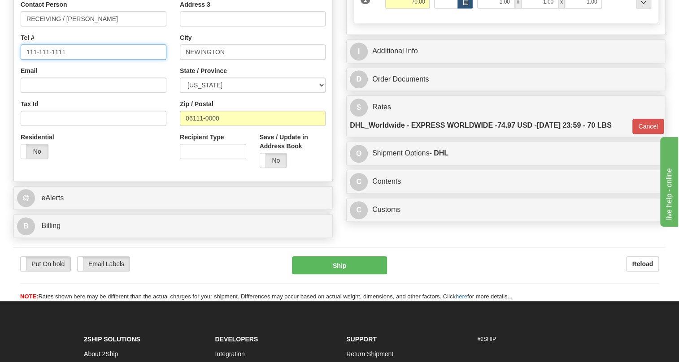
scroll to position [244, 0]
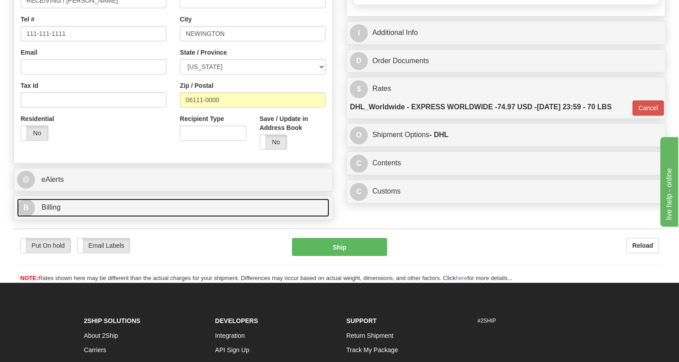
click at [48, 211] on span "Billing" at bounding box center [50, 207] width 19 height 8
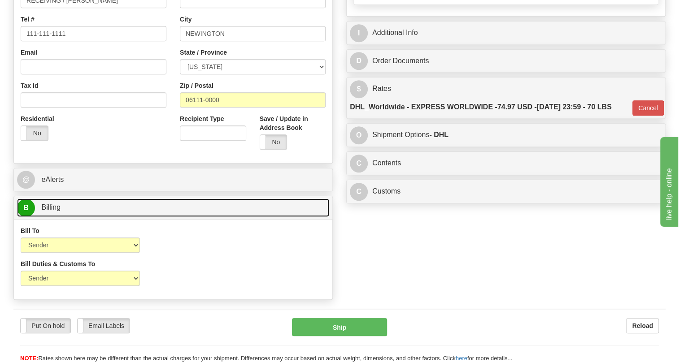
click at [48, 211] on span "Billing" at bounding box center [50, 207] width 19 height 8
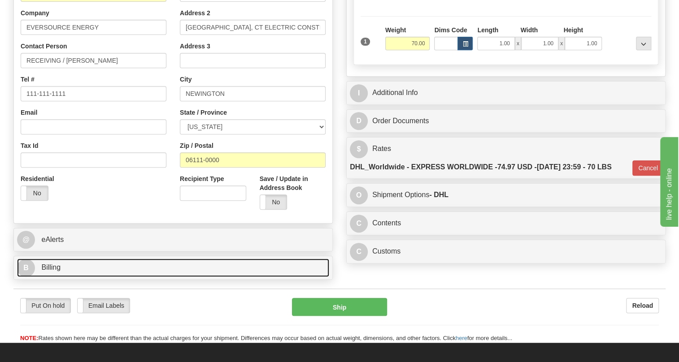
scroll to position [163, 0]
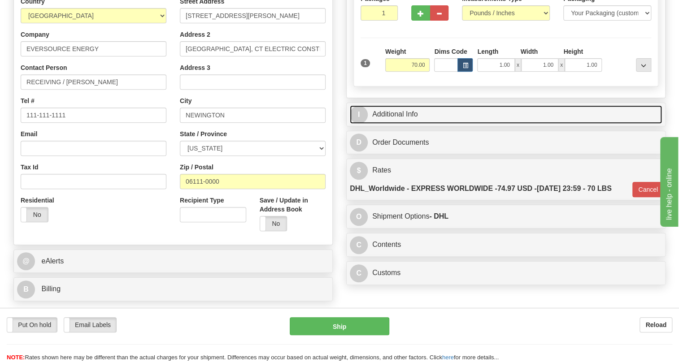
click at [406, 124] on link "I Additional Info" at bounding box center [506, 114] width 312 height 18
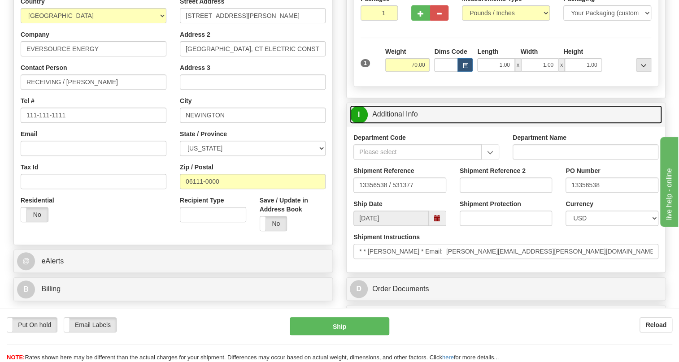
click at [406, 124] on link "I Additional Info" at bounding box center [506, 114] width 312 height 18
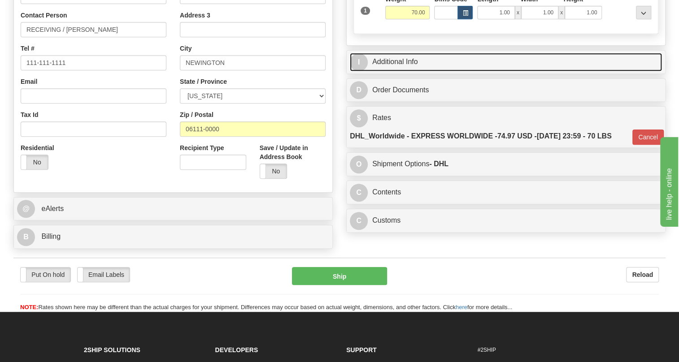
scroll to position [244, 0]
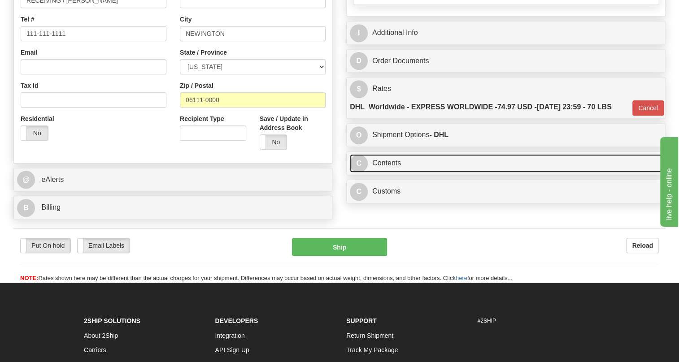
click at [387, 173] on link "C Contents" at bounding box center [506, 163] width 312 height 18
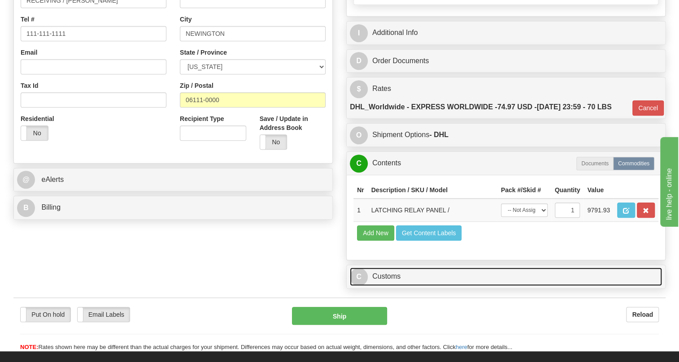
click at [394, 286] on link "C Customs" at bounding box center [506, 277] width 312 height 18
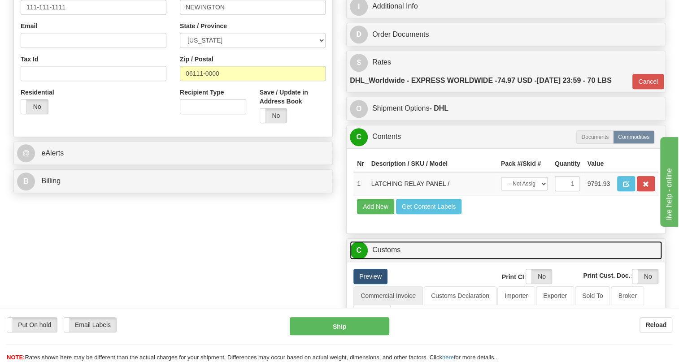
scroll to position [285, 0]
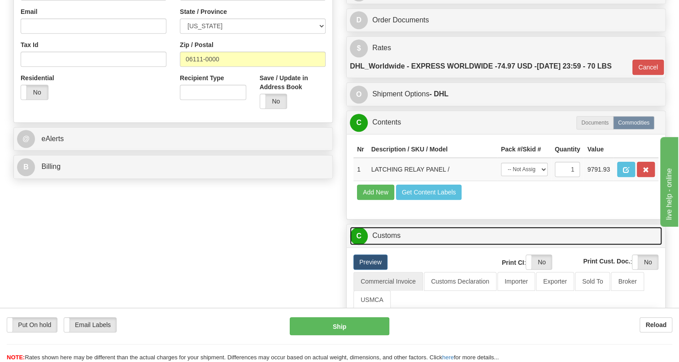
click at [392, 245] on link "C Customs" at bounding box center [506, 236] width 312 height 18
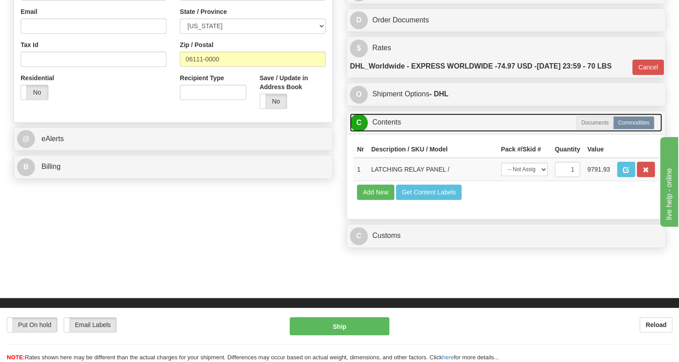
click at [389, 132] on link "C Contents" at bounding box center [506, 122] width 312 height 18
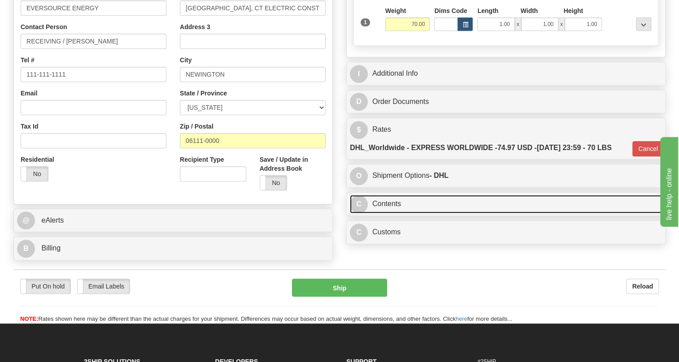
scroll to position [163, 0]
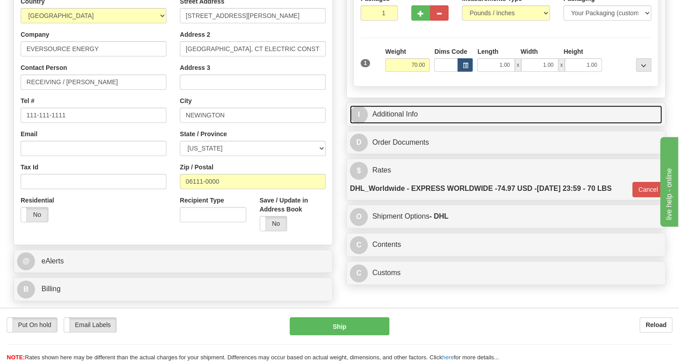
click at [398, 124] on link "I Additional Info" at bounding box center [506, 114] width 312 height 18
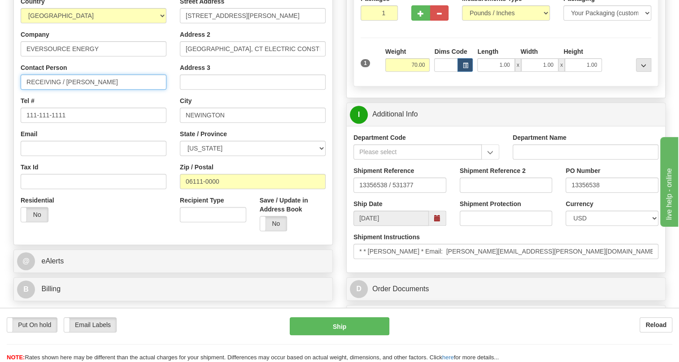
drag, startPoint x: 103, startPoint y: 103, endPoint x: 69, endPoint y: 104, distance: 34.5
click at [69, 90] on input "RECEIVING / MOHAMMED YOUNES" at bounding box center [94, 81] width 146 height 15
drag, startPoint x: 128, startPoint y: 101, endPoint x: 107, endPoint y: 105, distance: 21.4
click at [107, 90] on input "RECEIVING / Mohammed YOUNES" at bounding box center [94, 81] width 146 height 15
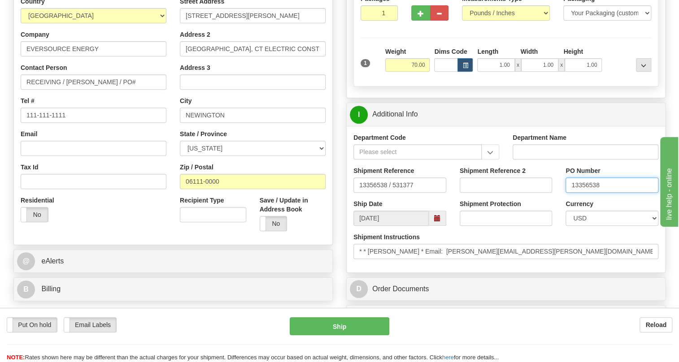
click at [583, 193] on input "13356538" at bounding box center [611, 184] width 93 height 15
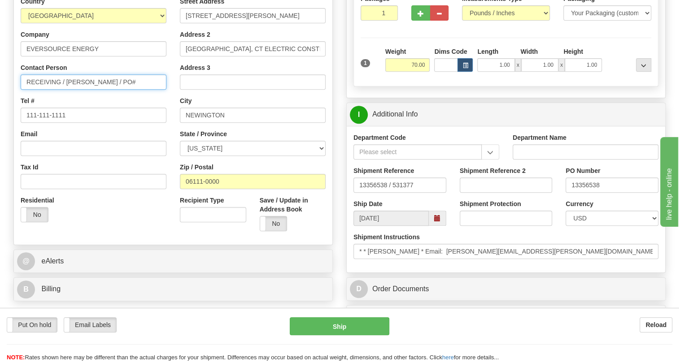
click at [153, 90] on input "RECEIVING / Mohammed Younes / PO#" at bounding box center [94, 81] width 146 height 15
drag, startPoint x: 60, startPoint y: 101, endPoint x: 32, endPoint y: 104, distance: 27.9
click at [32, 90] on input "RECEIVING / Mohammed Younes / PO#" at bounding box center [94, 81] width 146 height 15
click at [137, 90] on input "Receiving / Mohammed Younes / PO#" at bounding box center [94, 81] width 146 height 15
paste input "13356538"
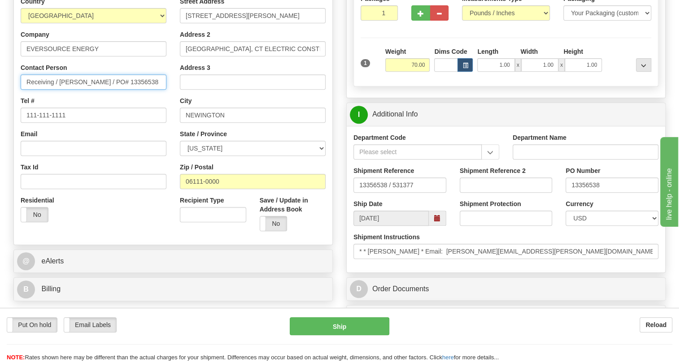
scroll to position [0, 1]
click at [133, 90] on input "Receiving / Mohammed Younes / PO# 13356538" at bounding box center [94, 81] width 146 height 15
type input "Receiving / Mohammed Younes / PO#13356538"
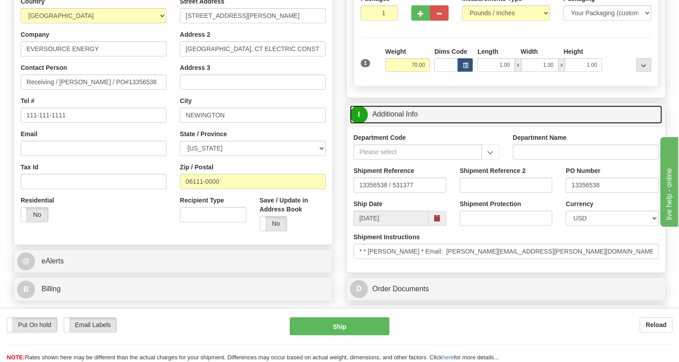
click at [400, 124] on link "I Additional Info" at bounding box center [506, 114] width 312 height 18
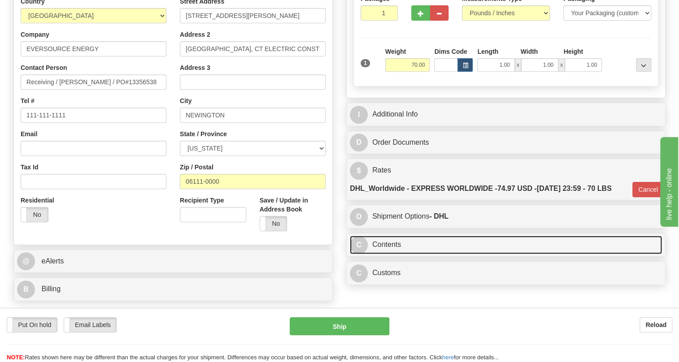
click at [393, 254] on link "C Contents" at bounding box center [506, 245] width 312 height 18
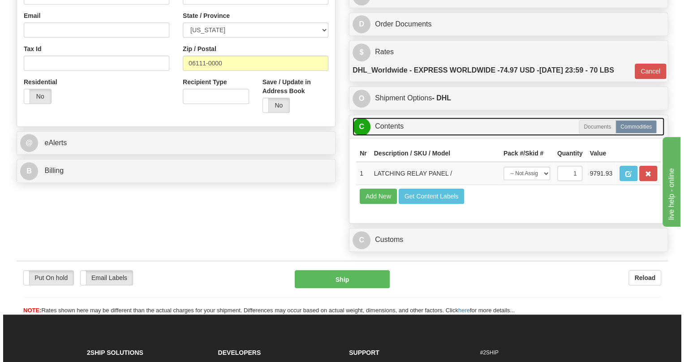
scroll to position [285, 0]
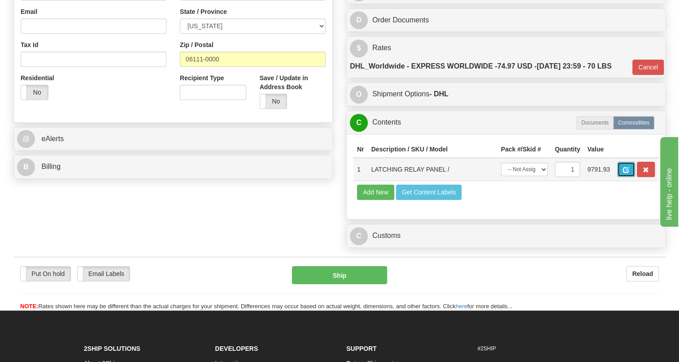
click at [626, 173] on span "button" at bounding box center [625, 170] width 6 height 6
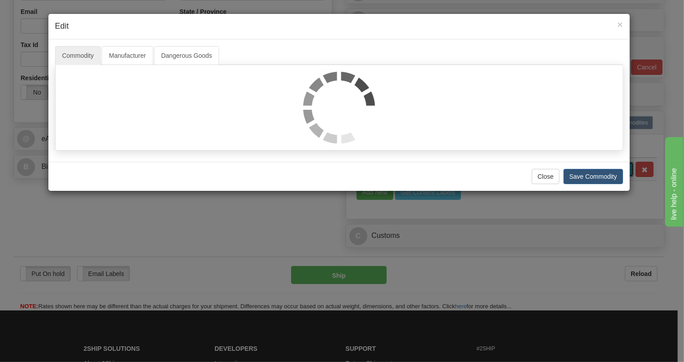
scroll to position [0, 0]
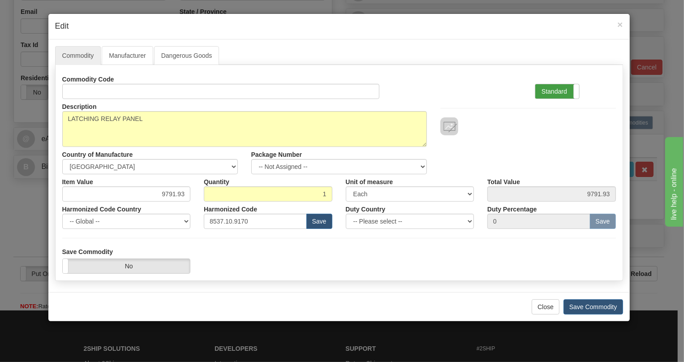
click at [554, 87] on label "Standard" at bounding box center [558, 91] width 44 height 14
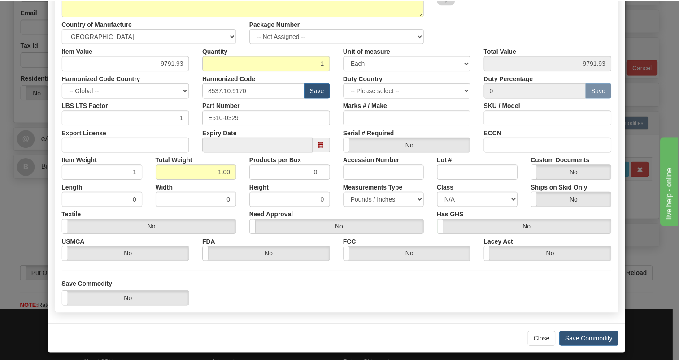
scroll to position [136, 0]
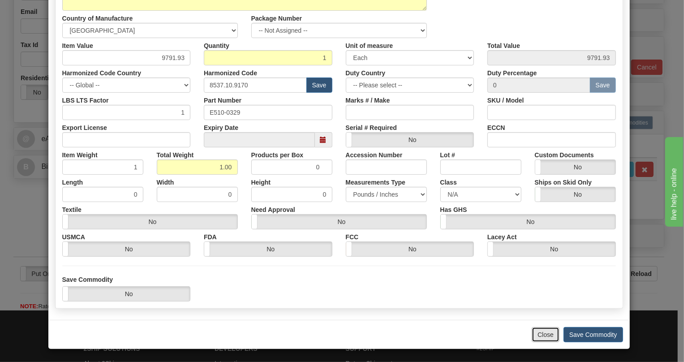
click at [542, 333] on button "Close" at bounding box center [546, 334] width 28 height 15
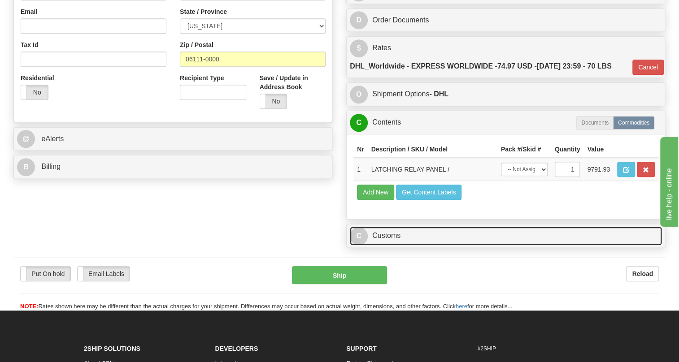
click at [385, 245] on link "C Customs" at bounding box center [506, 236] width 312 height 18
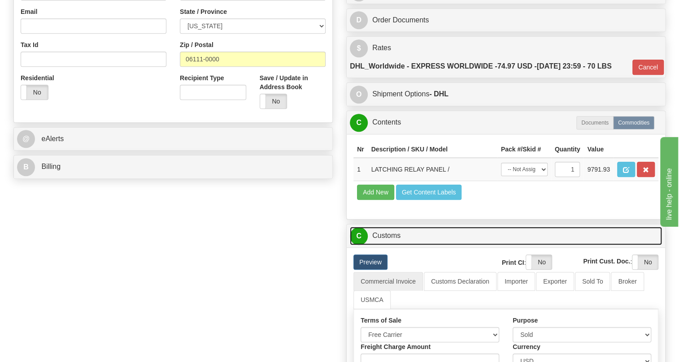
click at [385, 245] on link "C Customs" at bounding box center [506, 236] width 312 height 18
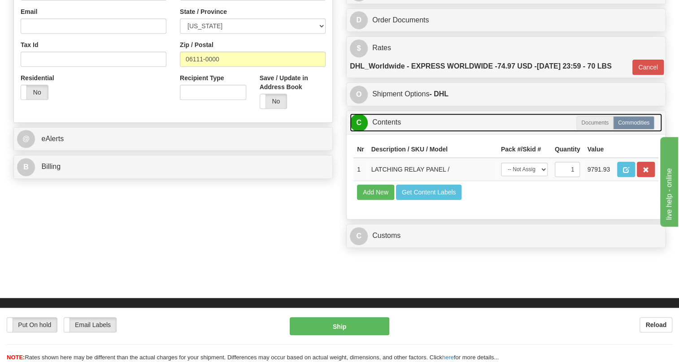
click at [389, 132] on link "C Contents" at bounding box center [506, 122] width 312 height 18
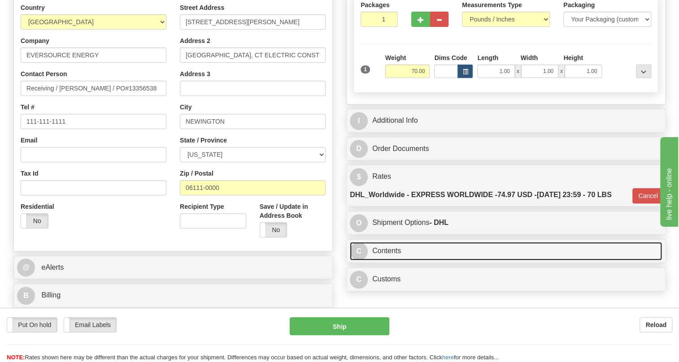
scroll to position [163, 0]
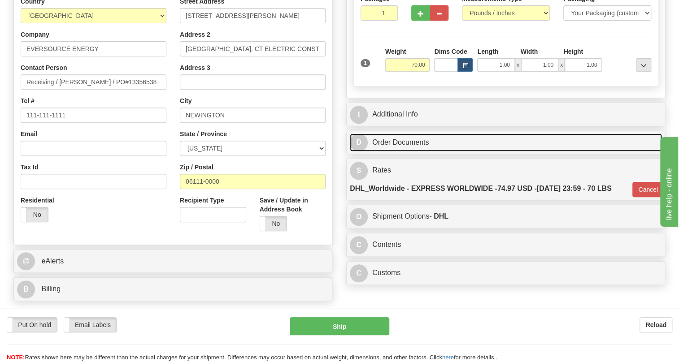
click at [386, 152] on link "D Order Documents" at bounding box center [506, 143] width 312 height 18
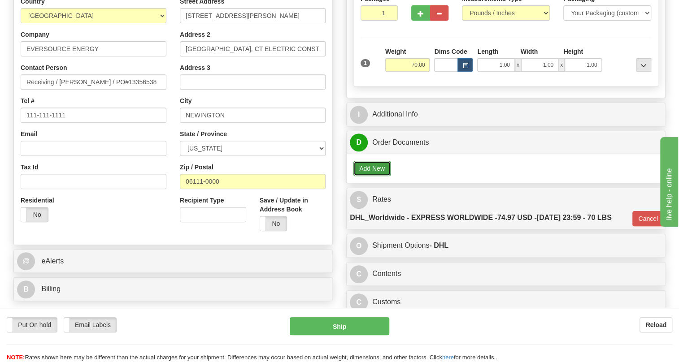
click at [372, 176] on button "Add New" at bounding box center [371, 168] width 37 height 15
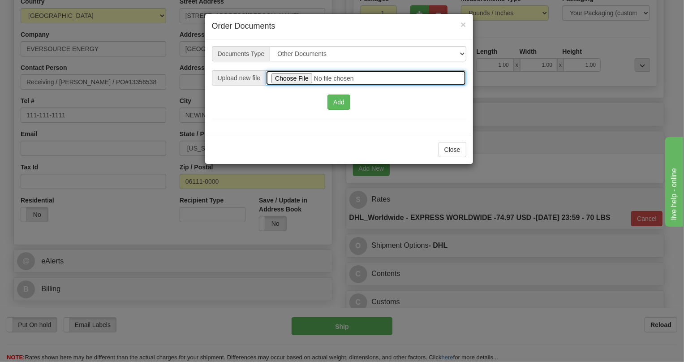
click at [285, 78] on input "file" at bounding box center [366, 77] width 200 height 15
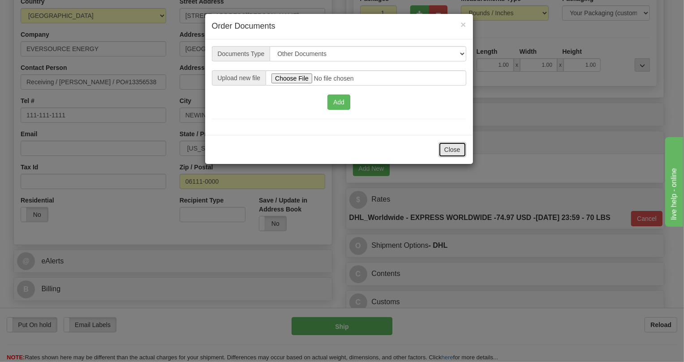
click at [457, 149] on button "Close" at bounding box center [453, 149] width 28 height 15
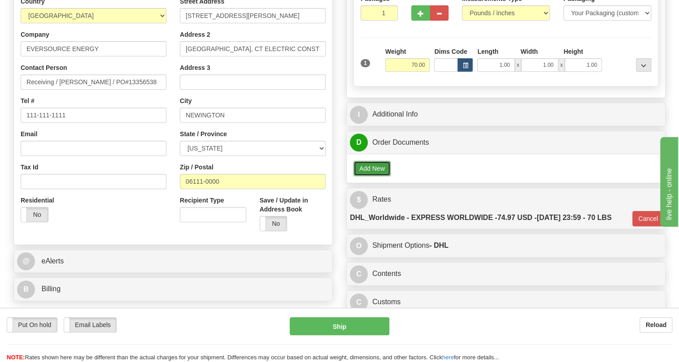
click at [368, 176] on button "Add New" at bounding box center [371, 168] width 37 height 15
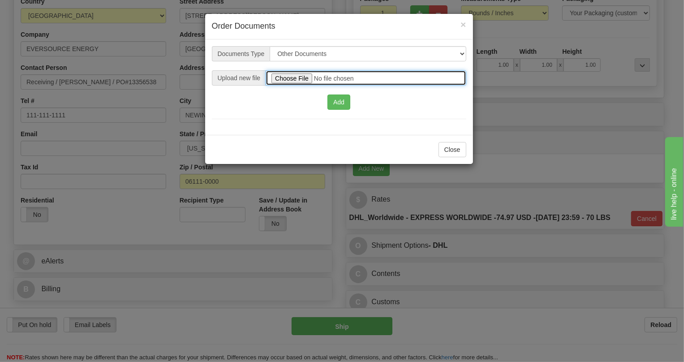
click at [291, 77] on input "file" at bounding box center [366, 77] width 200 height 15
type input "C:\fakepath\2025_USMCA_GE Grid Solutions LLC_2025I1-1-999-USMCA-1.pdf"
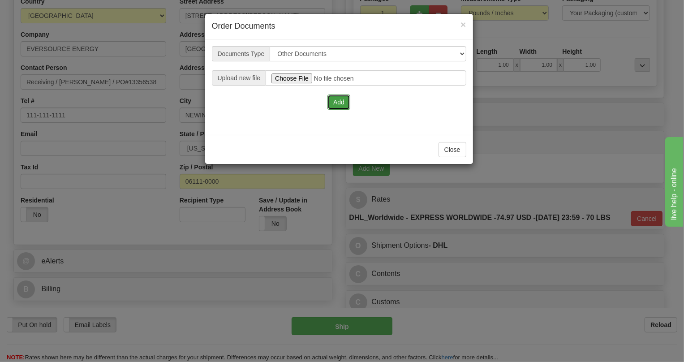
click at [338, 103] on button "Add" at bounding box center [339, 102] width 23 height 15
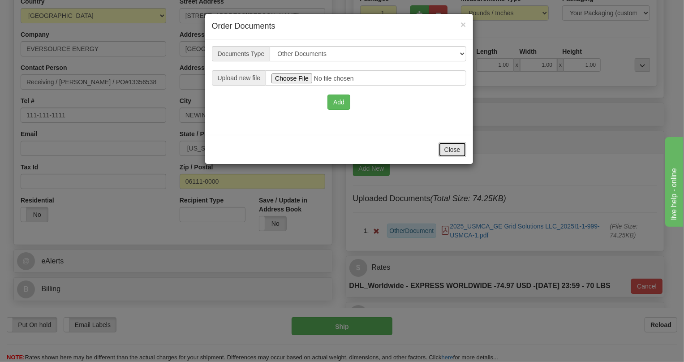
click at [455, 149] on button "Close" at bounding box center [453, 149] width 28 height 15
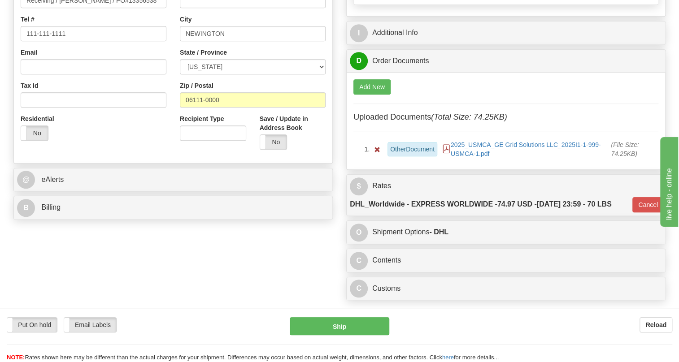
scroll to position [203, 0]
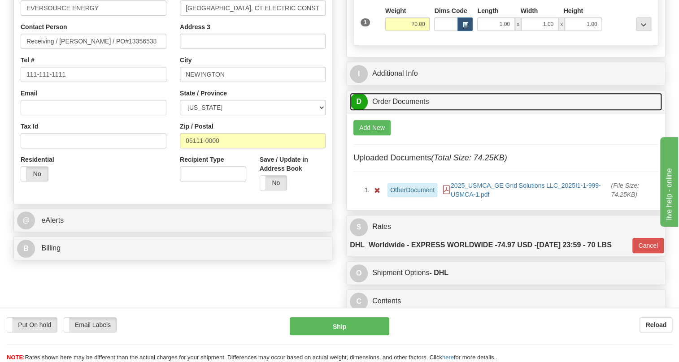
click at [400, 111] on link "D Order Documents" at bounding box center [506, 102] width 312 height 18
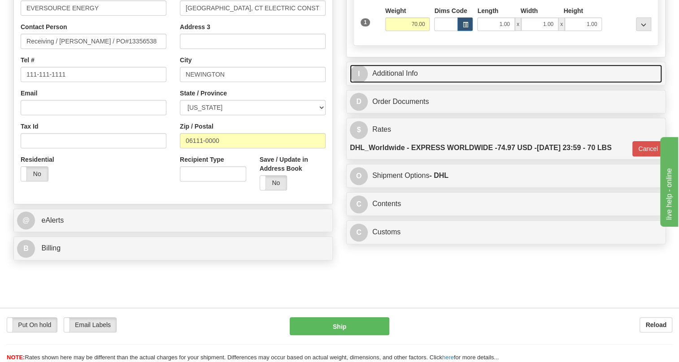
click at [391, 83] on link "I Additional Info" at bounding box center [506, 74] width 312 height 18
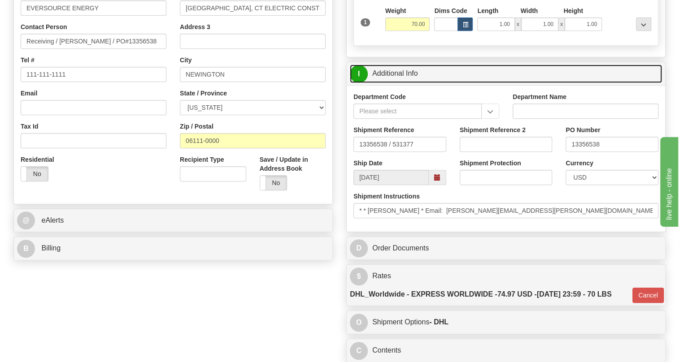
click at [391, 83] on link "I Additional Info" at bounding box center [506, 74] width 312 height 18
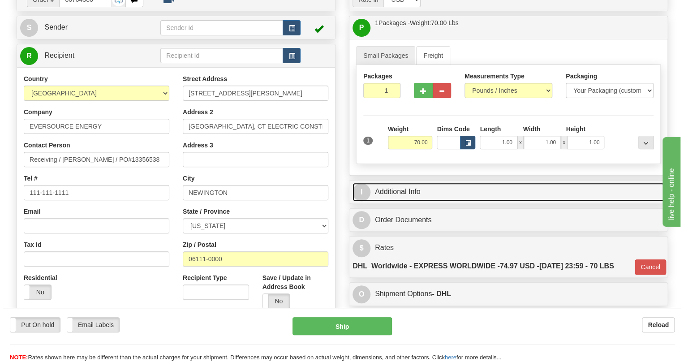
scroll to position [81, 0]
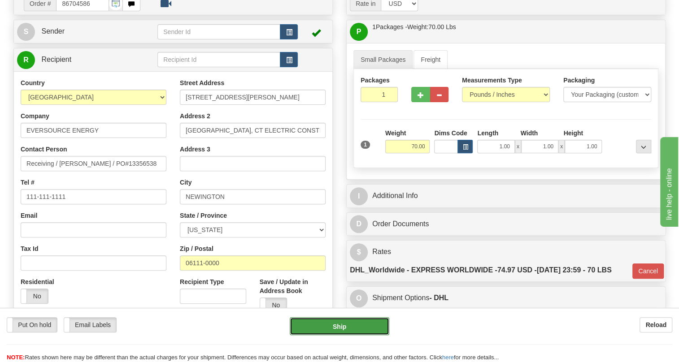
click at [340, 326] on button "Ship" at bounding box center [339, 326] width 99 height 18
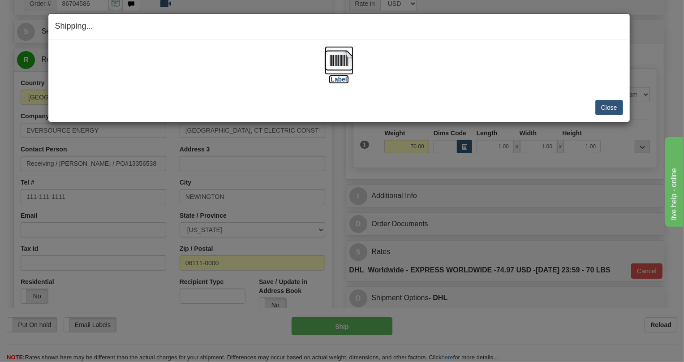
click at [336, 58] on img at bounding box center [339, 60] width 29 height 29
click at [605, 105] on button "Close" at bounding box center [610, 107] width 28 height 15
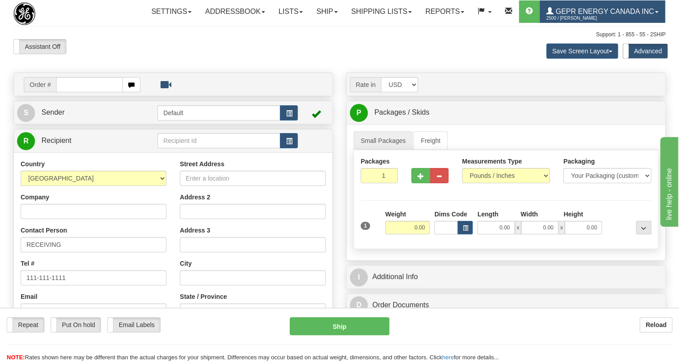
click at [654, 13] on span at bounding box center [656, 12] width 4 height 2
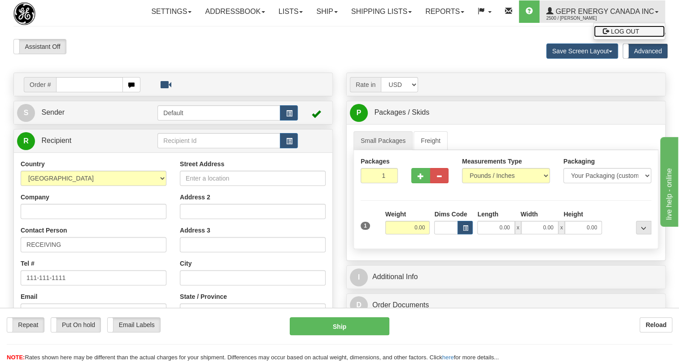
click at [610, 35] on span "LOG OUT" at bounding box center [624, 31] width 28 height 7
